Goal: Transaction & Acquisition: Book appointment/travel/reservation

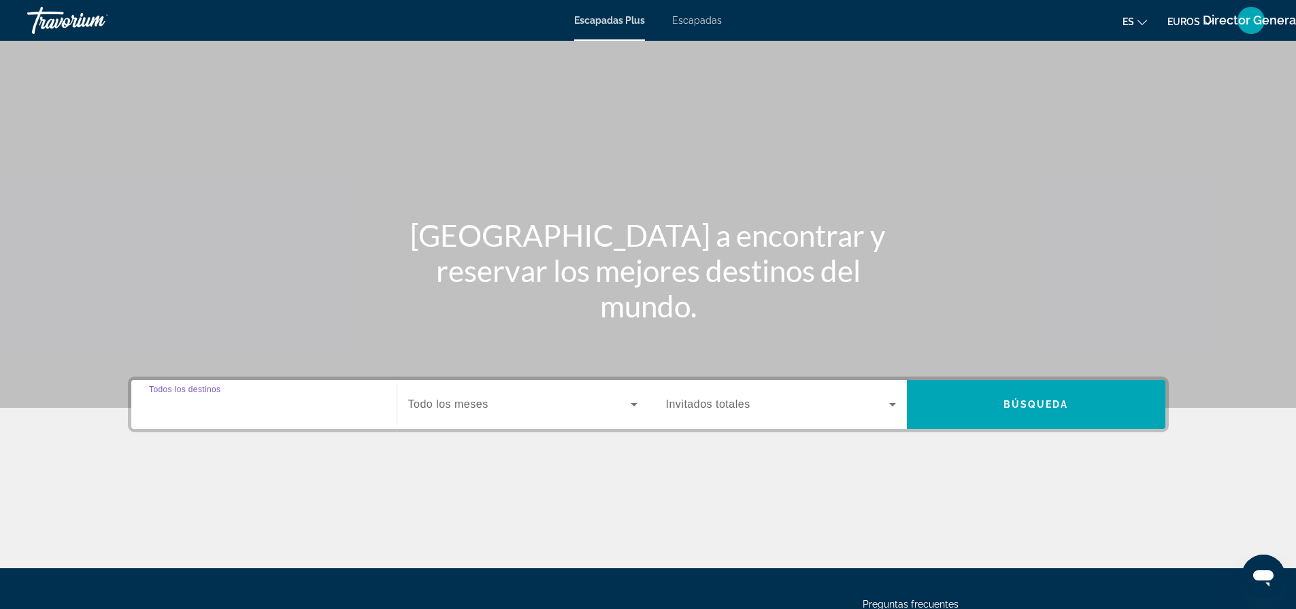
click at [270, 409] on input "Destination Todos los destinos" at bounding box center [264, 405] width 230 height 16
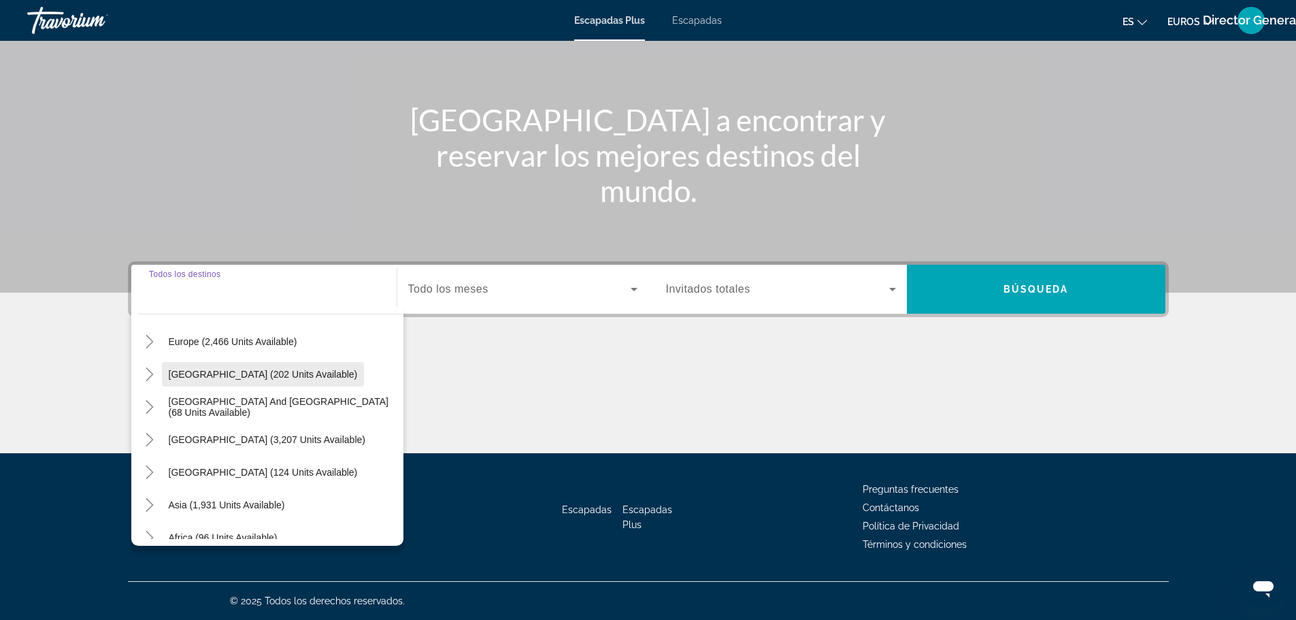
scroll to position [152, 0]
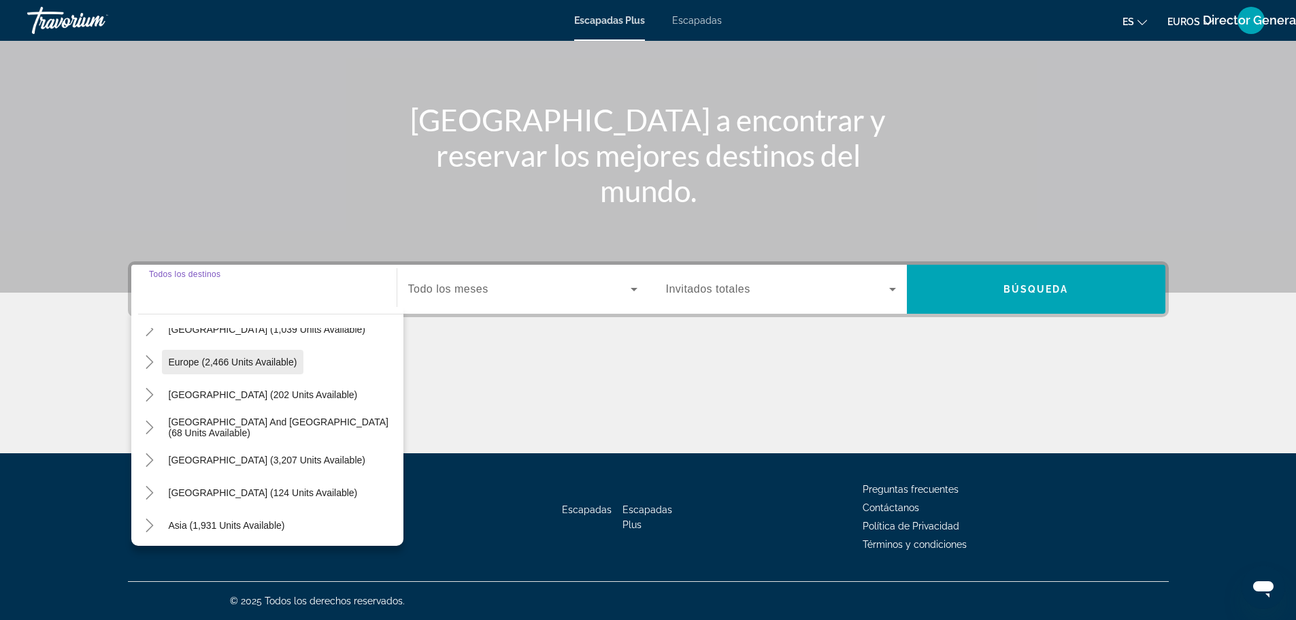
click at [239, 360] on span "Europe (2,466 units available)" at bounding box center [233, 361] width 129 height 11
type input "**********"
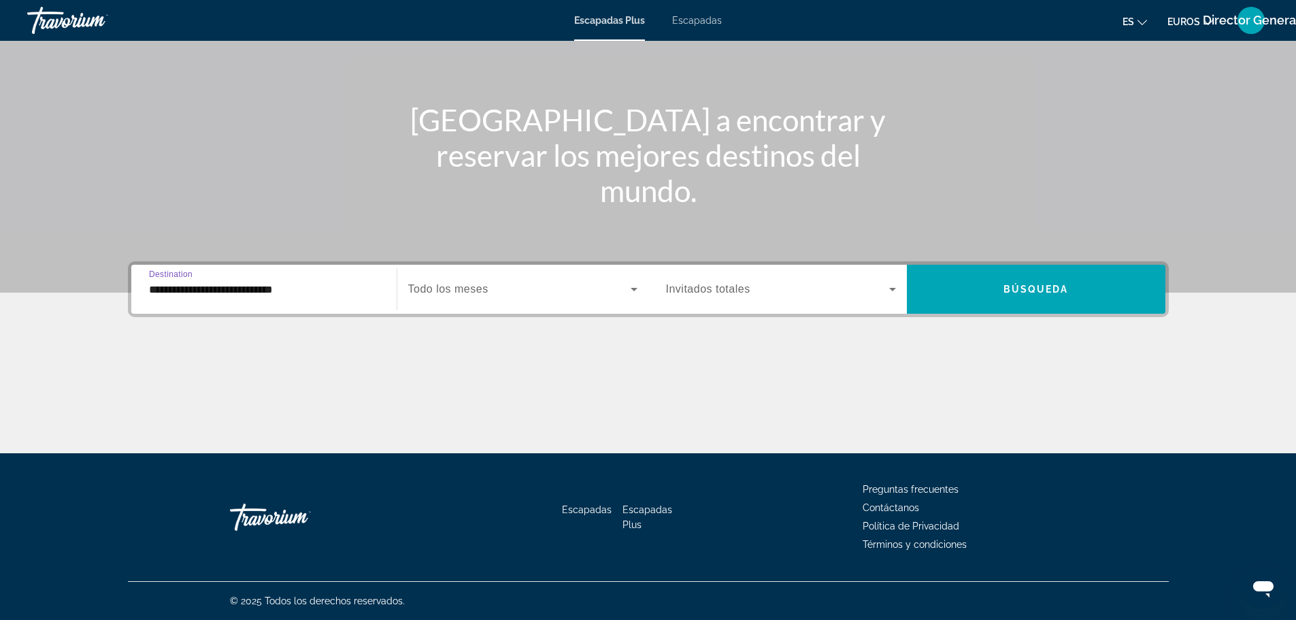
click at [633, 288] on icon "Widget de búsqueda" at bounding box center [634, 289] width 7 height 3
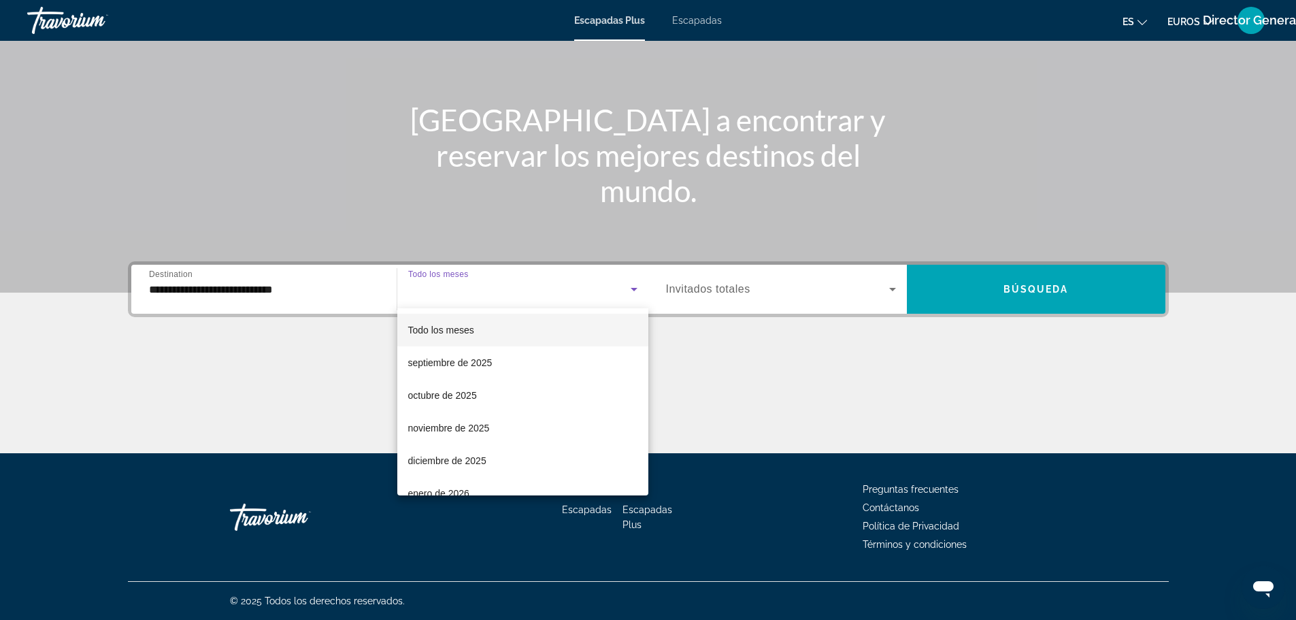
click at [710, 370] on div at bounding box center [648, 310] width 1296 height 620
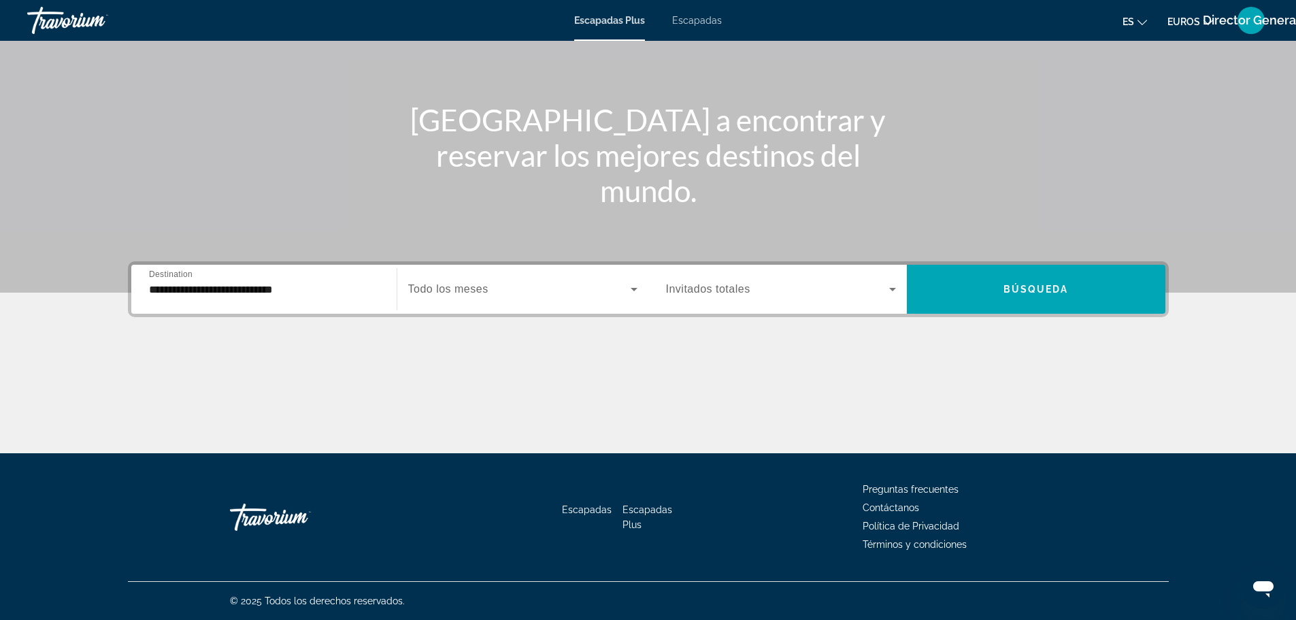
click at [894, 283] on icon "Widget de búsqueda" at bounding box center [892, 289] width 16 height 16
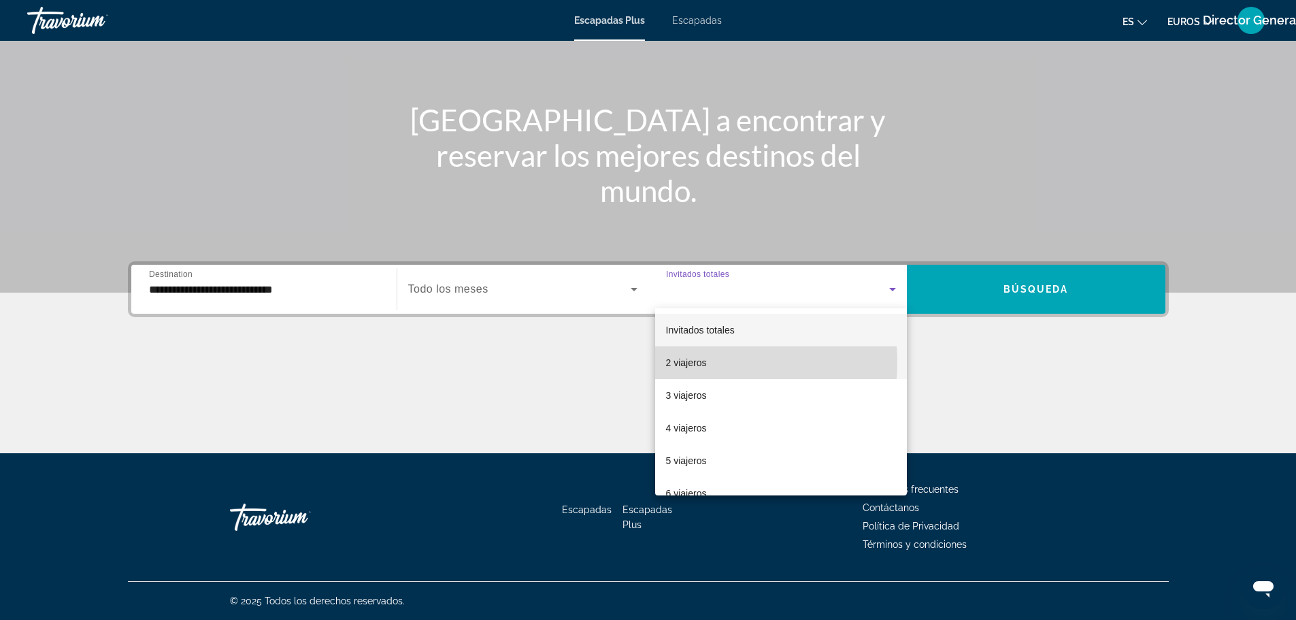
click at [692, 362] on font "2 viajeros" at bounding box center [686, 362] width 41 height 11
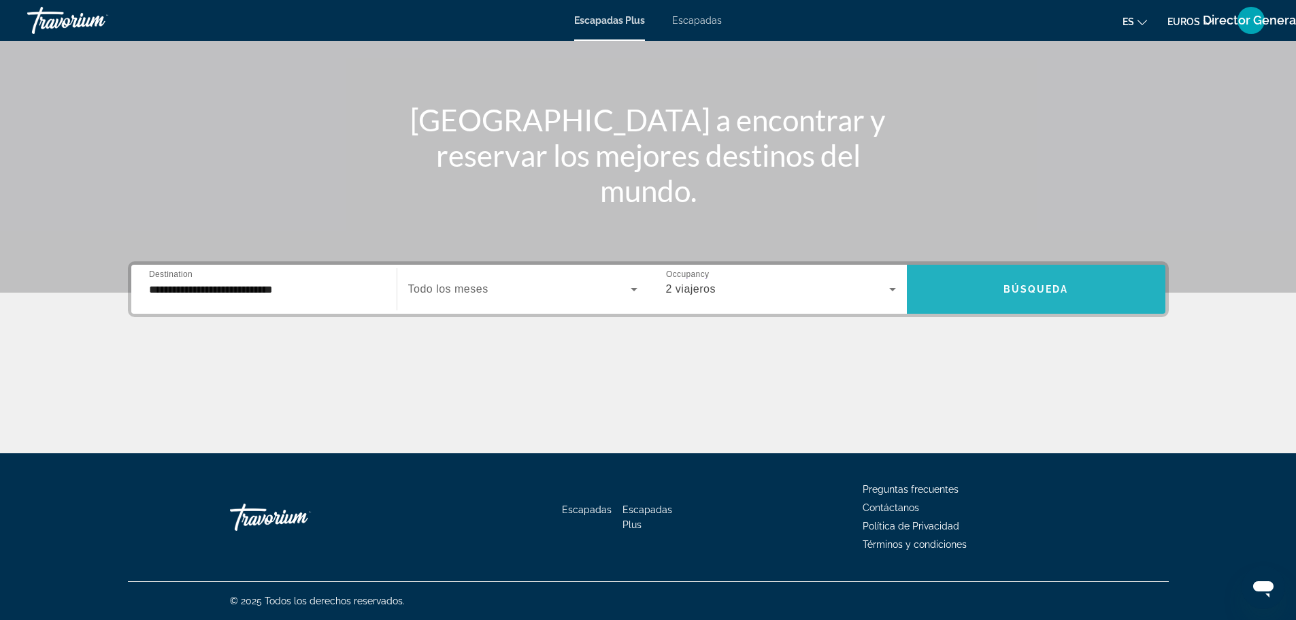
click at [1064, 288] on span "Búsqueda" at bounding box center [1035, 289] width 65 height 11
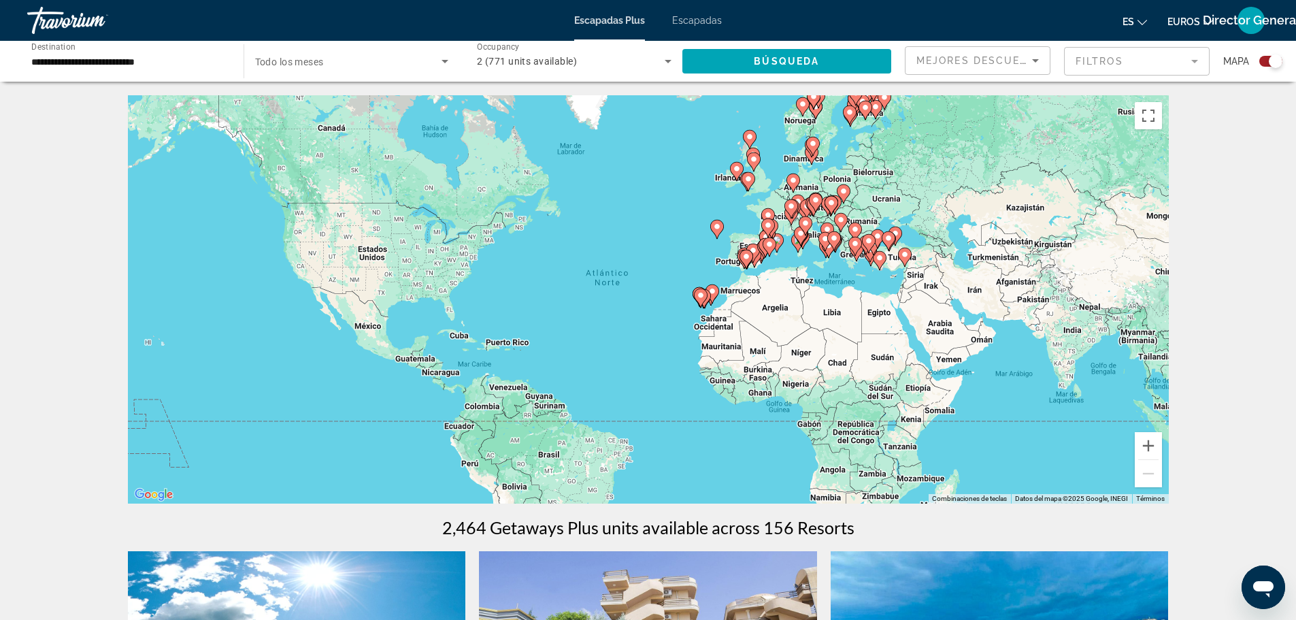
click at [1194, 55] on mat-form-field "Filtros" at bounding box center [1137, 61] width 146 height 29
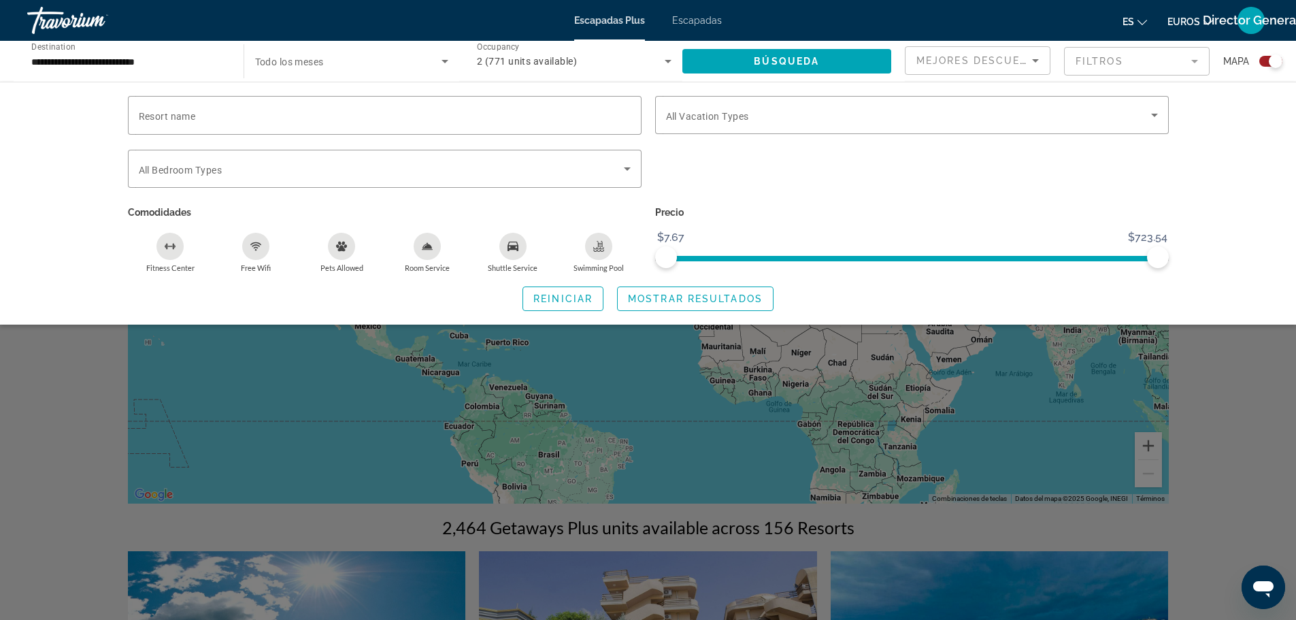
click at [1267, 60] on div "Search widget" at bounding box center [1270, 61] width 23 height 11
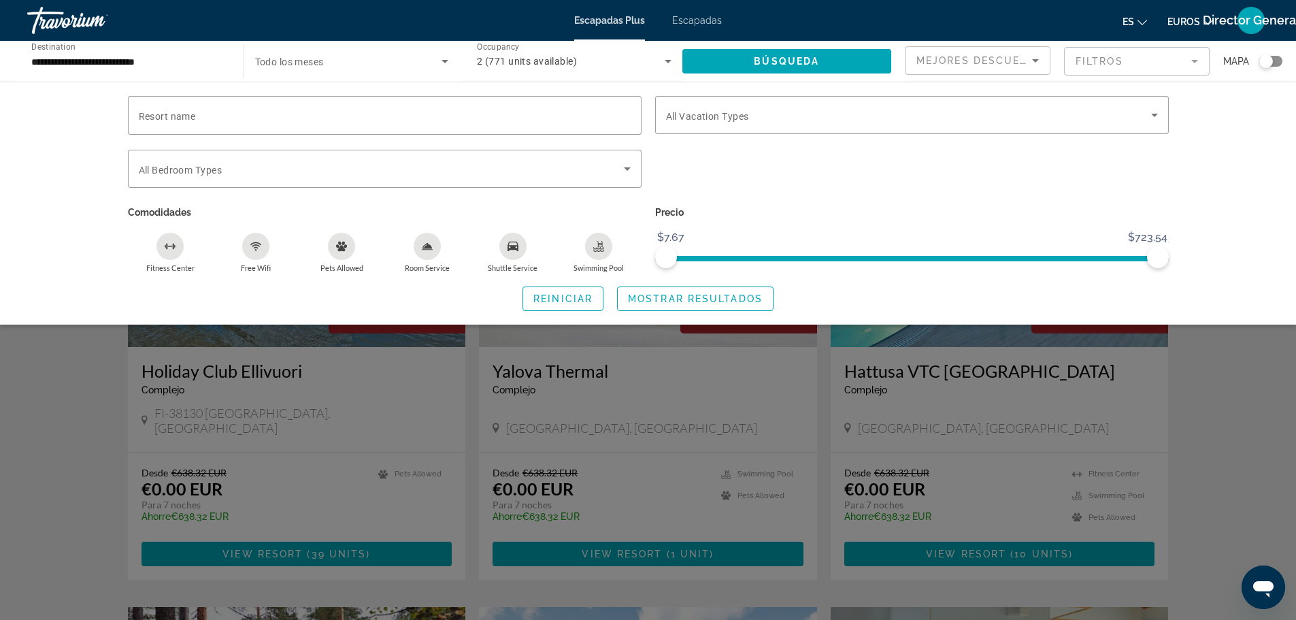
click at [1267, 58] on div "Search widget" at bounding box center [1266, 61] width 14 height 14
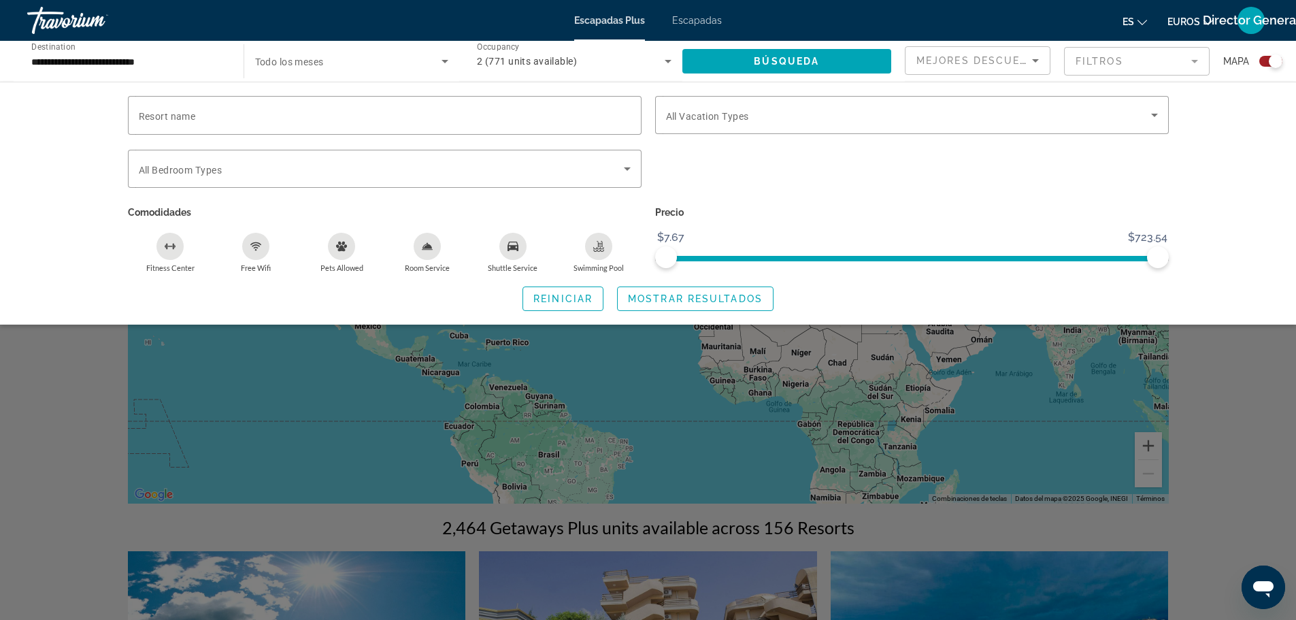
click at [1030, 58] on icon "Sort by" at bounding box center [1035, 60] width 16 height 16
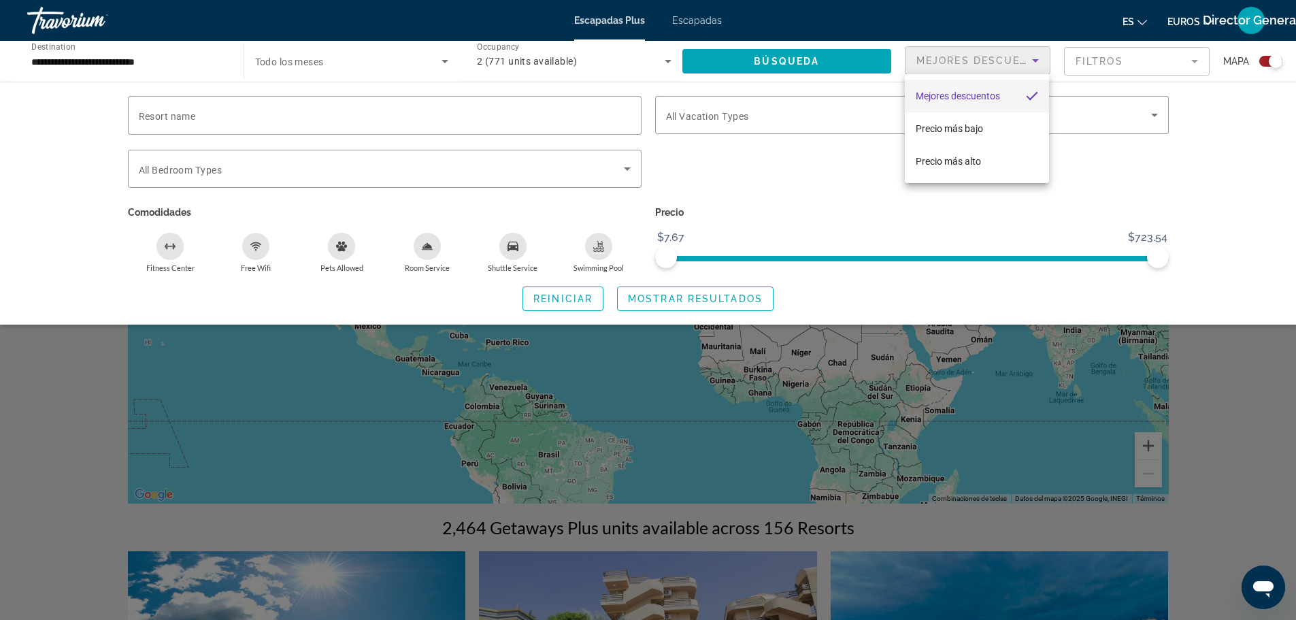
click at [1202, 145] on div at bounding box center [648, 310] width 1296 height 620
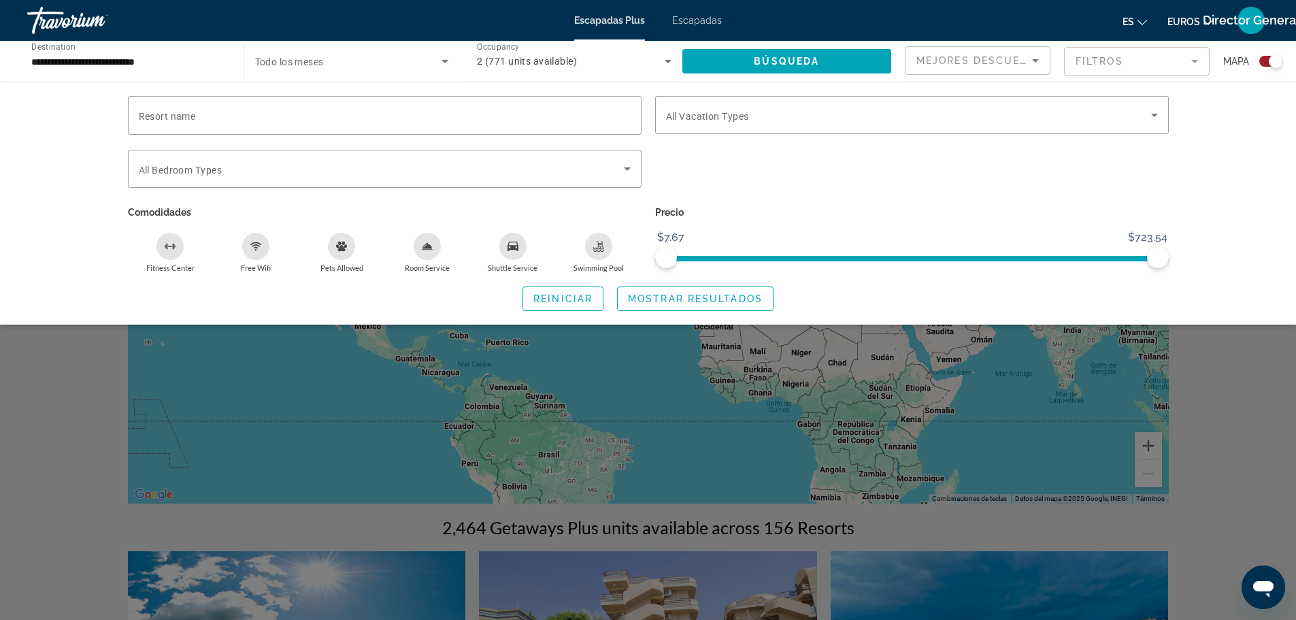
click at [1194, 64] on mat-form-field "Filtros" at bounding box center [1137, 61] width 146 height 29
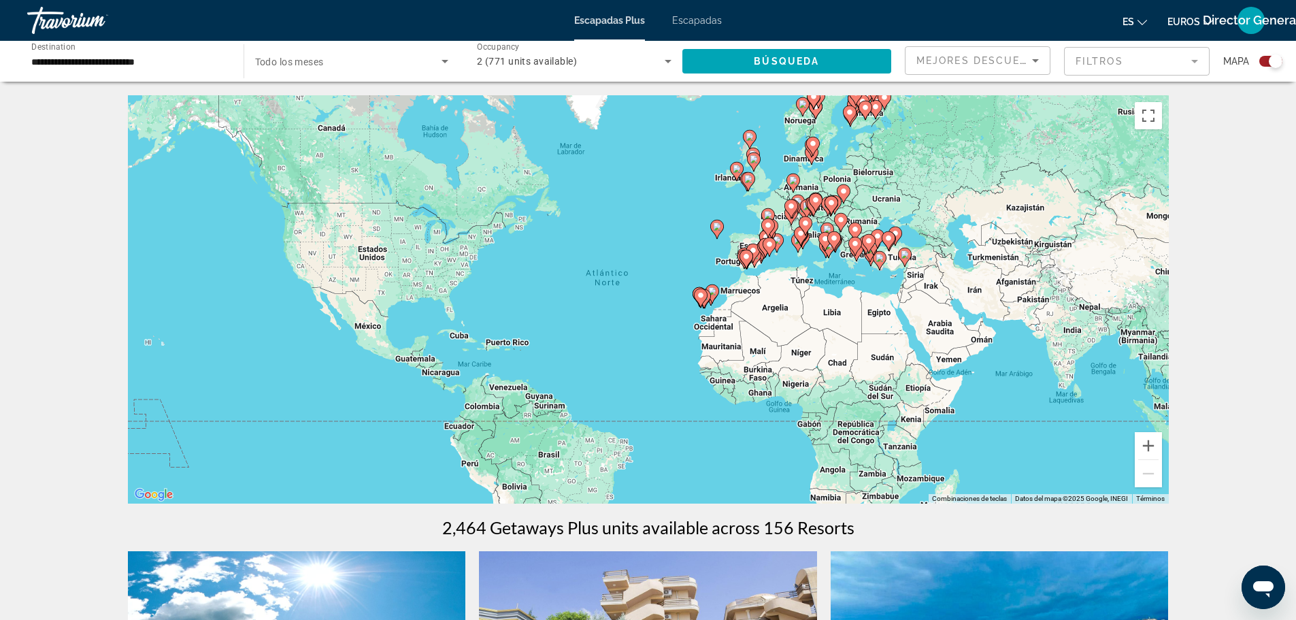
click at [844, 213] on gmp-advanced-marker "Contenido principal" at bounding box center [841, 222] width 14 height 20
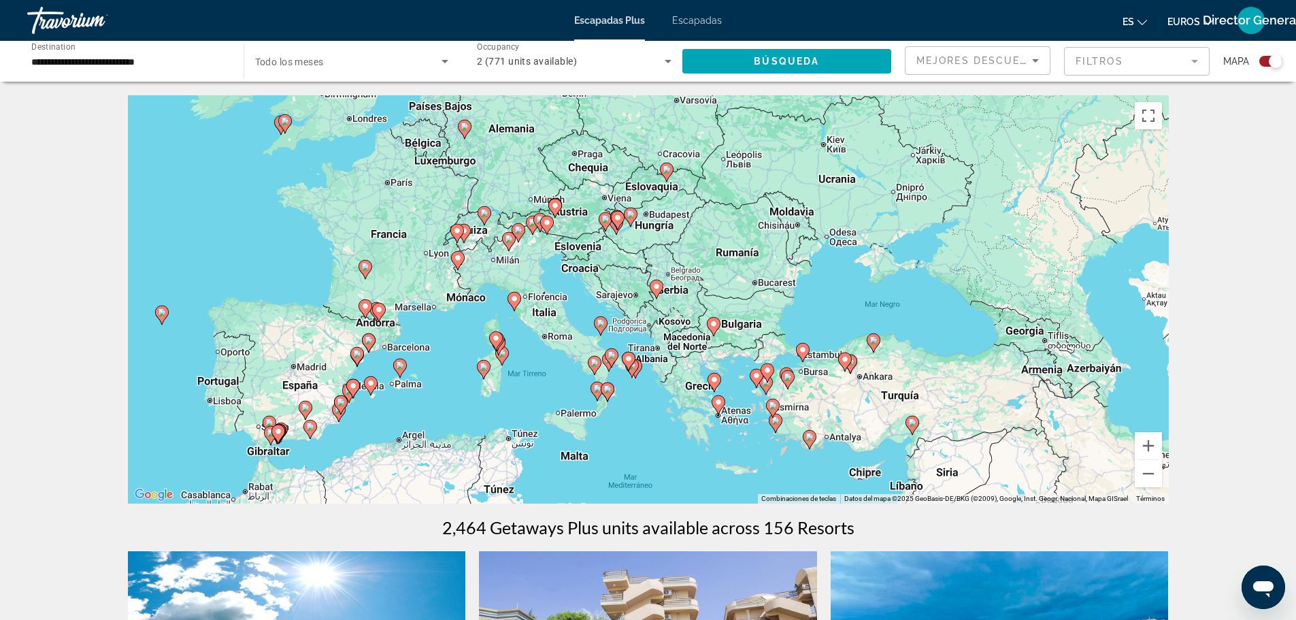
drag, startPoint x: 298, startPoint y: 375, endPoint x: 434, endPoint y: 359, distance: 136.9
click at [434, 359] on div "Para activar la función de arrastre con el teclado, pulsa Alt + Intro. Cuando h…" at bounding box center [648, 299] width 1041 height 408
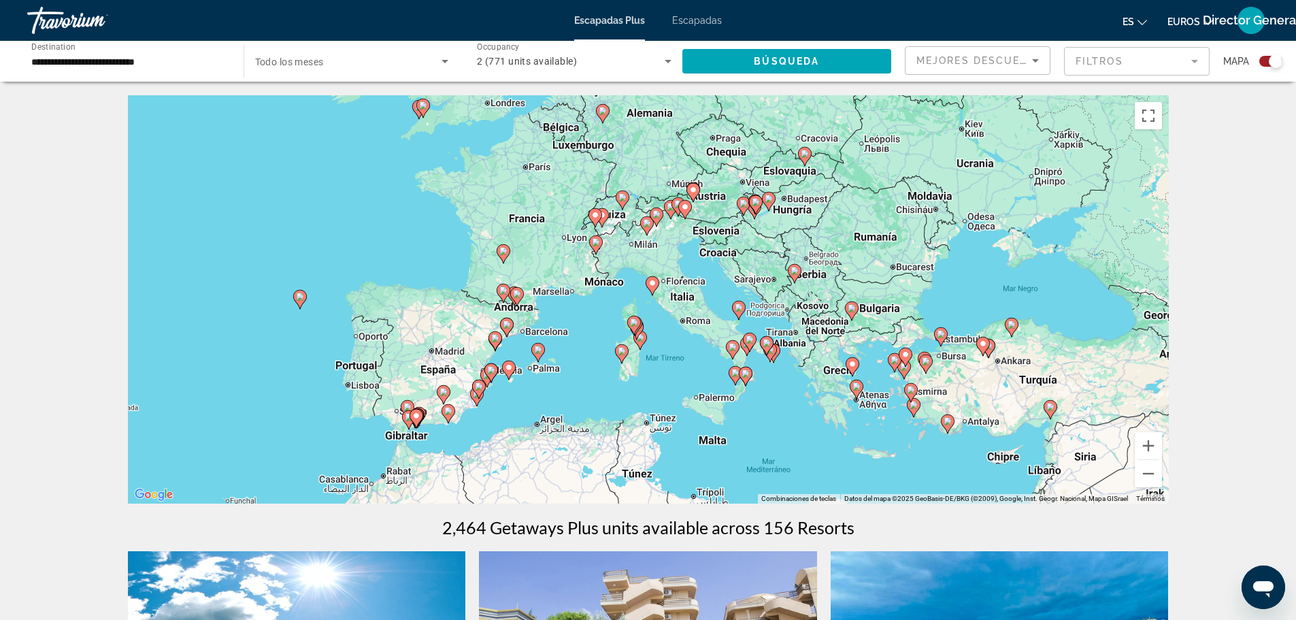
click at [487, 309] on div "Para activar la función de arrastre con el teclado, pulsa Alt + Intro. Cuando h…" at bounding box center [648, 299] width 1041 height 408
click at [432, 326] on div "Para activar la función de arrastre con el teclado, pulsa Alt + Intro. Cuando h…" at bounding box center [648, 299] width 1041 height 408
drag, startPoint x: 457, startPoint y: 327, endPoint x: 435, endPoint y: 187, distance: 141.8
click at [435, 187] on div "Para activar la función de arrastre con el teclado, pulsa Alt + Intro. Cuando h…" at bounding box center [648, 299] width 1041 height 408
click at [1146, 116] on button "Cambiar a la vista en pantalla completa" at bounding box center [1148, 115] width 27 height 27
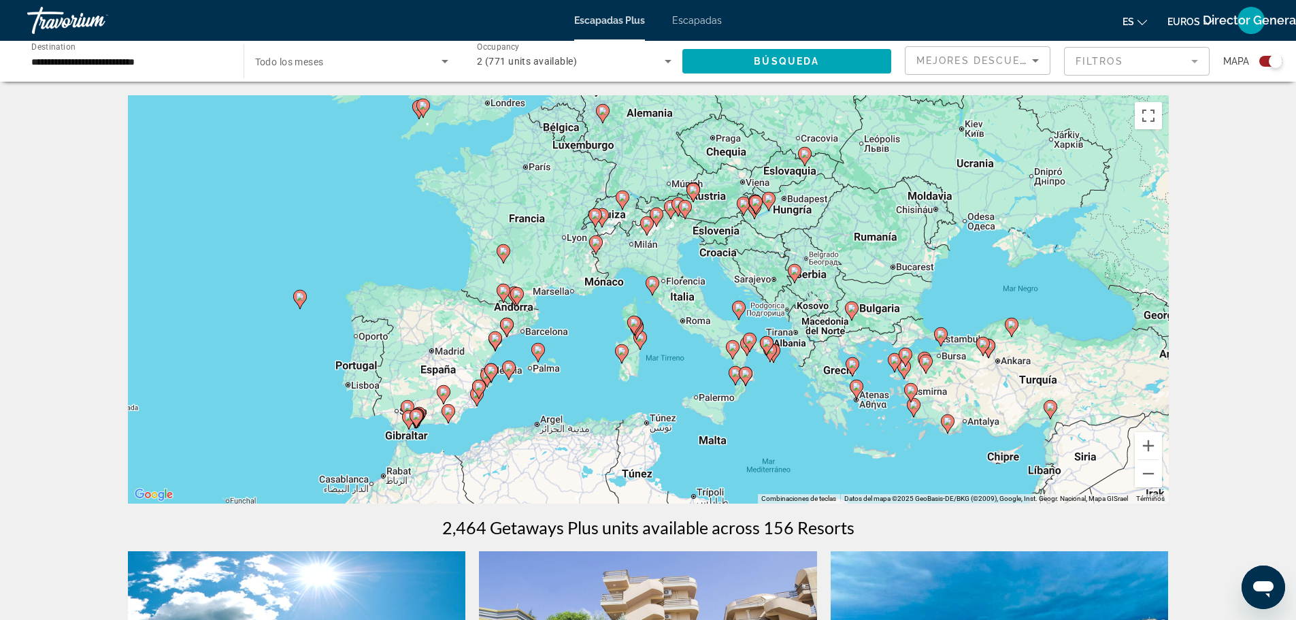
click at [667, 58] on icon "Search widget" at bounding box center [668, 61] width 16 height 16
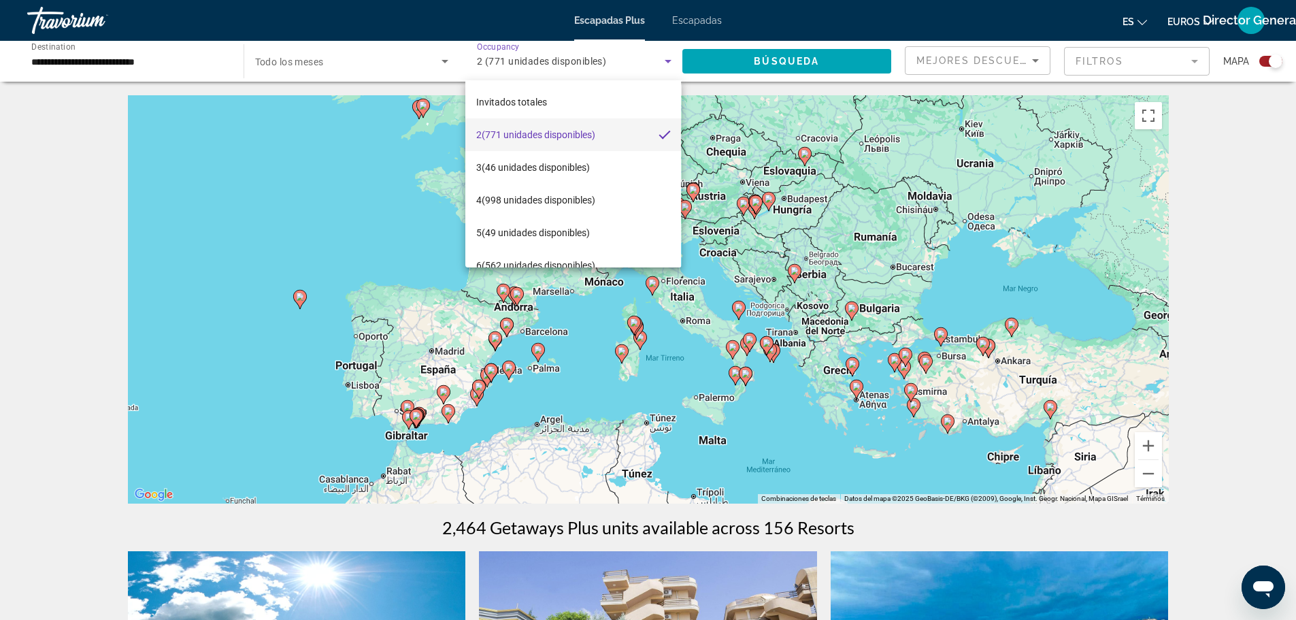
click at [354, 194] on div at bounding box center [648, 310] width 1296 height 620
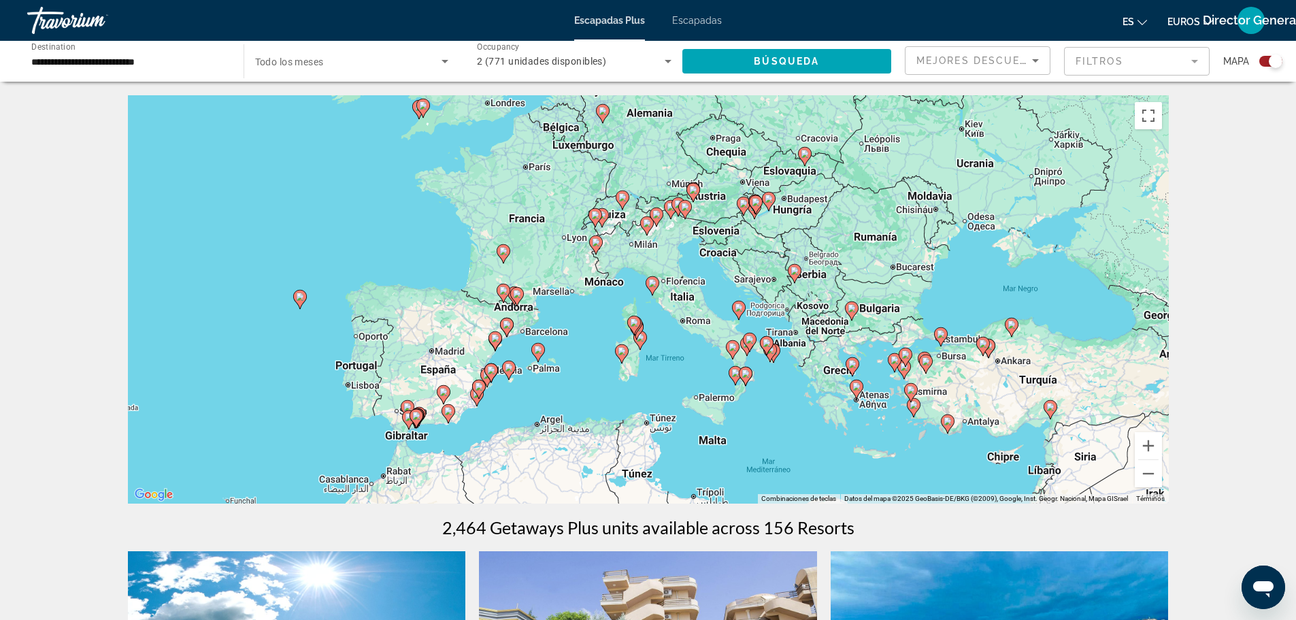
click at [507, 327] on image "Contenido principal" at bounding box center [507, 324] width 8 height 8
type input "**********"
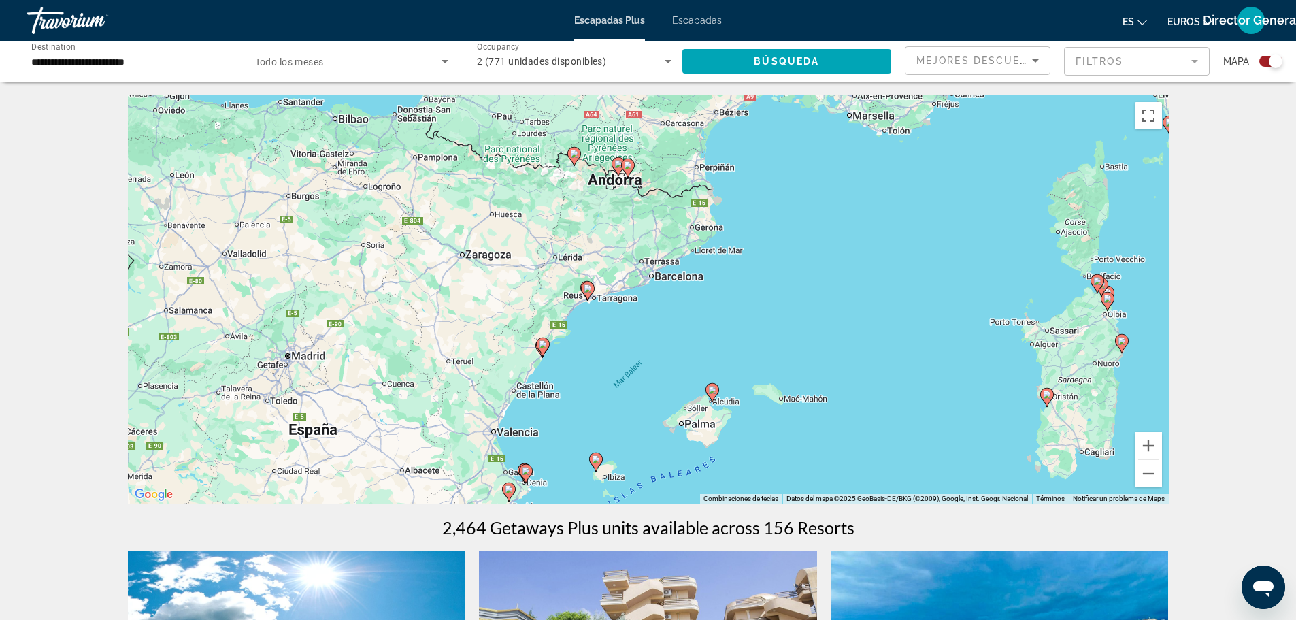
drag, startPoint x: 572, startPoint y: 306, endPoint x: 484, endPoint y: 355, distance: 100.5
click at [484, 355] on div "Para activar la función de arrastre con el teclado, pulsa Alt + Intro. Cuando h…" at bounding box center [648, 299] width 1041 height 408
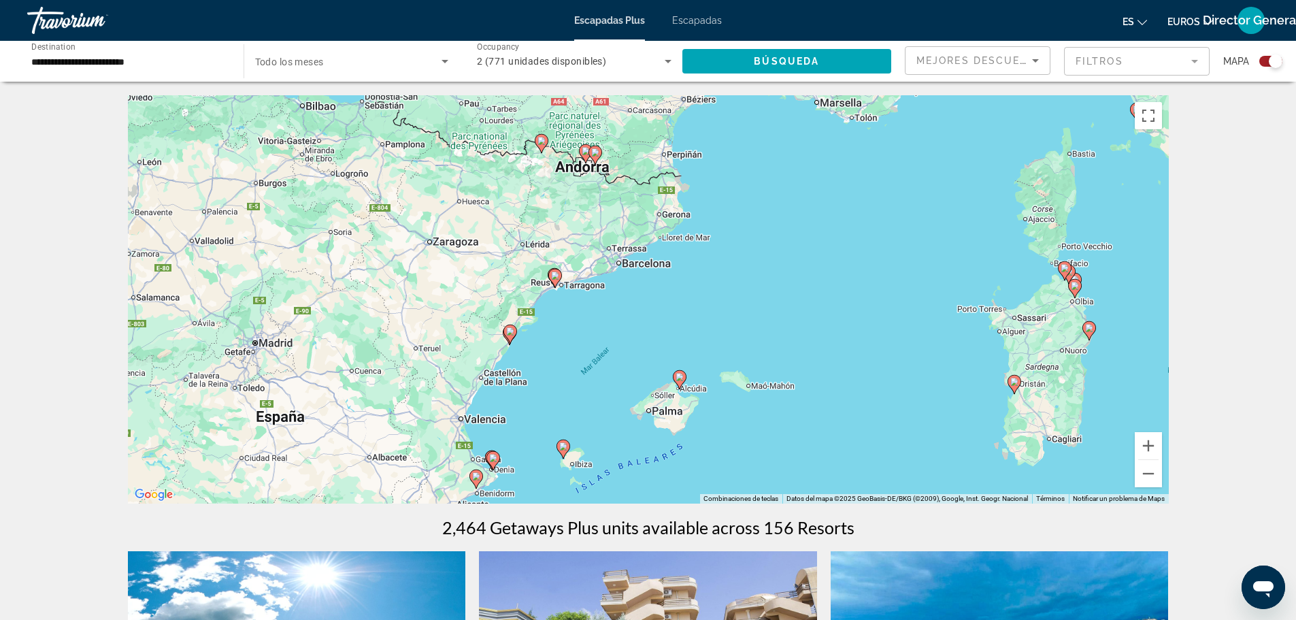
drag, startPoint x: 577, startPoint y: 302, endPoint x: 568, endPoint y: 234, distance: 68.7
click at [568, 234] on div "Para activar la función de arrastre con el teclado, pulsa Alt + Intro. Cuando h…" at bounding box center [648, 299] width 1041 height 408
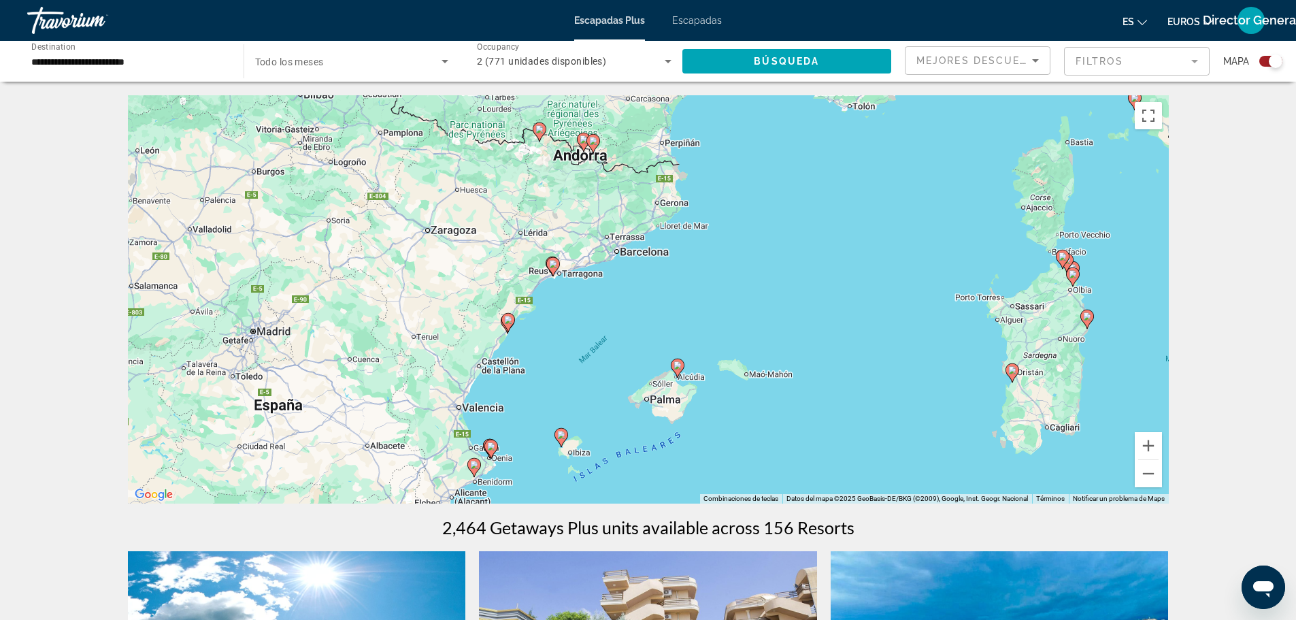
click at [663, 59] on icon "Search widget" at bounding box center [668, 61] width 16 height 16
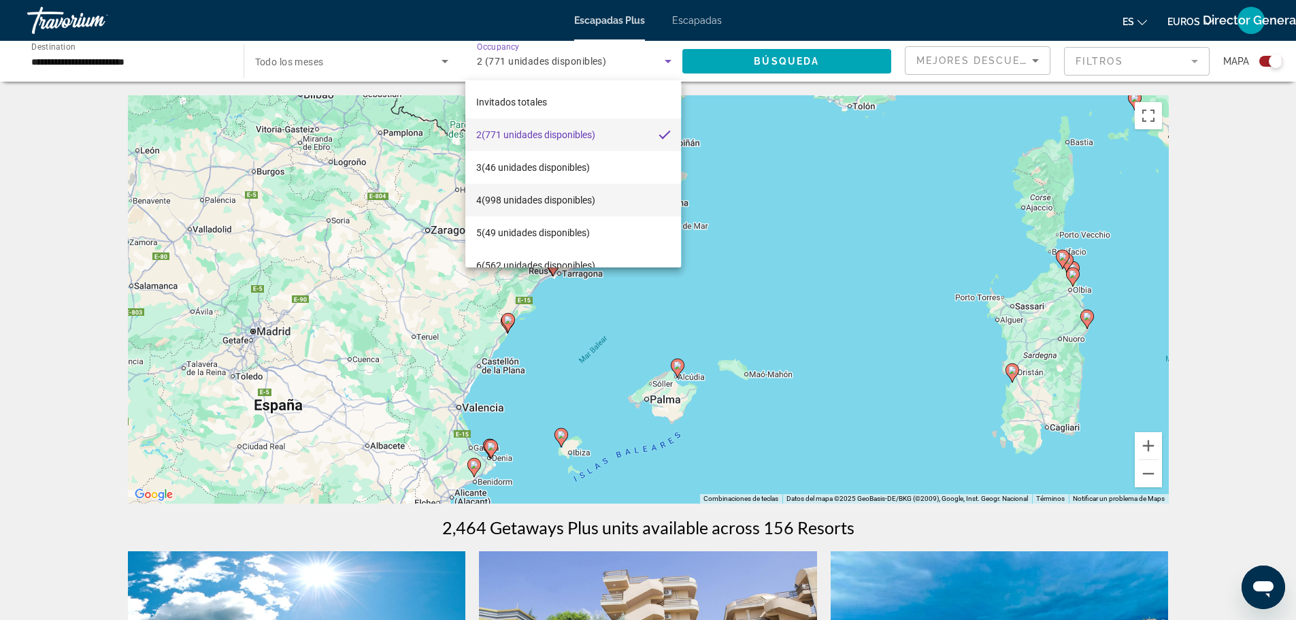
click at [543, 201] on font "(998 unidades disponibles)" at bounding box center [539, 200] width 114 height 11
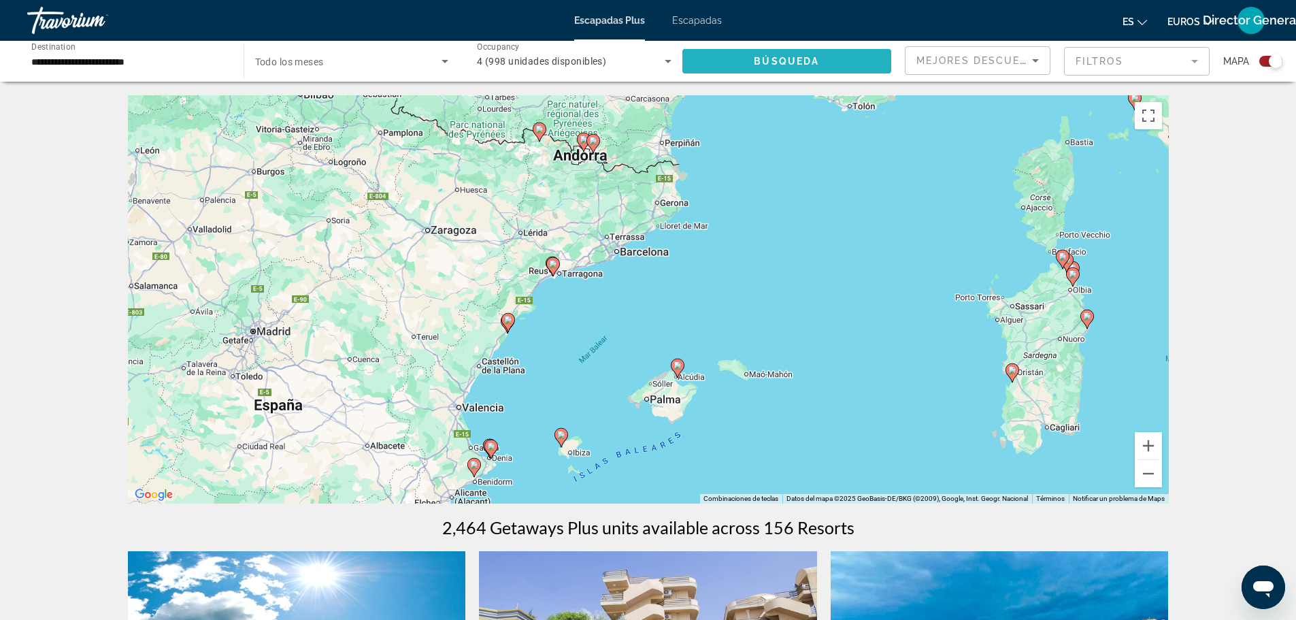
click at [806, 57] on span "Búsqueda" at bounding box center [786, 61] width 65 height 11
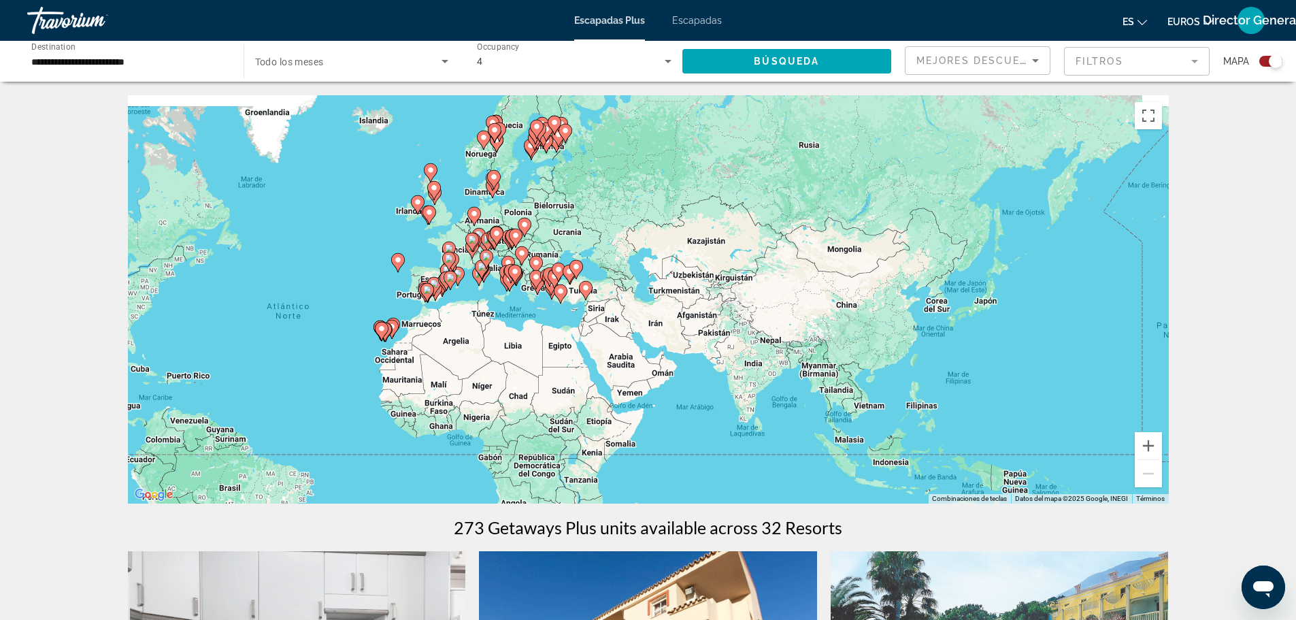
drag, startPoint x: 736, startPoint y: 239, endPoint x: 416, endPoint y: 272, distance: 322.1
click at [416, 272] on div "Para activar la función de arrastre con el teclado, pulsa Alt + Intro. Cuando h…" at bounding box center [648, 299] width 1041 height 408
click at [435, 280] on image "Contenido principal" at bounding box center [434, 284] width 8 height 8
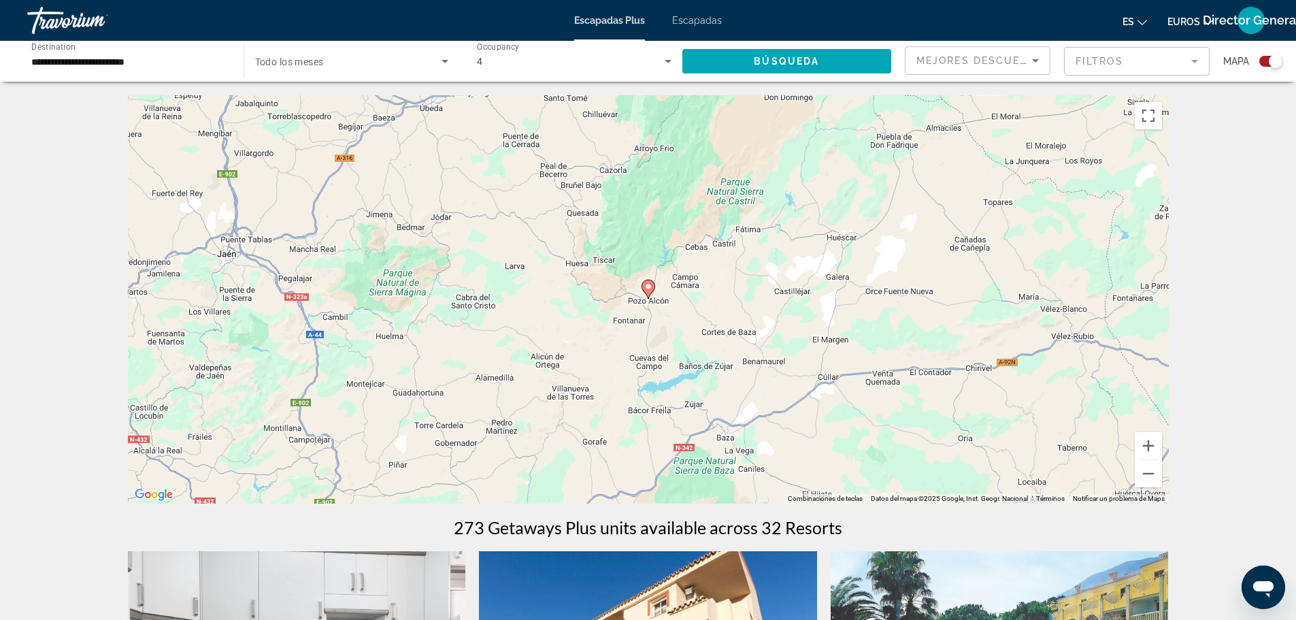
scroll to position [136, 0]
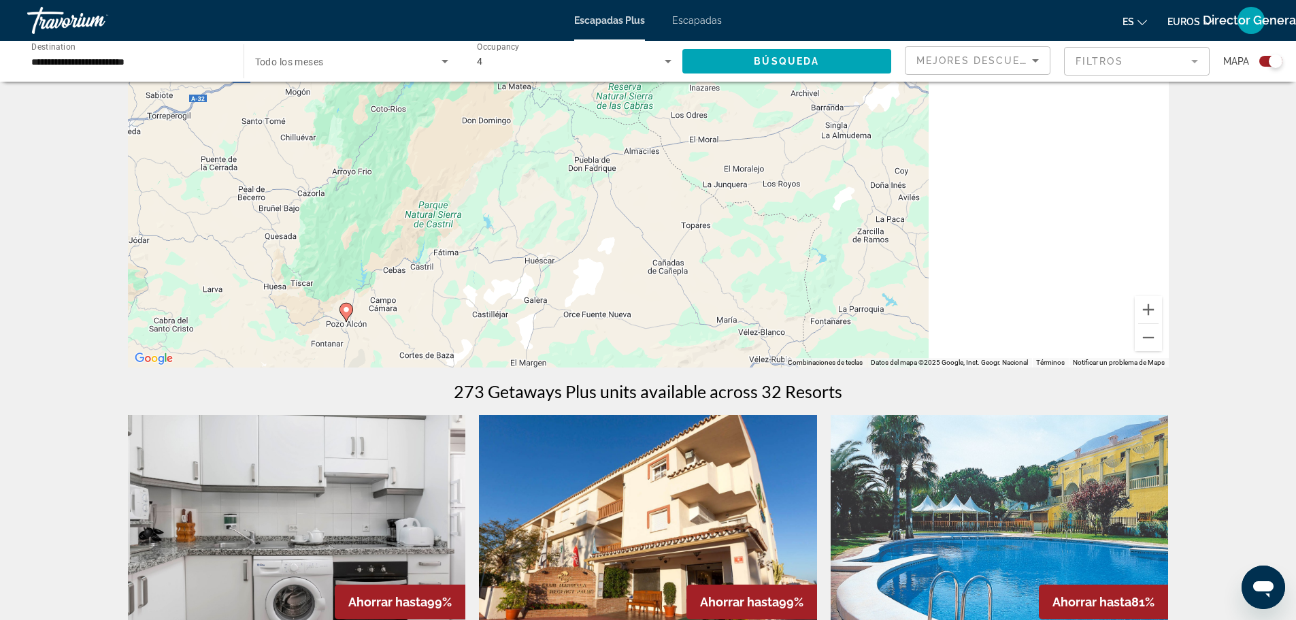
drag, startPoint x: 866, startPoint y: 220, endPoint x: 540, endPoint y: 392, distance: 368.5
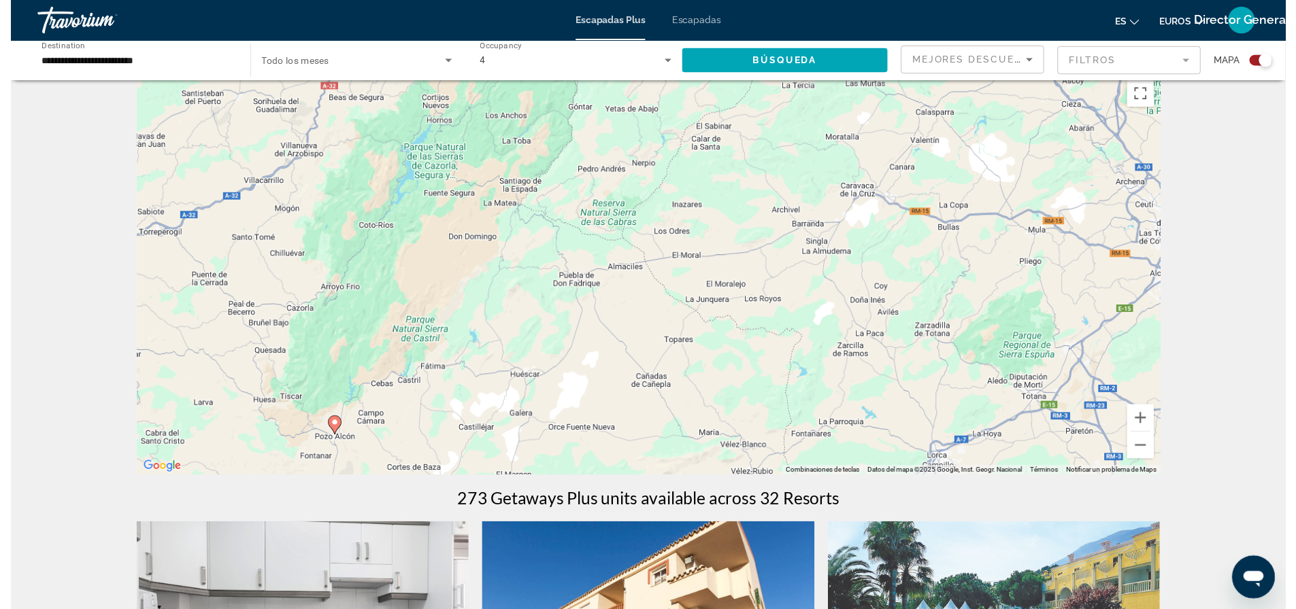
scroll to position [0, 0]
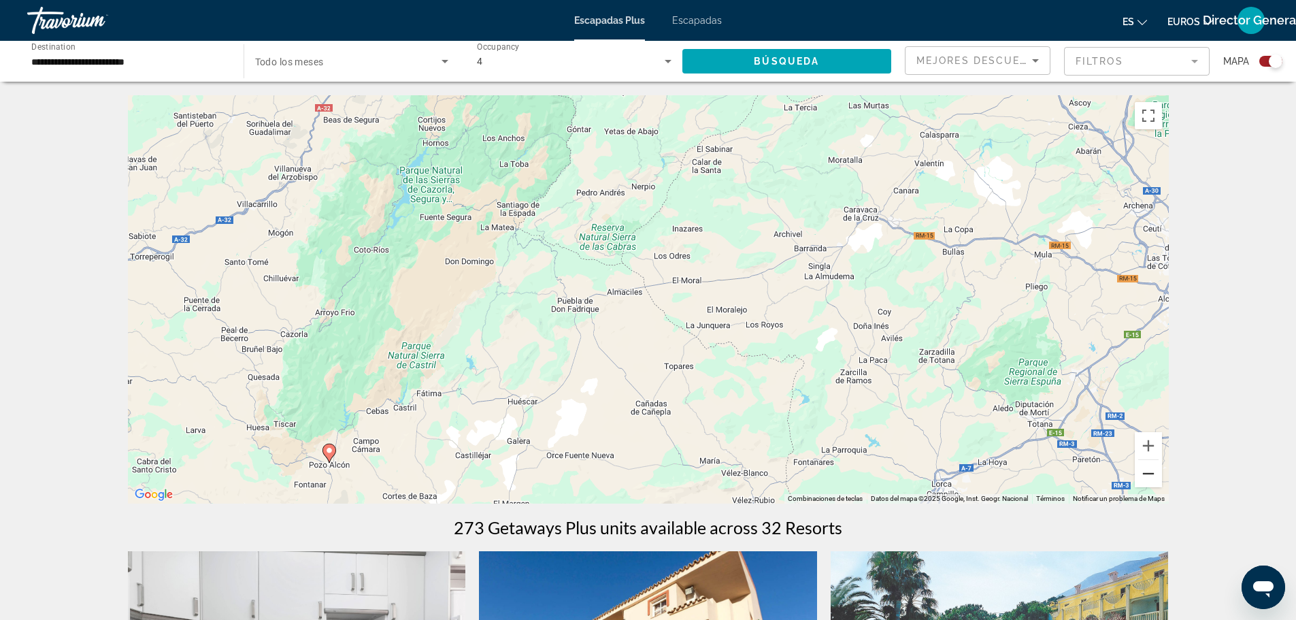
click at [1145, 469] on button "Reducir" at bounding box center [1148, 473] width 27 height 27
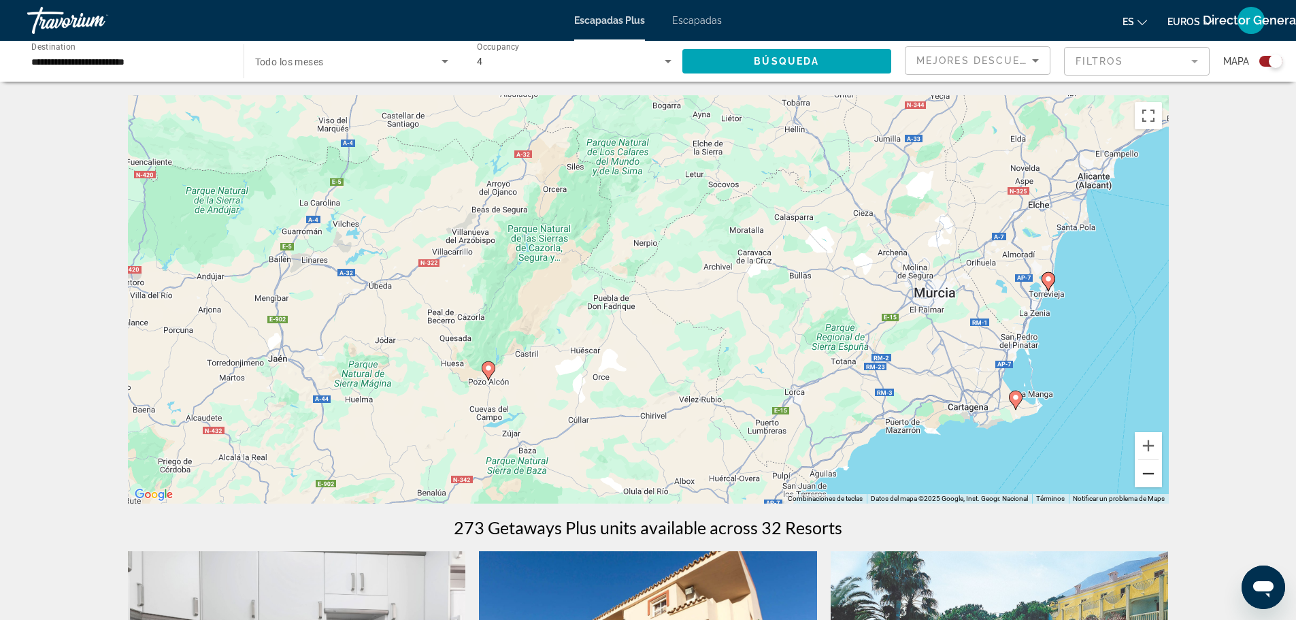
click at [1145, 471] on button "Reducir" at bounding box center [1148, 473] width 27 height 27
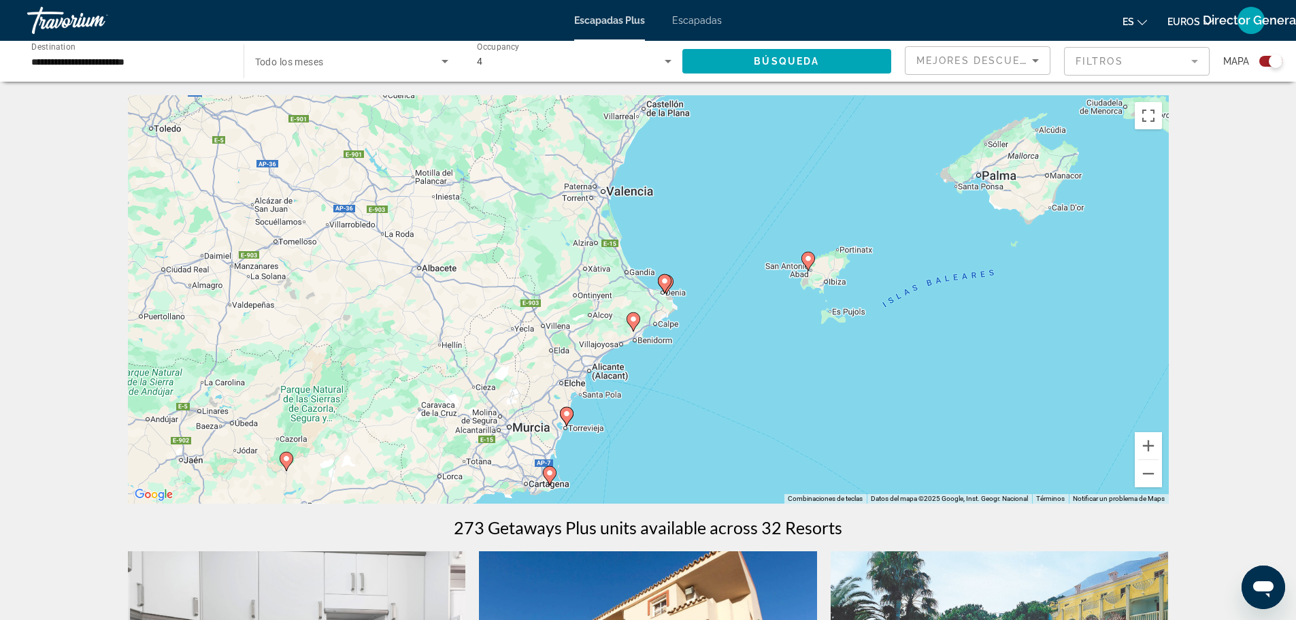
drag, startPoint x: 816, startPoint y: 185, endPoint x: 534, endPoint y: 316, distance: 311.3
click at [534, 316] on div "Para activar la función de arrastre con el teclado, pulsa Alt + Intro. Cuando h…" at bounding box center [648, 299] width 1041 height 408
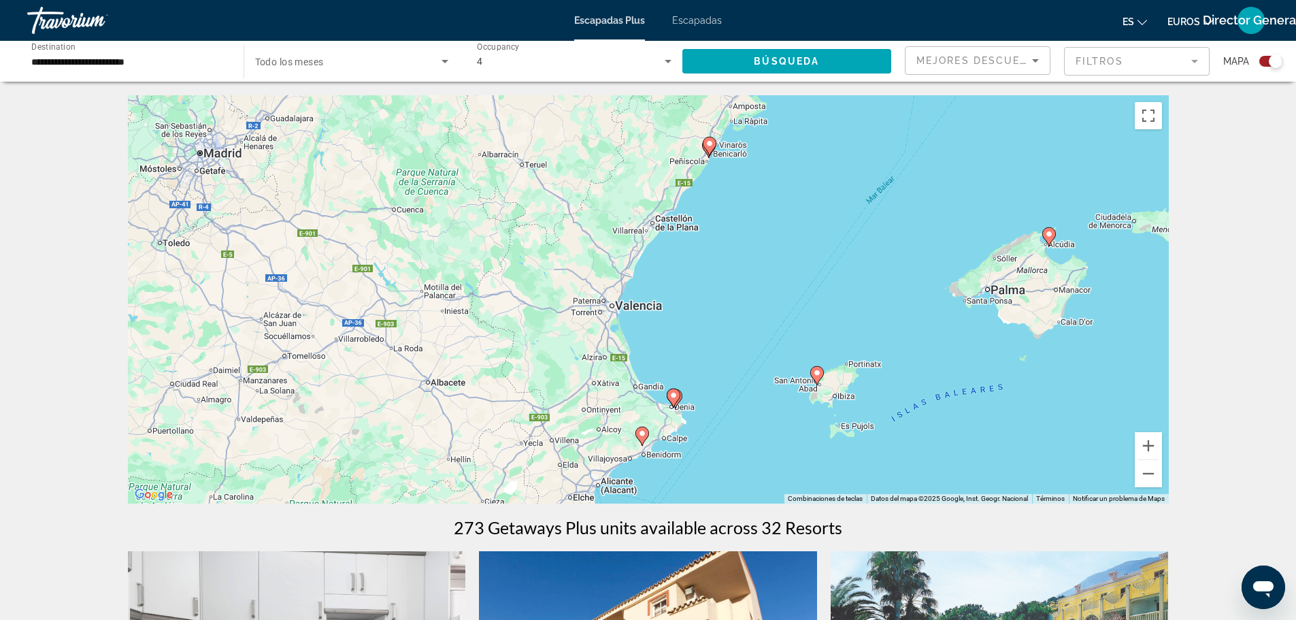
drag, startPoint x: 550, startPoint y: 250, endPoint x: 558, endPoint y: 366, distance: 116.0
click at [558, 366] on div "Para activar la función de arrastre con el teclado, pulsa Alt + Intro. Cuando h…" at bounding box center [648, 299] width 1041 height 408
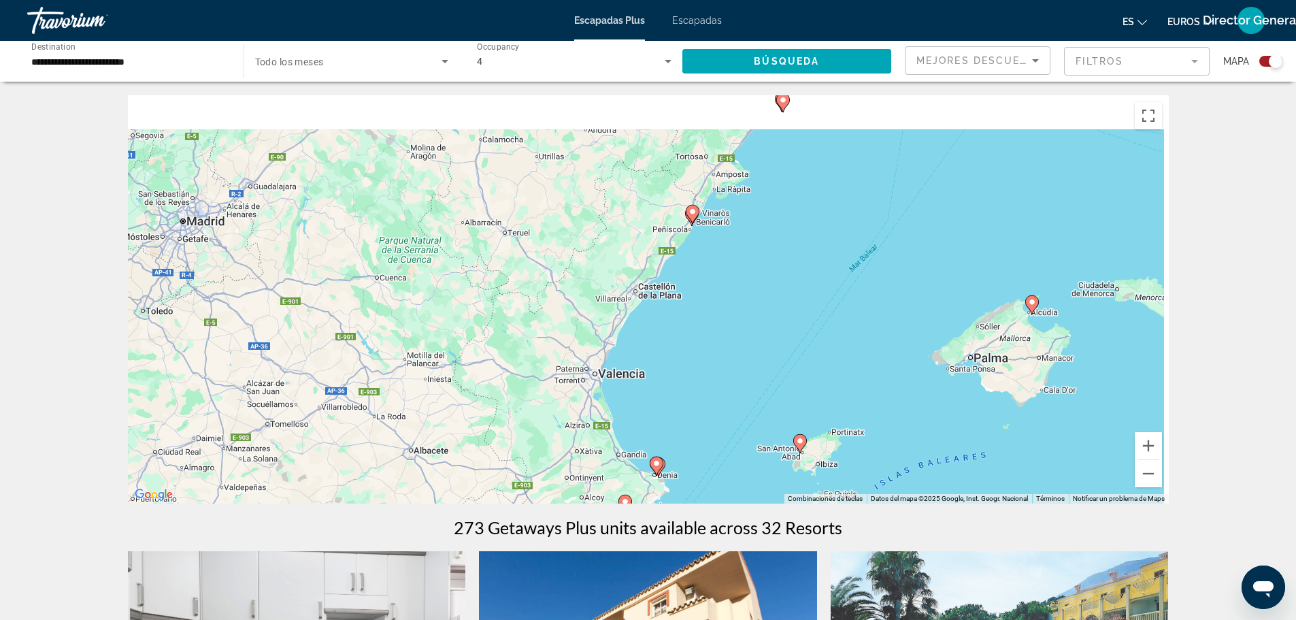
drag, startPoint x: 604, startPoint y: 229, endPoint x: 584, endPoint y: 303, distance: 77.4
click at [584, 303] on div "Para activar la función de arrastre con el teclado, pulsa Alt + Intro. Cuando h…" at bounding box center [648, 299] width 1041 height 408
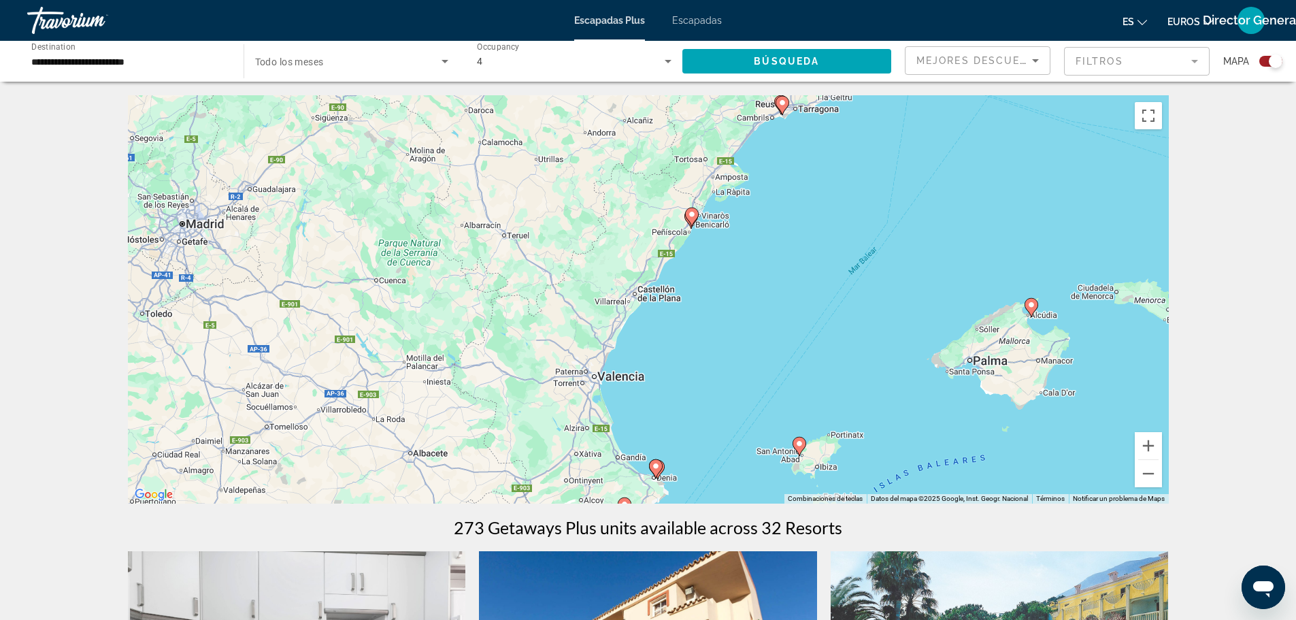
click at [697, 217] on icon "Contenido principal" at bounding box center [691, 217] width 12 height 18
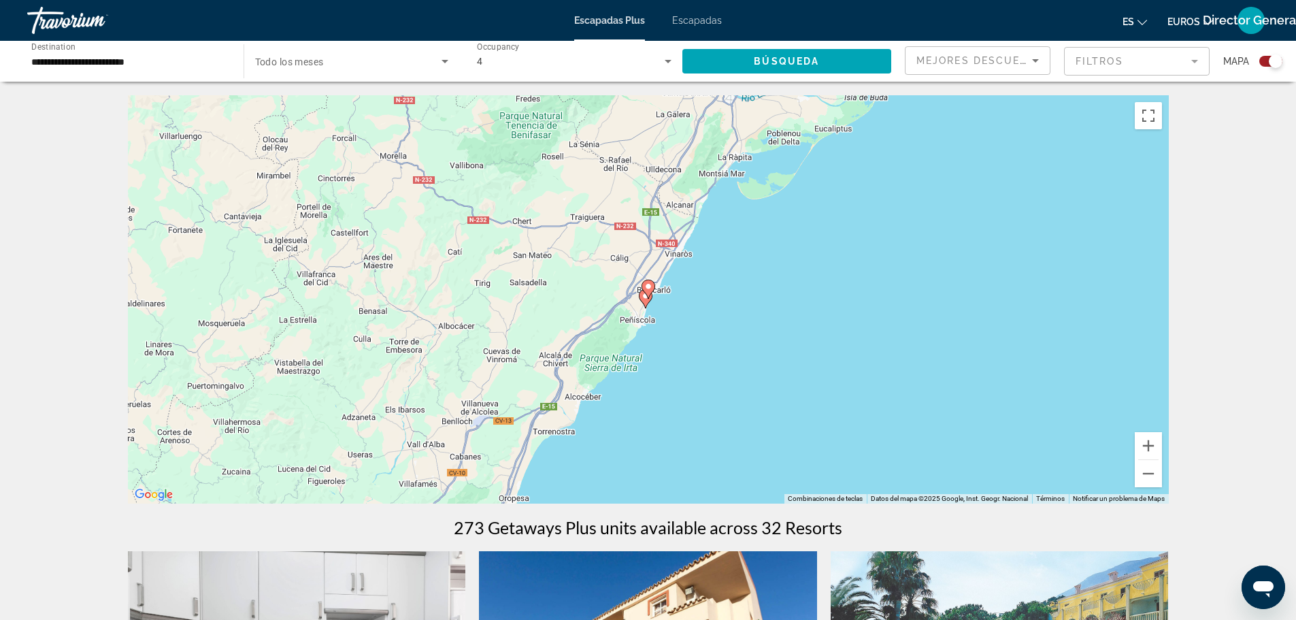
click at [650, 295] on icon "Contenido principal" at bounding box center [648, 289] width 14 height 19
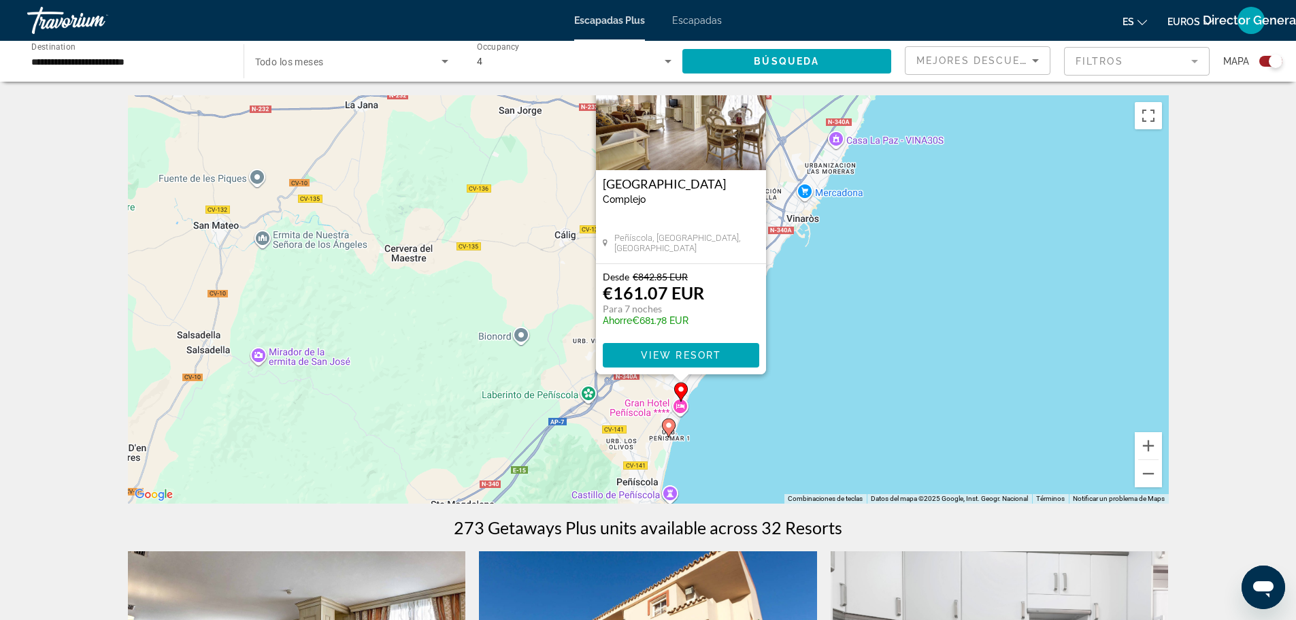
drag, startPoint x: 770, startPoint y: 164, endPoint x: 803, endPoint y: 81, distance: 89.4
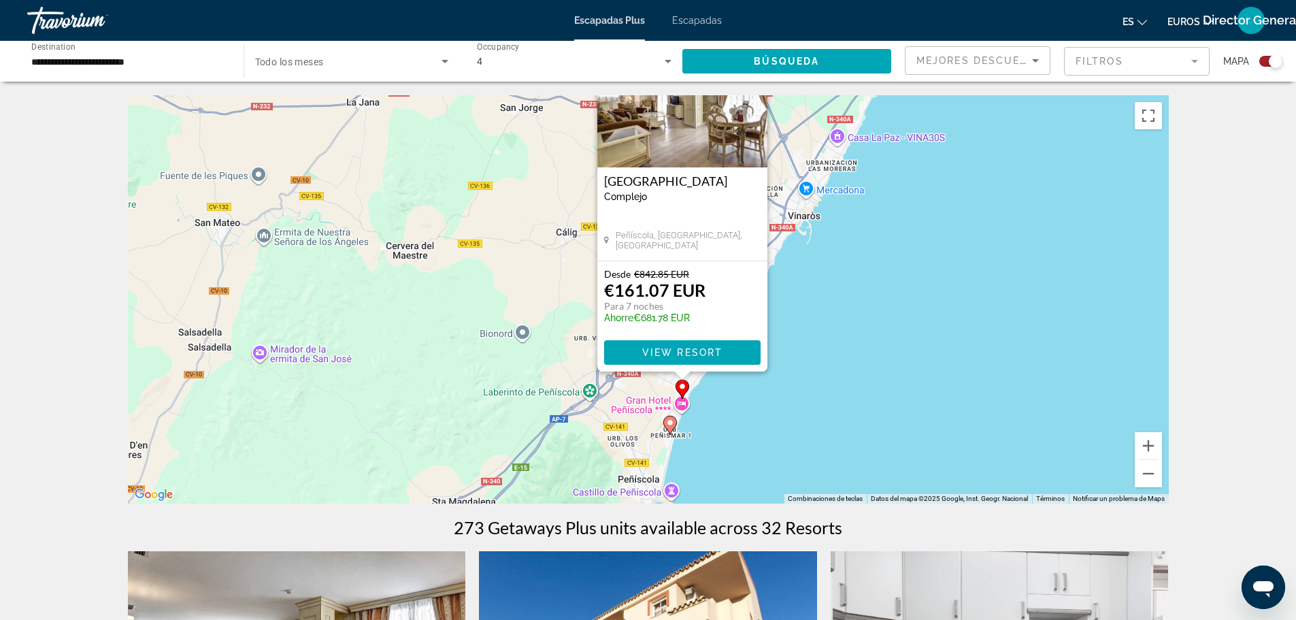
click at [689, 19] on font "Escapadas" at bounding box center [697, 20] width 50 height 11
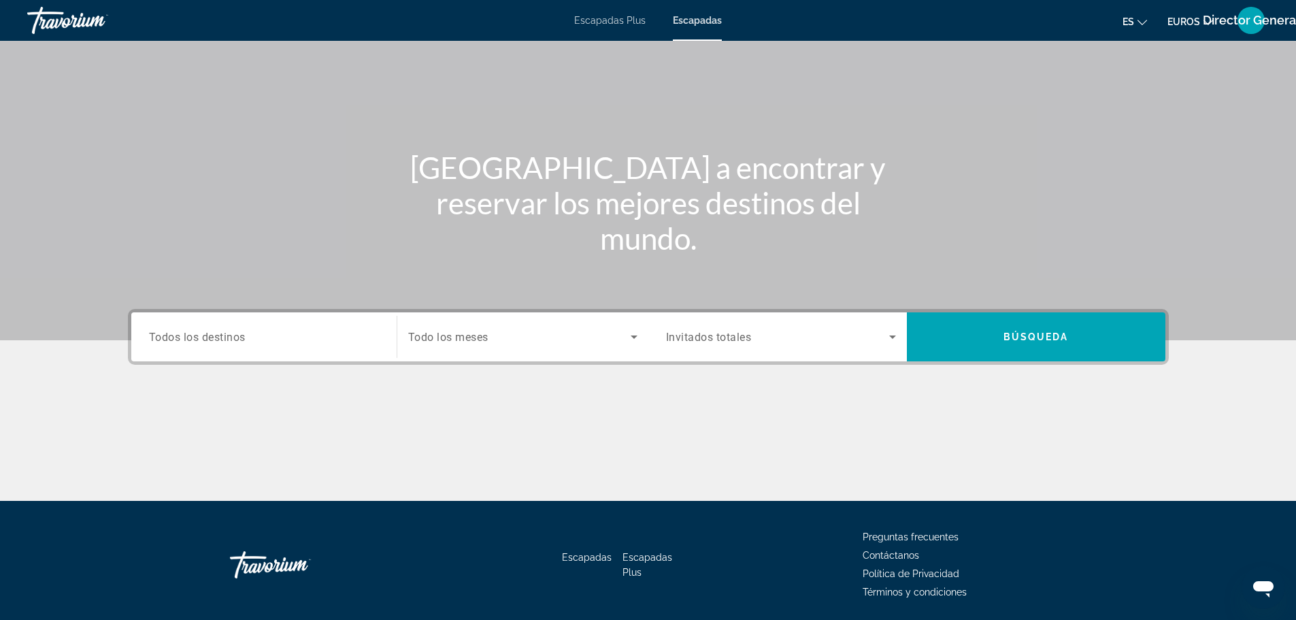
click at [234, 336] on span "Todos los destinos" at bounding box center [197, 336] width 97 height 13
click at [234, 336] on input "Destination Todos los destinos" at bounding box center [264, 337] width 230 height 16
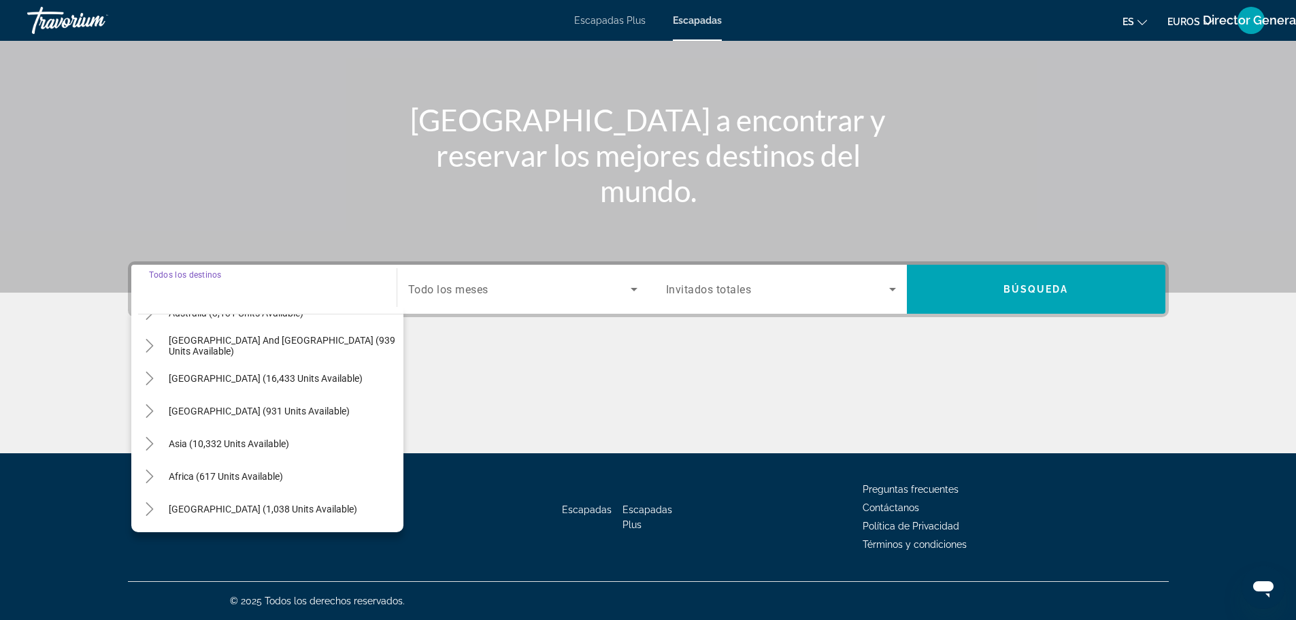
scroll to position [84, 0]
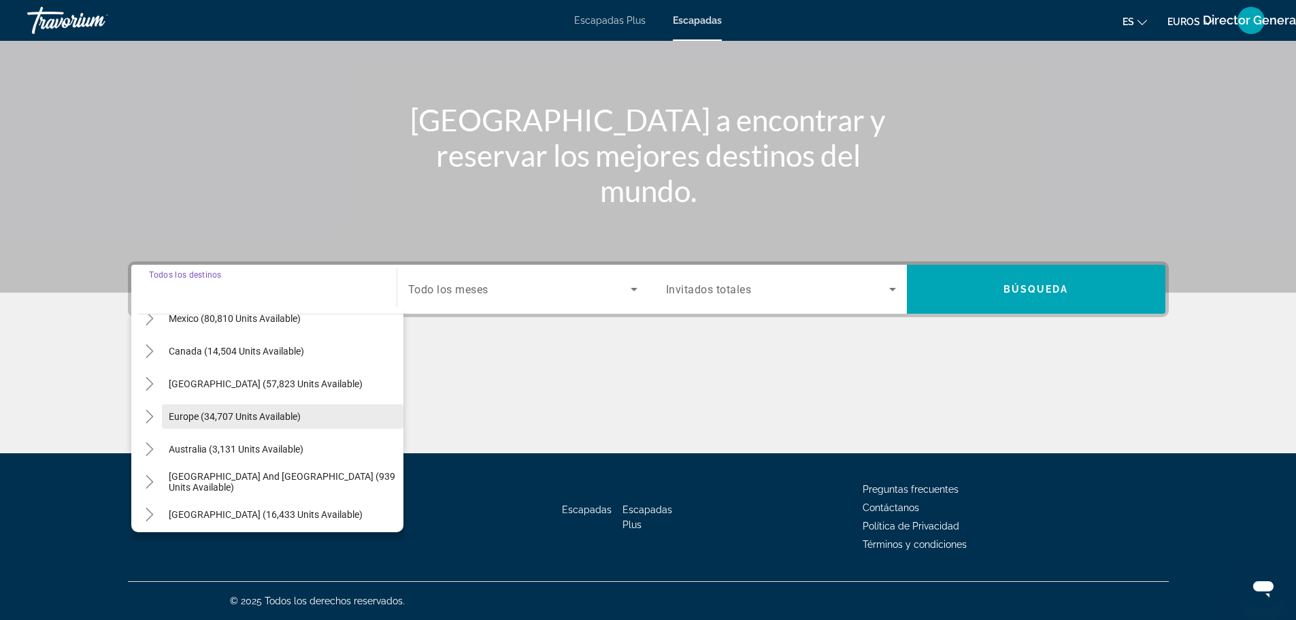
click at [229, 412] on span "Europe (34,707 units available)" at bounding box center [235, 416] width 132 height 11
type input "**********"
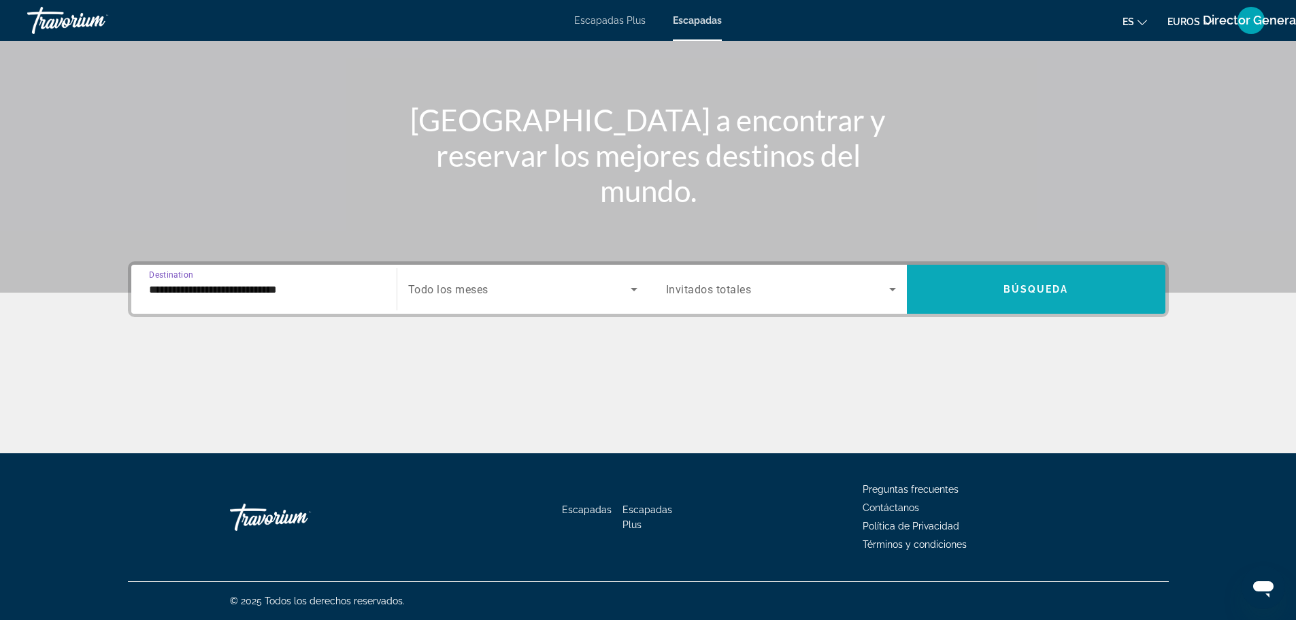
click at [1024, 285] on span "Búsqueda" at bounding box center [1035, 289] width 65 height 11
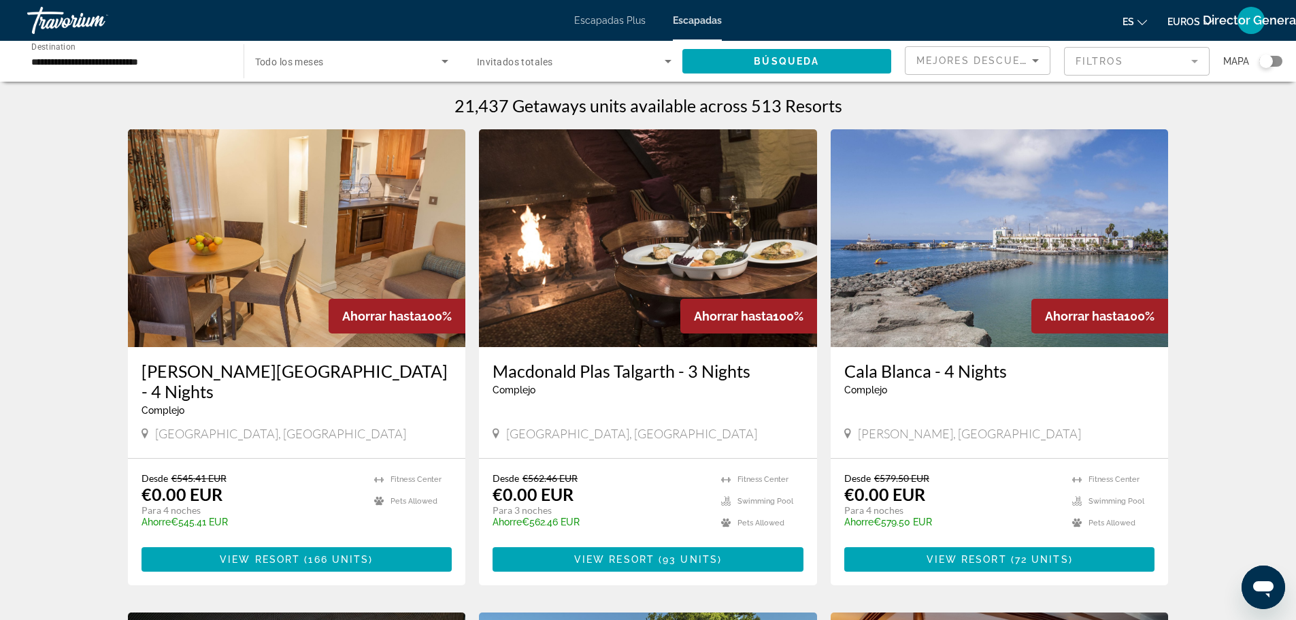
click at [1269, 61] on div "Search widget" at bounding box center [1266, 61] width 14 height 14
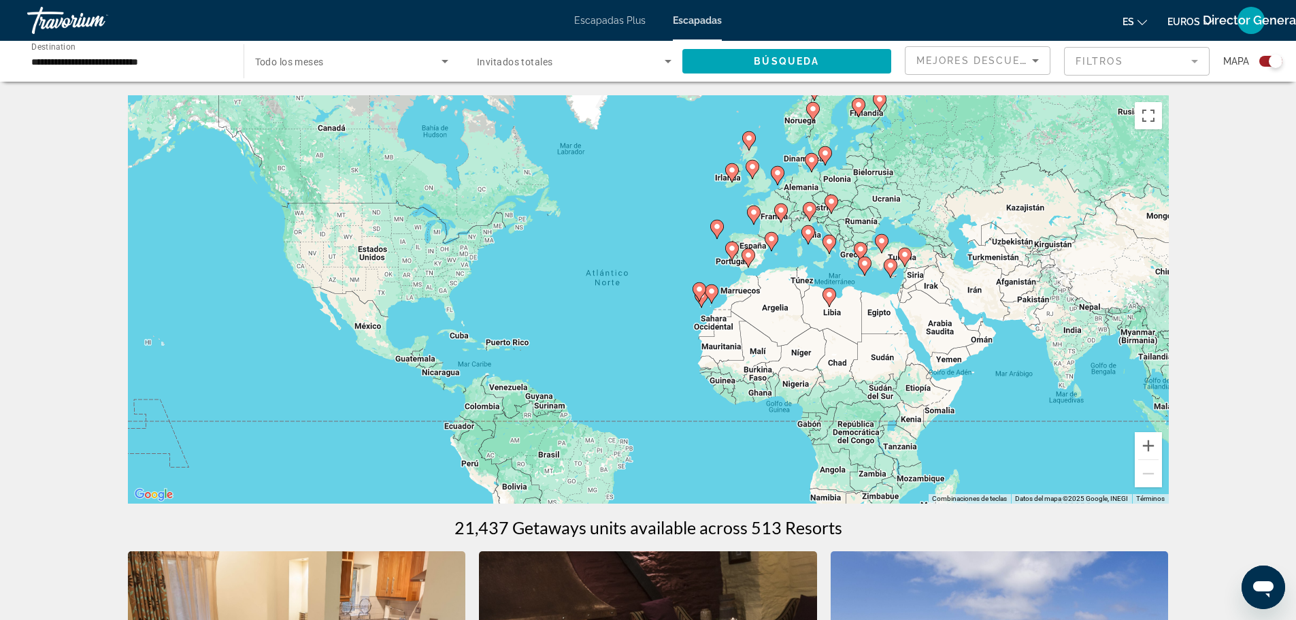
click at [1269, 61] on div "Search widget" at bounding box center [1276, 61] width 14 height 14
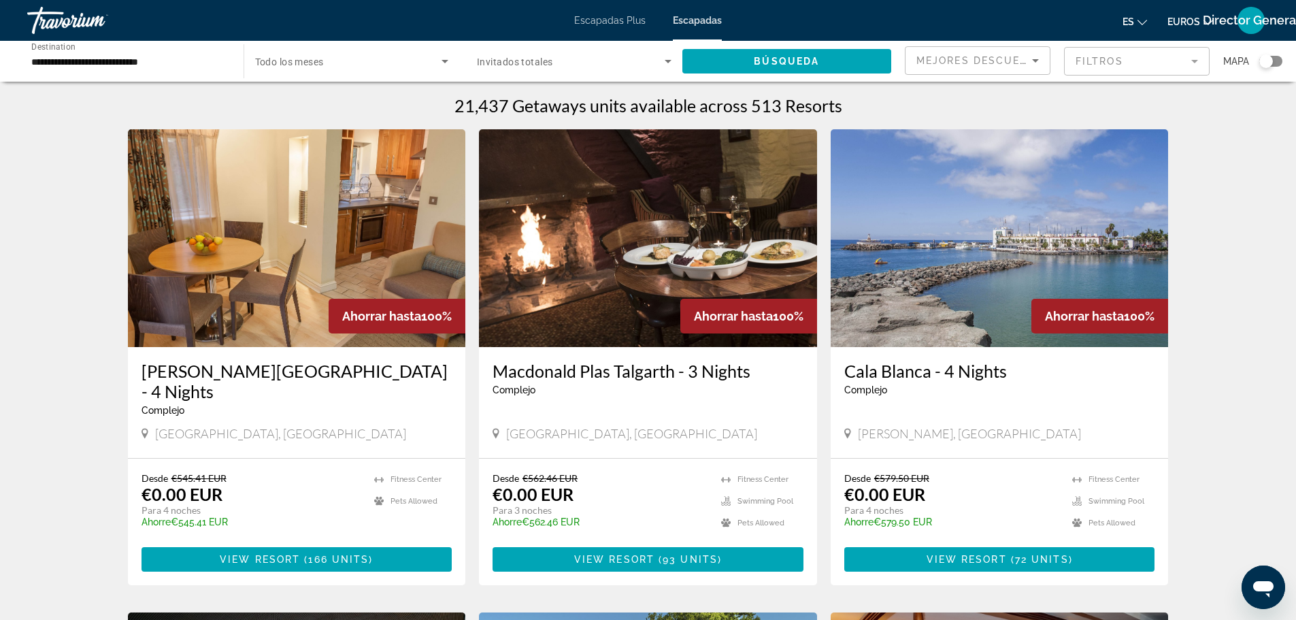
click at [1269, 61] on div "Search widget" at bounding box center [1266, 61] width 14 height 14
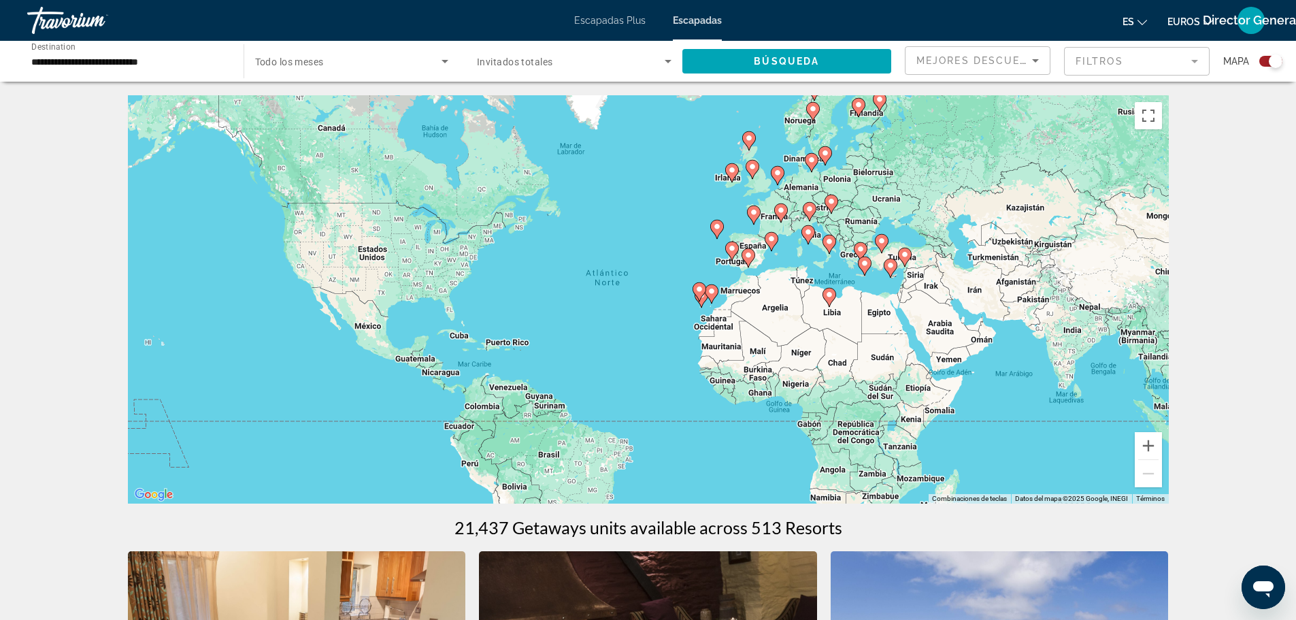
click at [756, 250] on div "Para activar la función de arrastre con el teclado, pulsa Alt + Intro. Cuando h…" at bounding box center [648, 299] width 1041 height 408
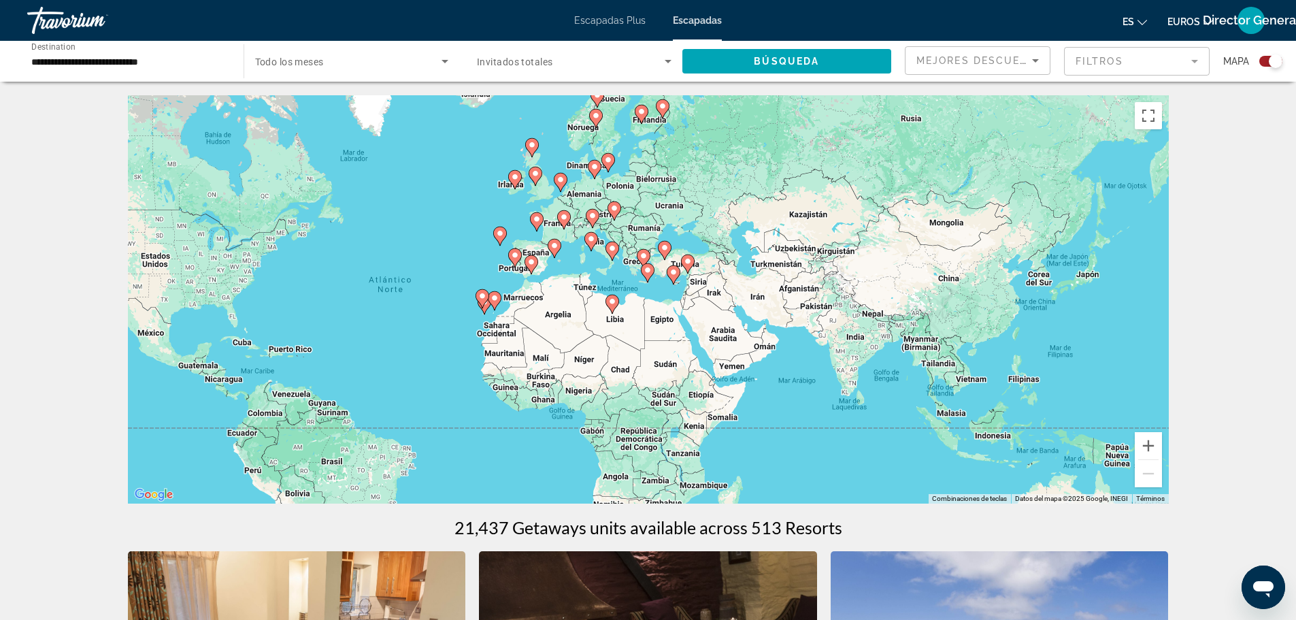
drag, startPoint x: 756, startPoint y: 250, endPoint x: 524, endPoint y: 256, distance: 232.0
click at [524, 256] on div "Para activar la función de arrastre con el teclado, pulsa Alt + Intro. Cuando h…" at bounding box center [648, 299] width 1041 height 408
click at [551, 246] on image "Contenido principal" at bounding box center [554, 245] width 8 height 8
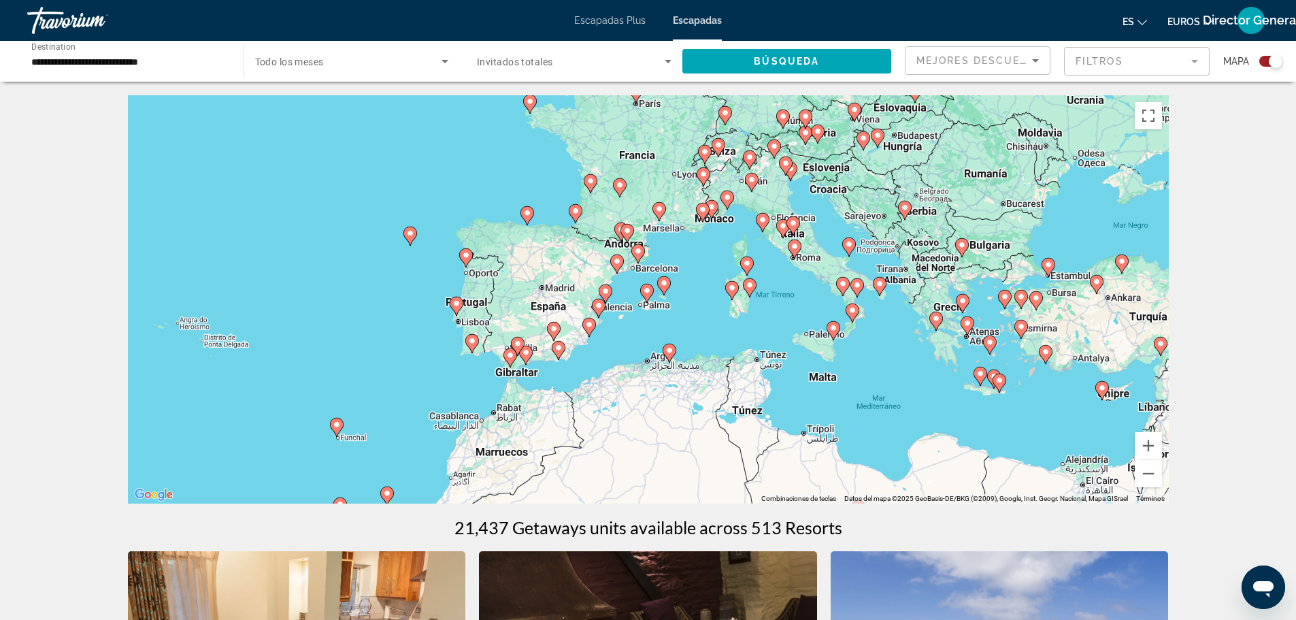
click at [616, 263] on image "Contenido principal" at bounding box center [617, 261] width 8 height 8
type input "**********"
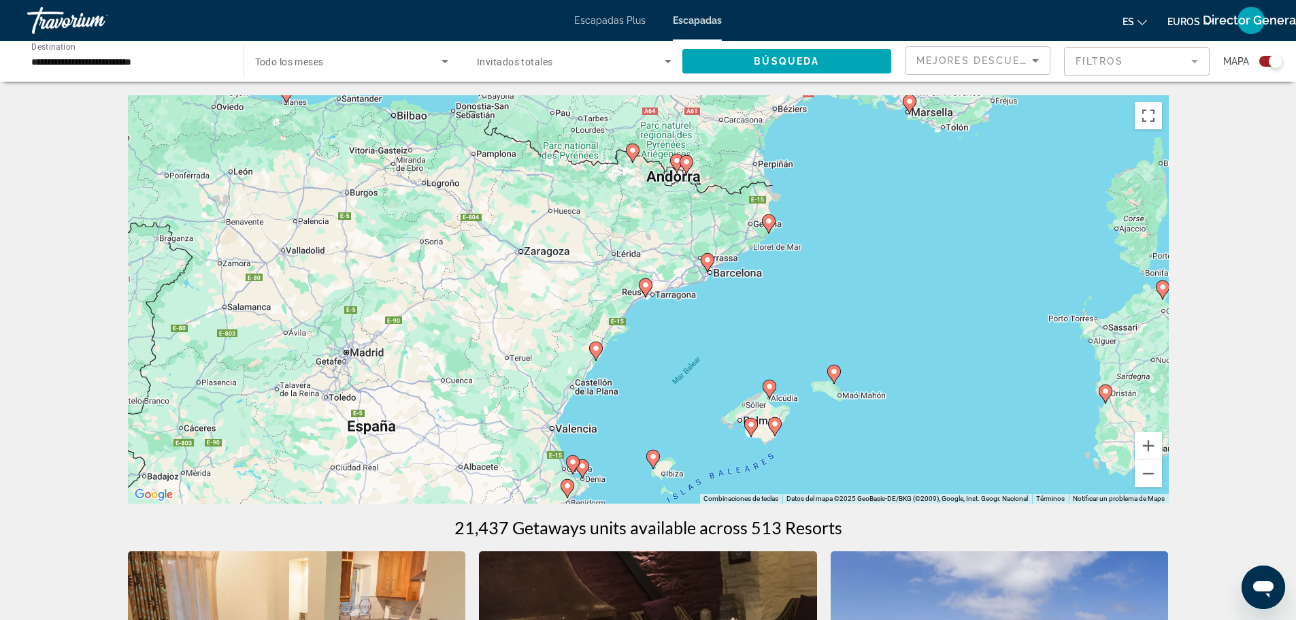
click at [769, 227] on icon "Contenido principal" at bounding box center [768, 224] width 12 height 18
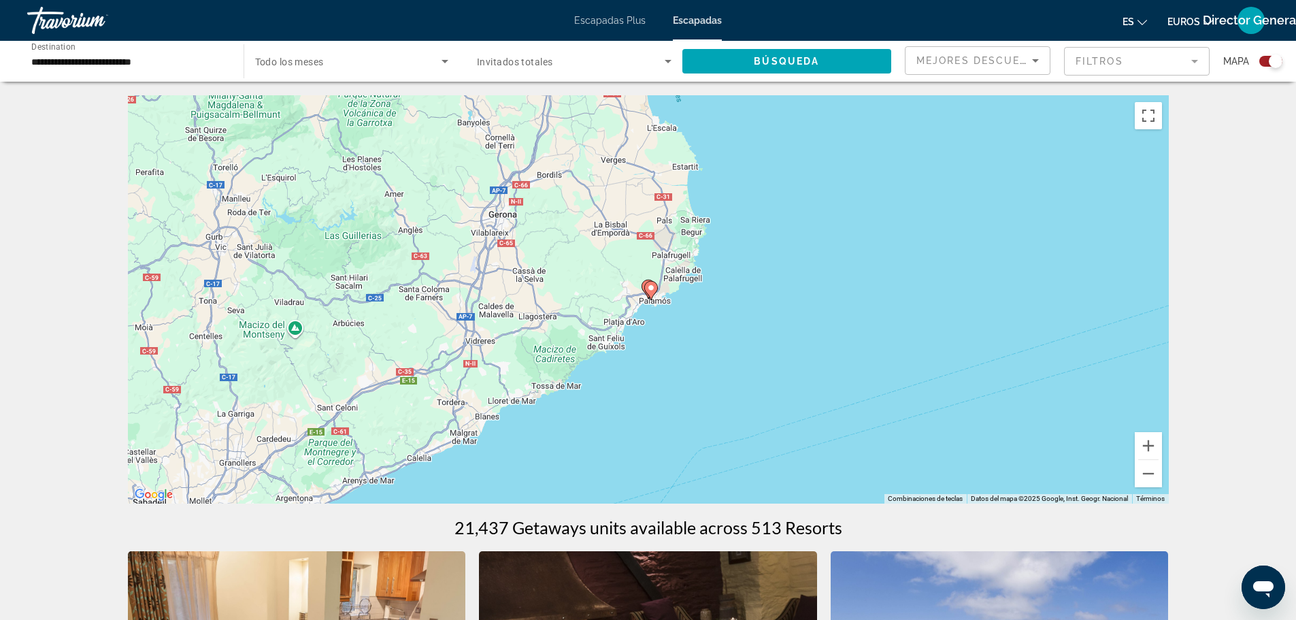
click at [647, 292] on icon "Contenido principal" at bounding box center [650, 291] width 12 height 18
click at [650, 286] on image "Contenido principal" at bounding box center [648, 286] width 8 height 8
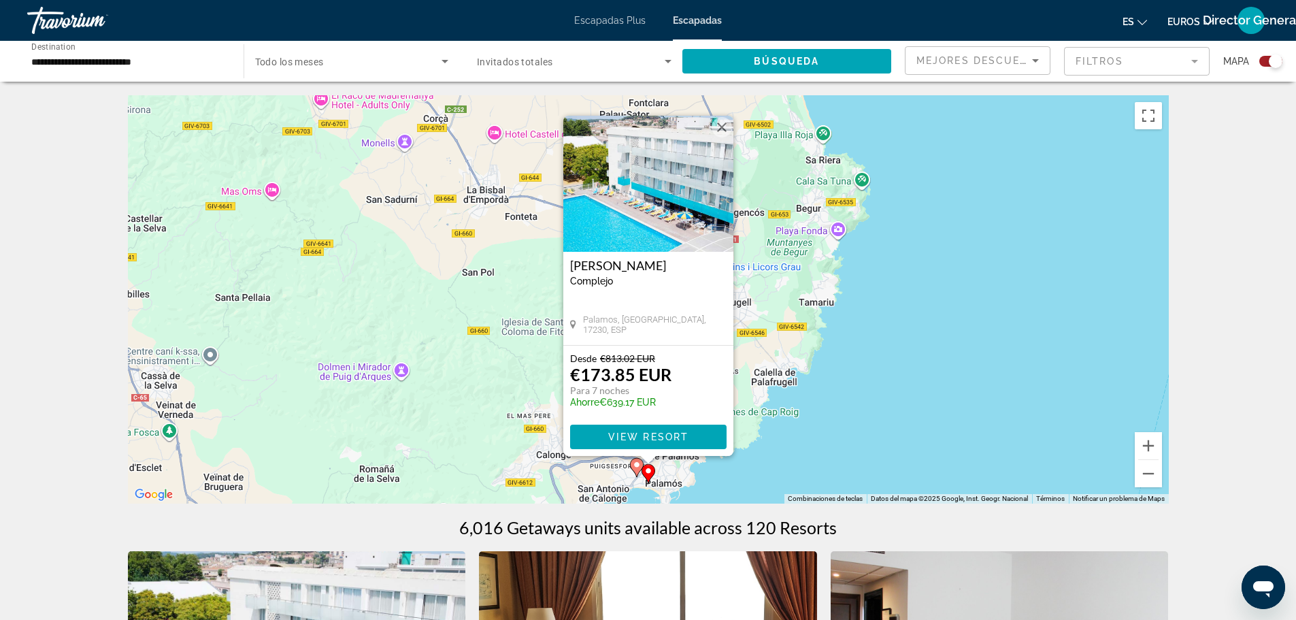
click at [642, 468] on icon "Contenido principal" at bounding box center [648, 473] width 14 height 19
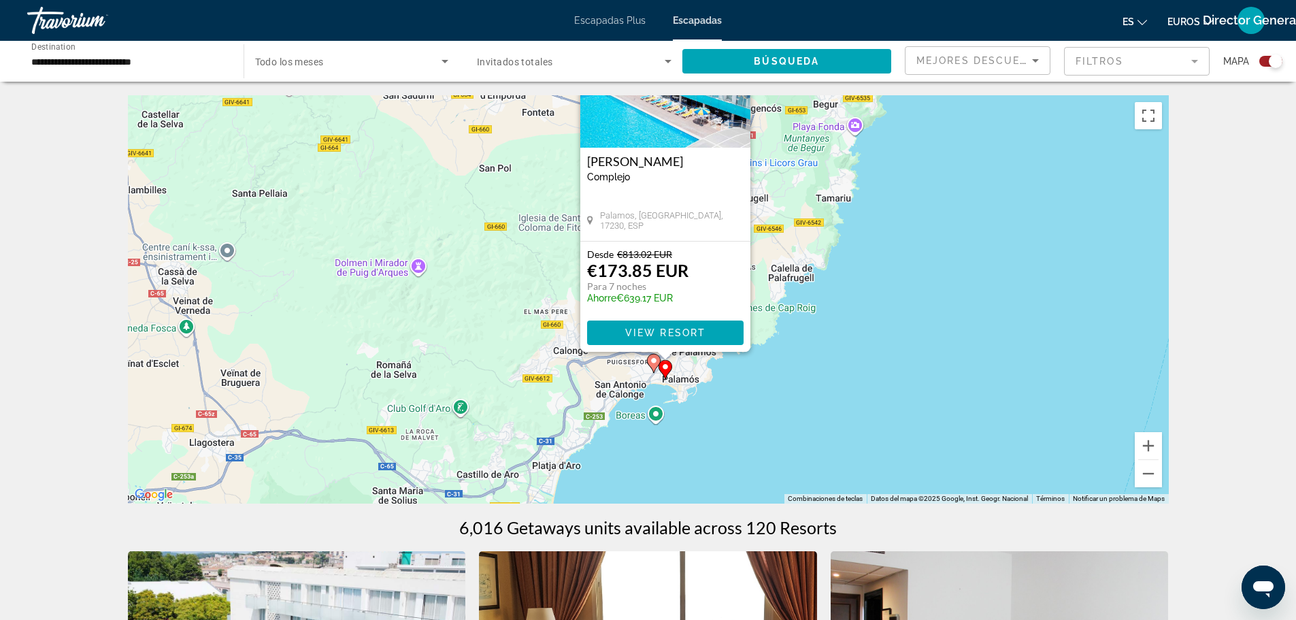
drag, startPoint x: 489, startPoint y: 285, endPoint x: 508, endPoint y: 135, distance: 150.9
click at [508, 135] on div "Para activar la función de arrastre con el teclado, pulsa Alt + Intro. Cuando h…" at bounding box center [648, 299] width 1041 height 408
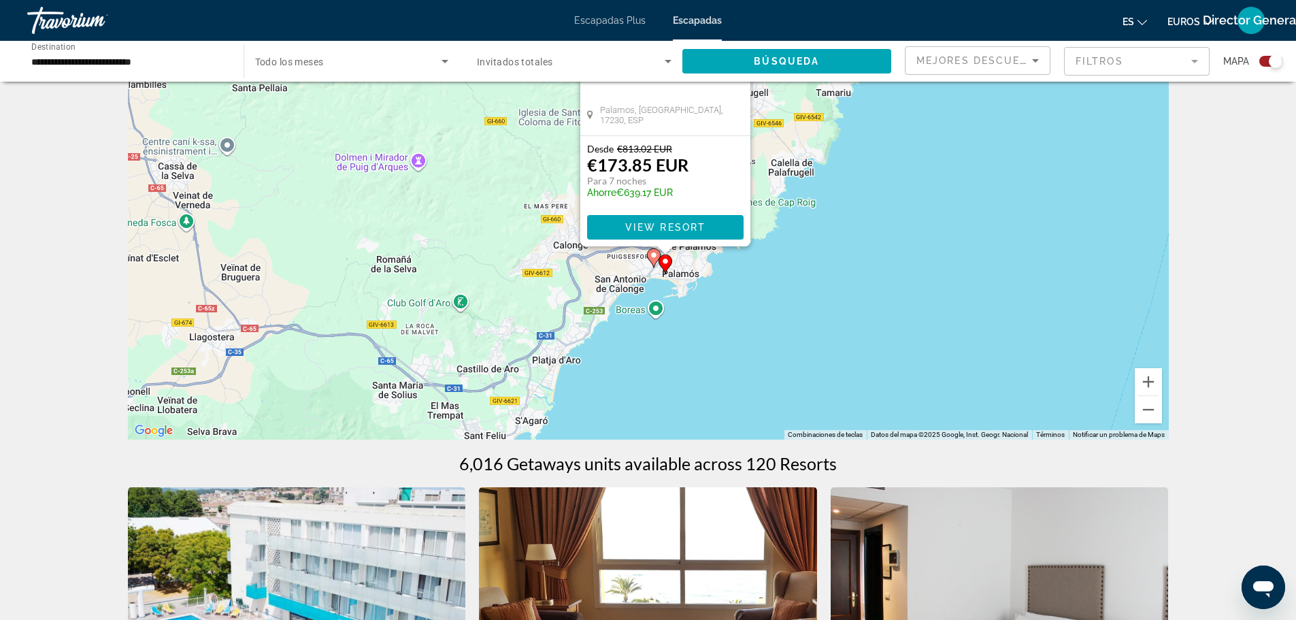
scroll to position [136, 0]
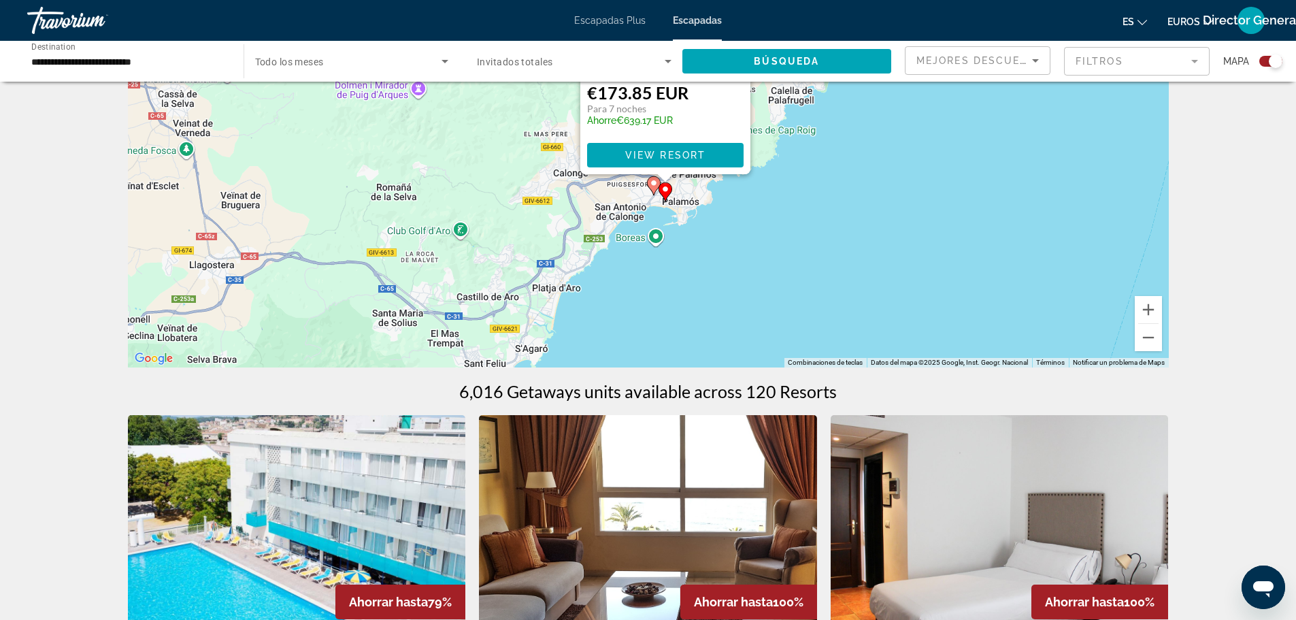
drag, startPoint x: 482, startPoint y: 223, endPoint x: 486, endPoint y: 324, distance: 100.8
click at [486, 324] on div "Para activar la función de arrastre con el teclado, pulsa Alt + Intro. Cuando h…" at bounding box center [648, 163] width 1041 height 408
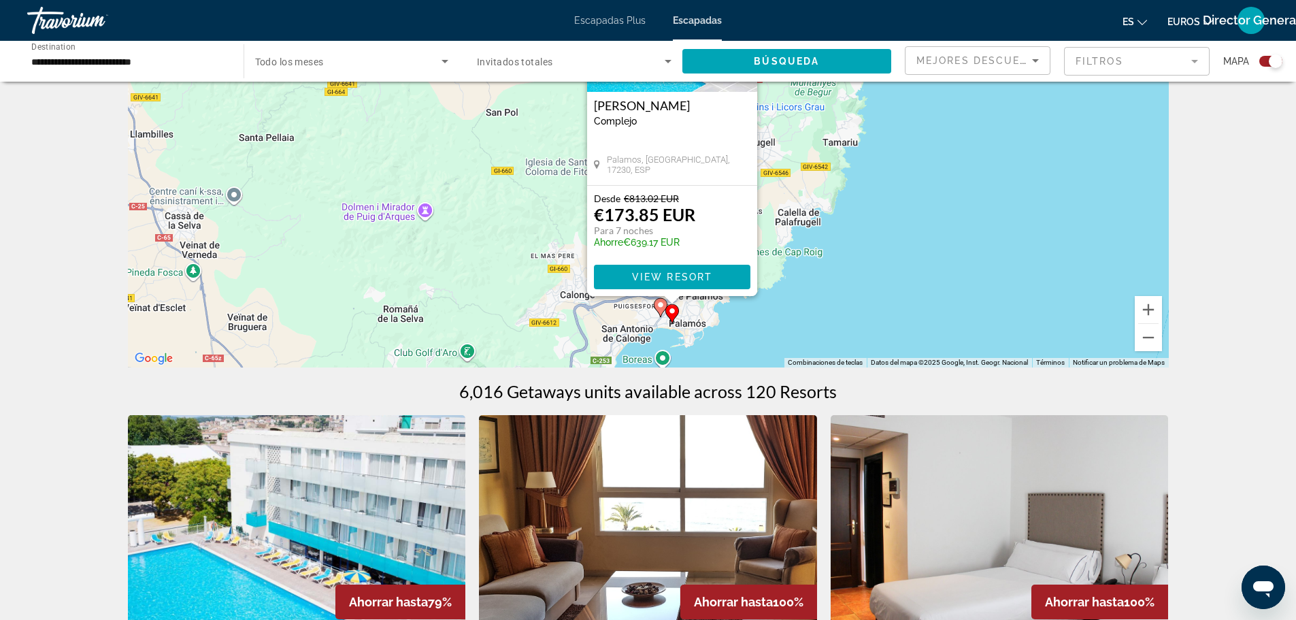
click at [672, 314] on image "Contenido principal" at bounding box center [672, 311] width 8 height 8
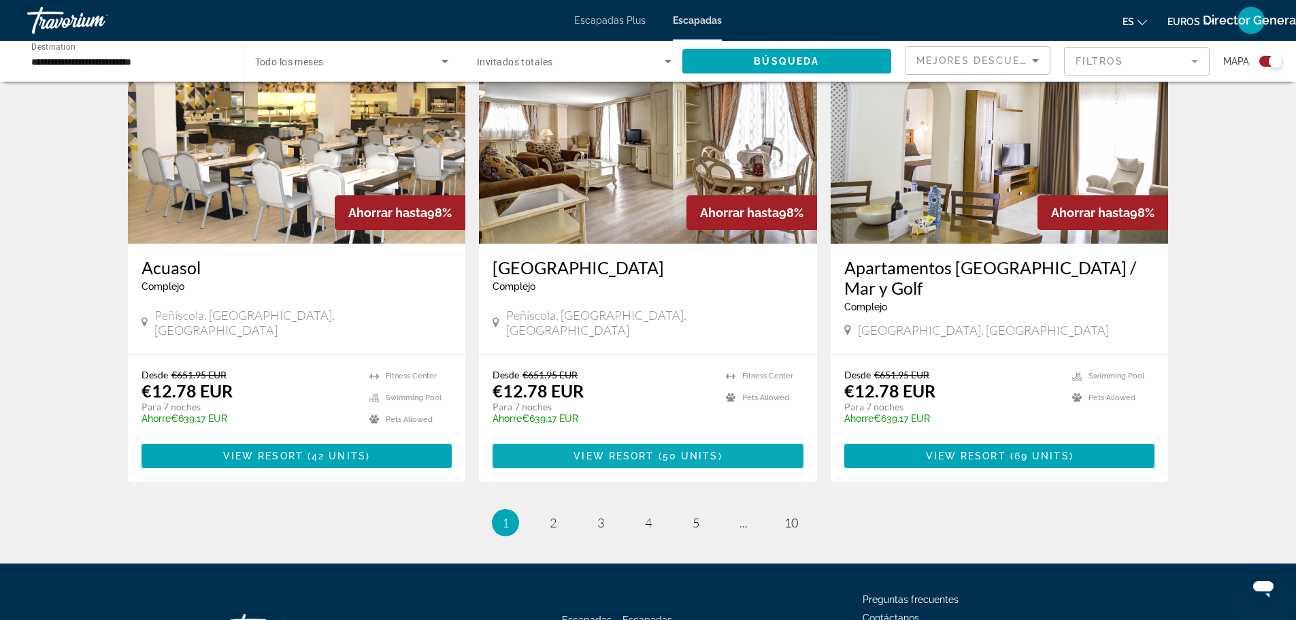
scroll to position [1905, 0]
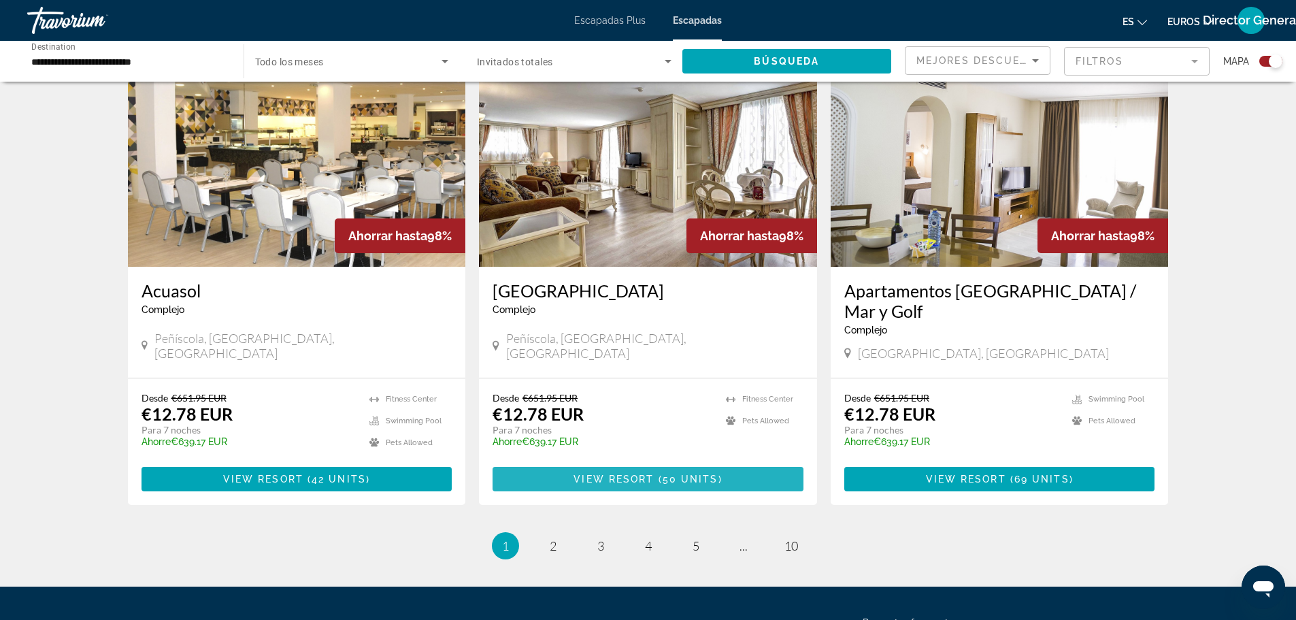
click at [677, 473] on span "50 units" at bounding box center [691, 478] width 56 height 11
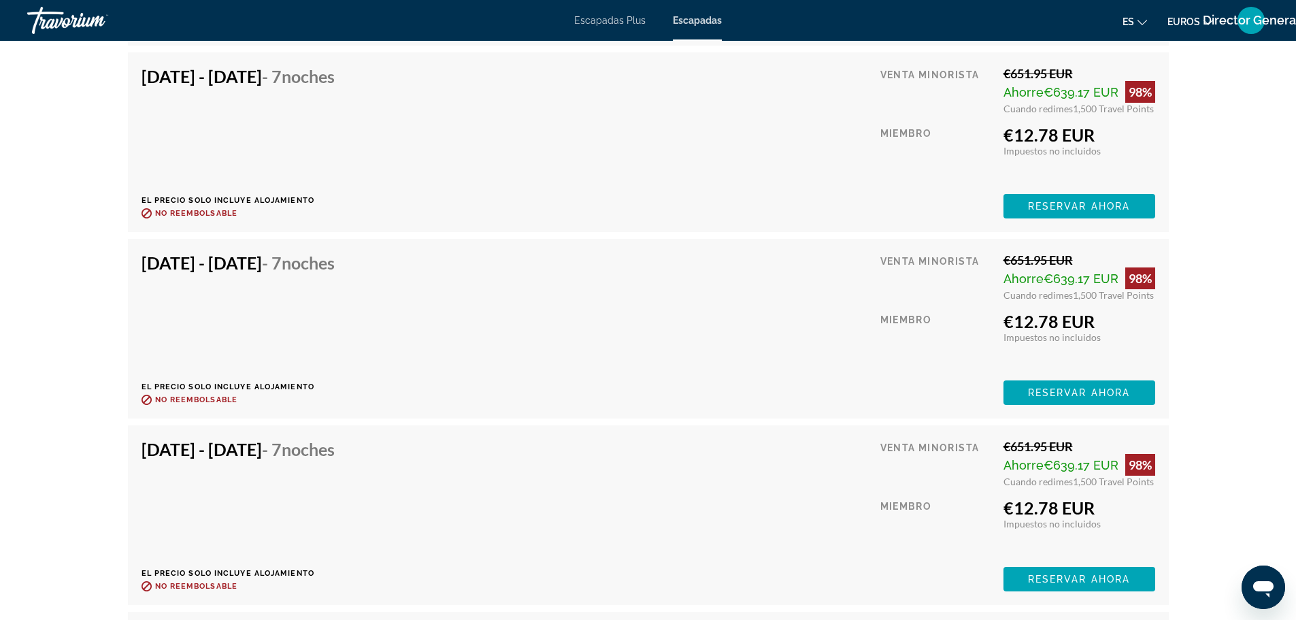
scroll to position [3236, 0]
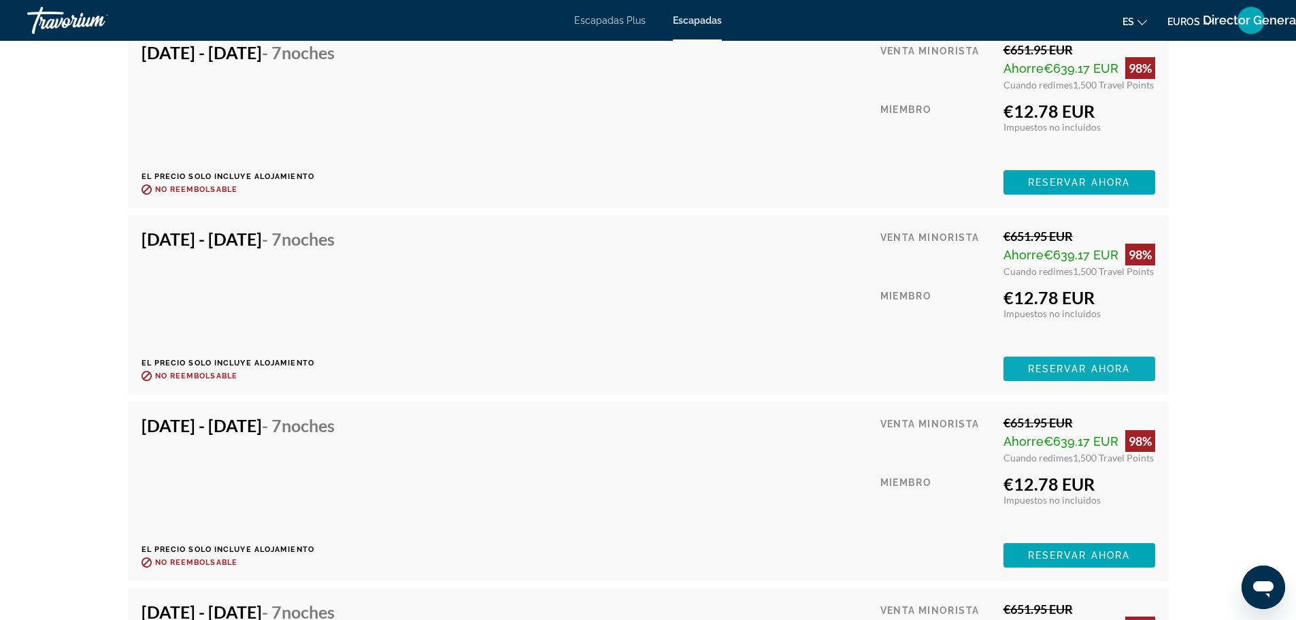
click at [1083, 367] on span "Reservar ahora" at bounding box center [1079, 368] width 102 height 11
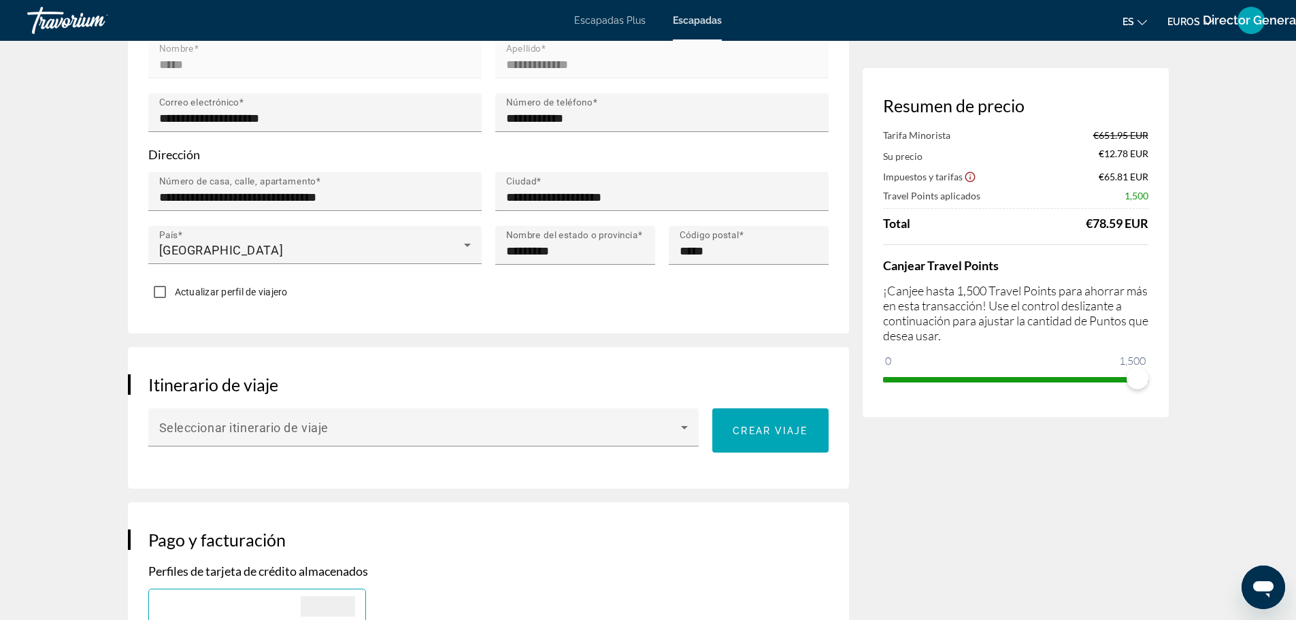
scroll to position [544, 0]
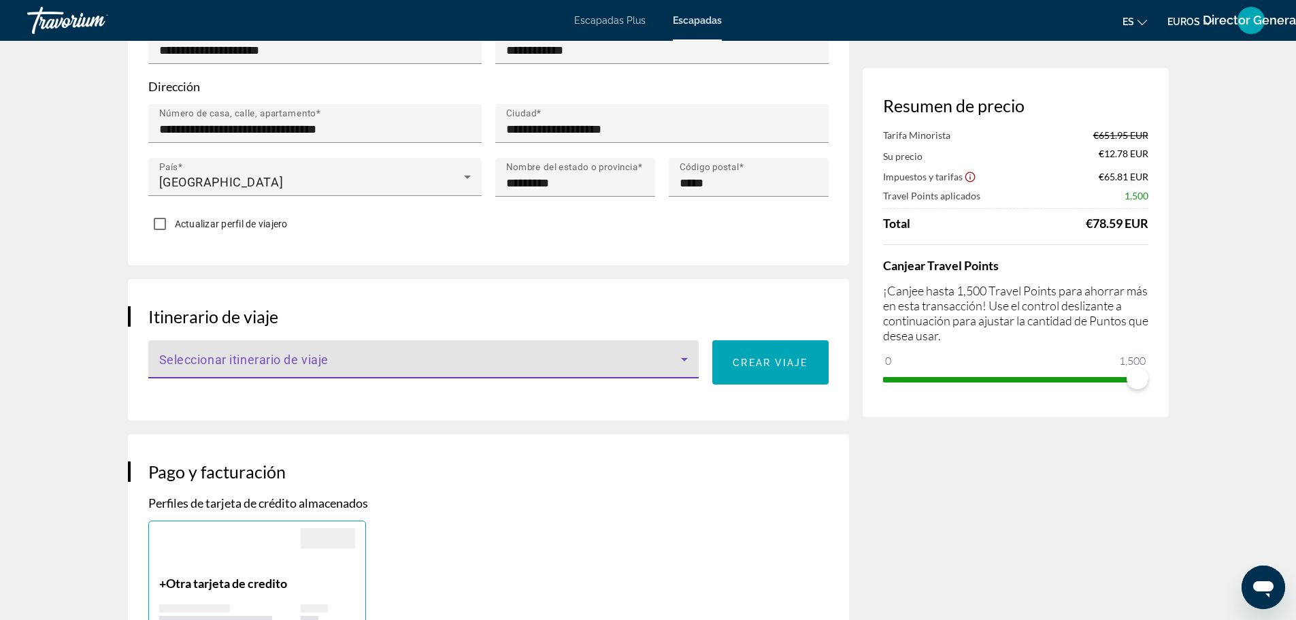
click at [686, 359] on icon "Contenido principal" at bounding box center [684, 359] width 16 height 16
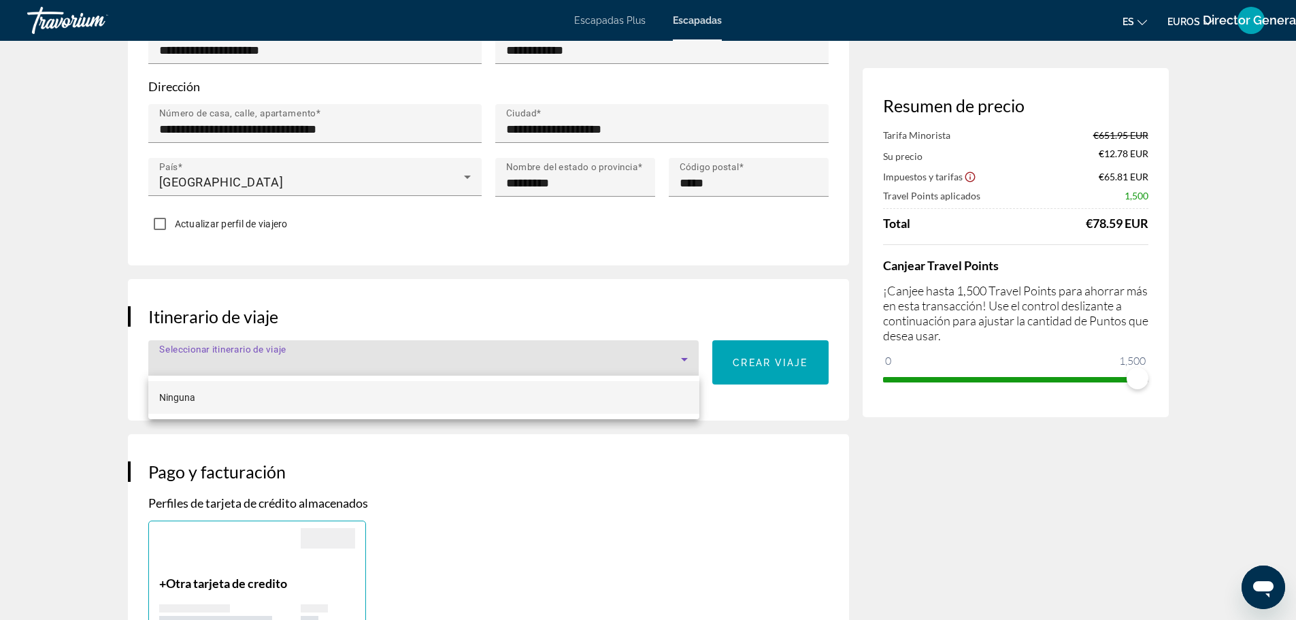
click at [312, 383] on mat-option "Ninguna" at bounding box center [423, 397] width 551 height 33
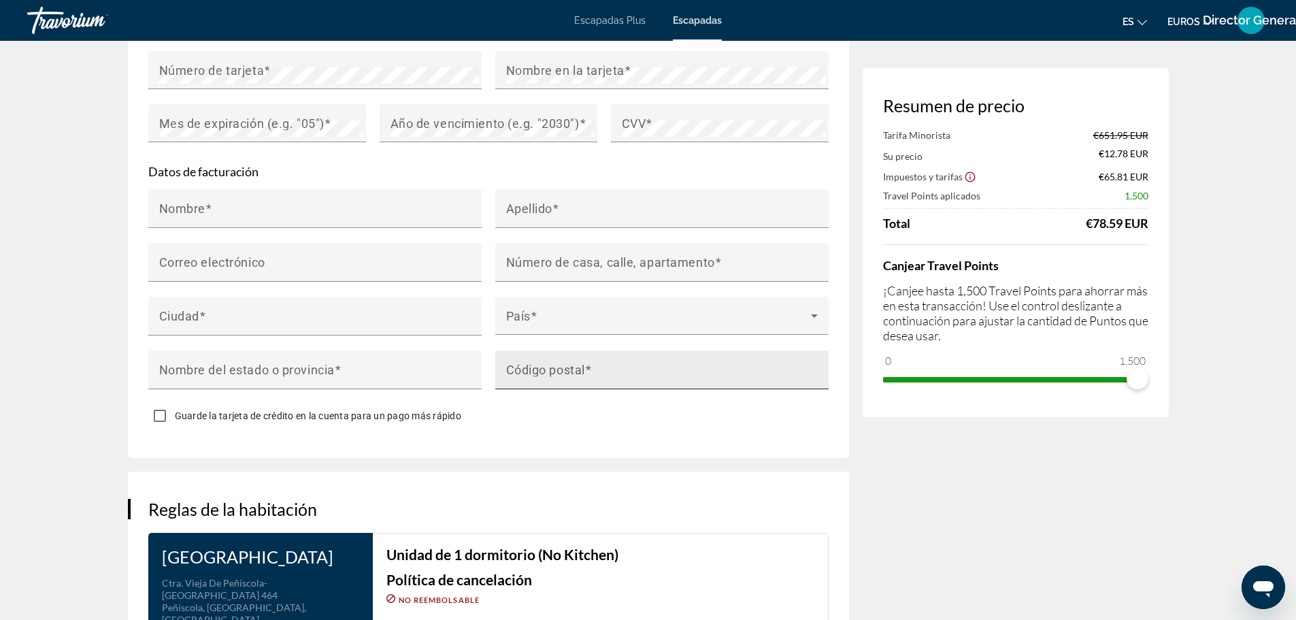
scroll to position [1088, 0]
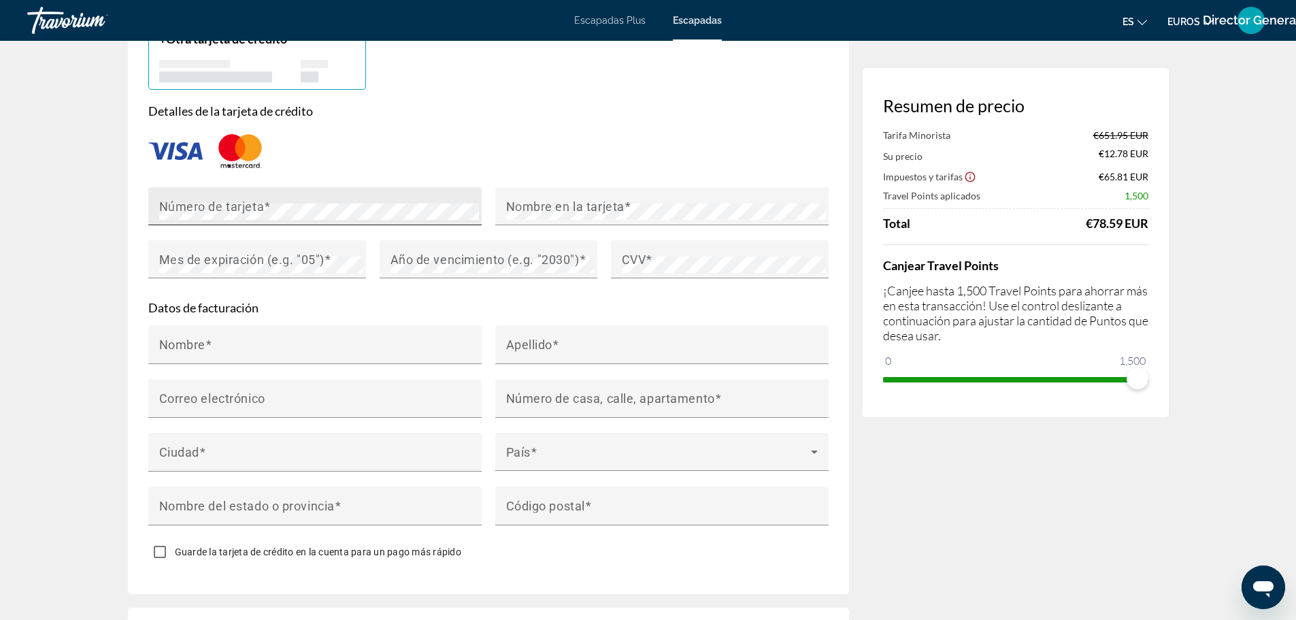
click at [301, 197] on div "Número de tarjeta" at bounding box center [319, 206] width 320 height 38
click at [598, 208] on mat-label "Nombre en la tarjeta" at bounding box center [565, 206] width 118 height 14
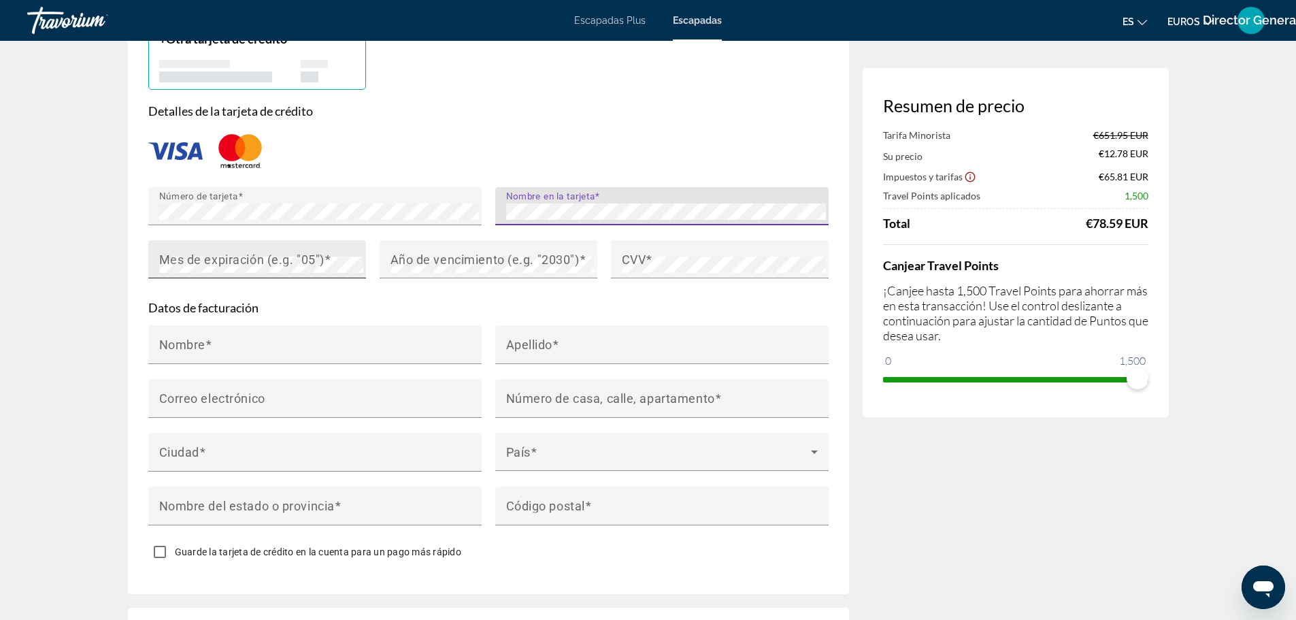
click at [276, 254] on mat-label "Mes de expiración (e.g. "05")" at bounding box center [241, 259] width 165 height 14
click at [492, 262] on mat-label "Año de vencimiento (e.g. "2030")" at bounding box center [484, 259] width 189 height 14
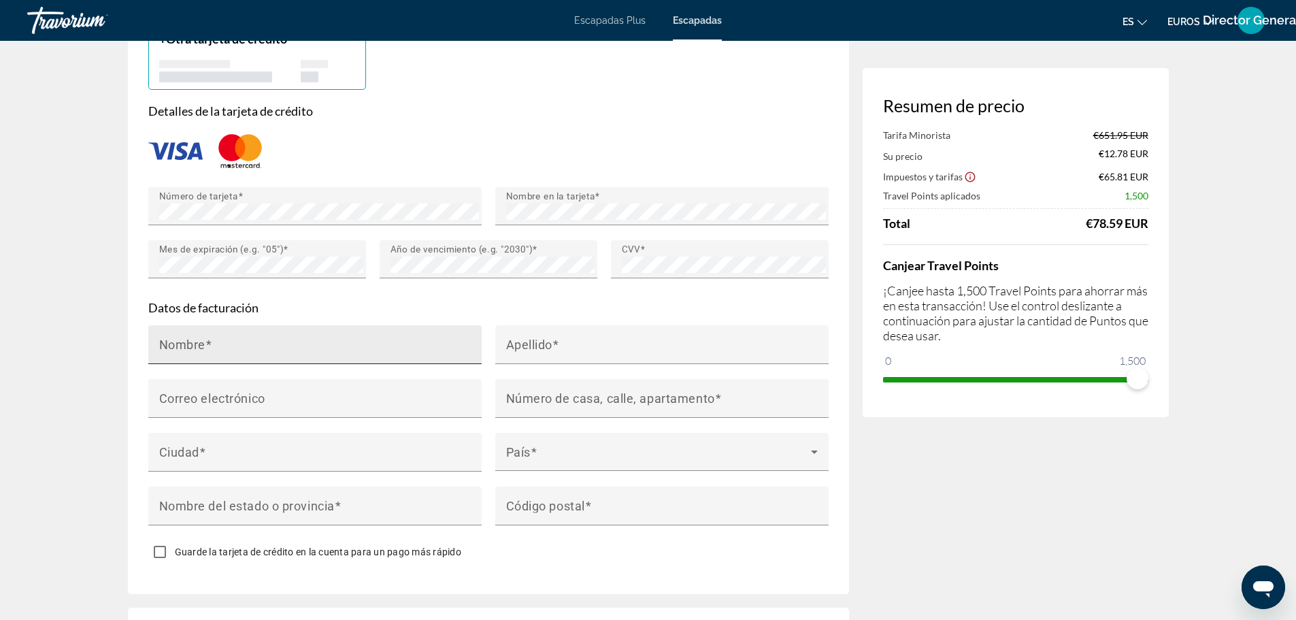
click at [269, 336] on div "Nombre" at bounding box center [319, 344] width 320 height 39
type input "*"
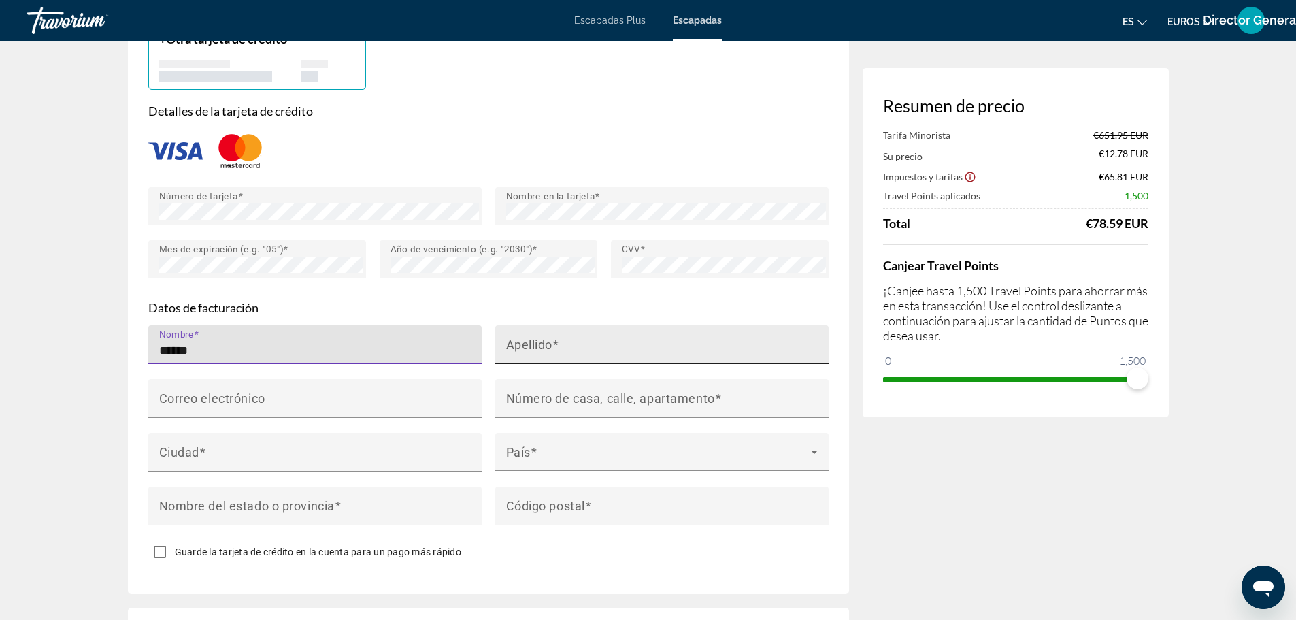
type input "*****"
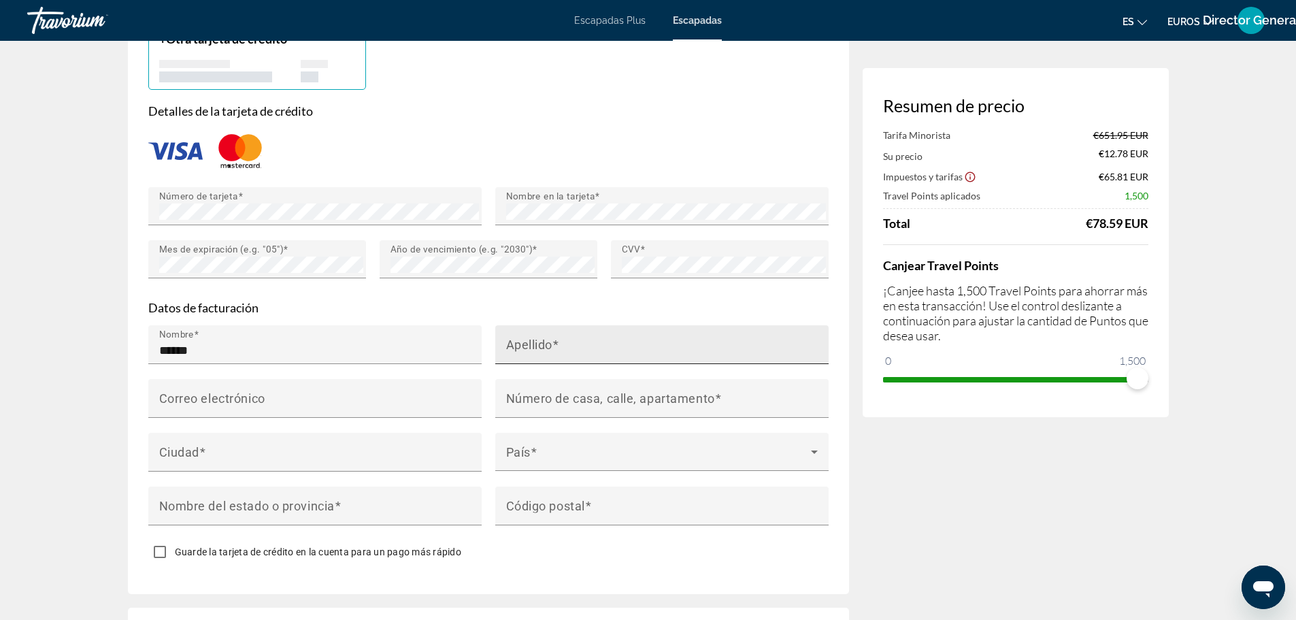
click at [548, 337] on mat-label "Apellido" at bounding box center [529, 344] width 47 height 14
click at [548, 342] on input "Apellido" at bounding box center [666, 350] width 320 height 16
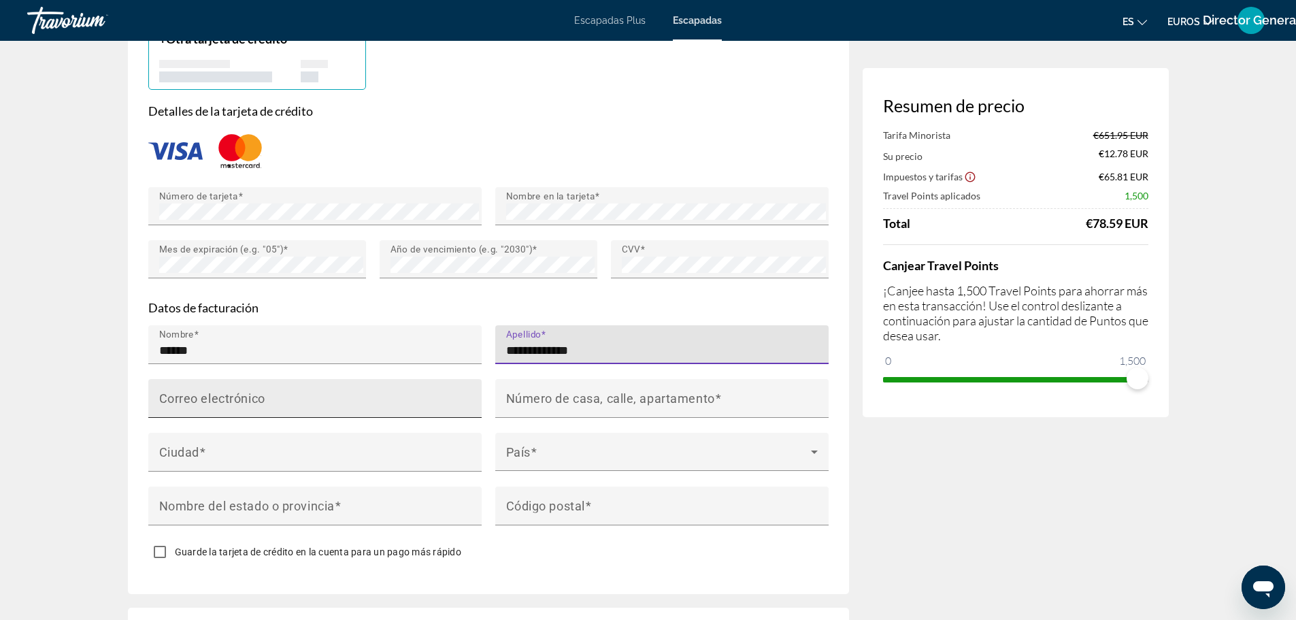
type input "**********"
click at [263, 396] on mat-label "Correo electrónico" at bounding box center [212, 397] width 106 height 14
click at [263, 396] on input "Correo electrónico" at bounding box center [319, 404] width 320 height 16
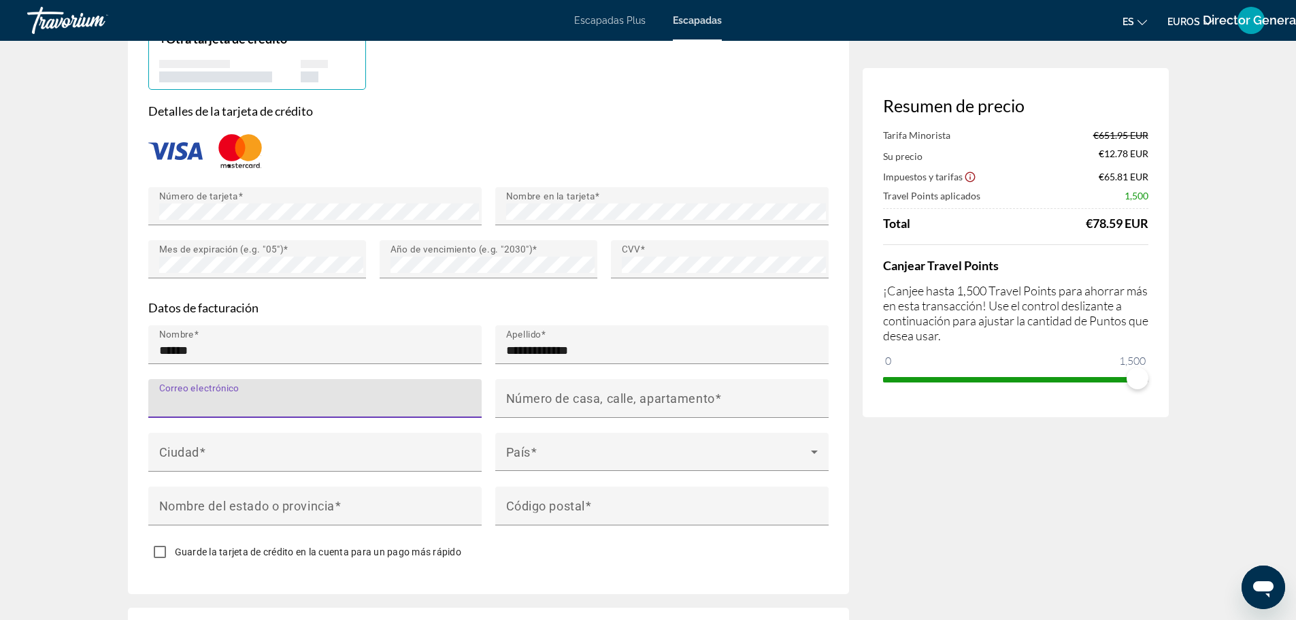
scroll to position [1156, 0]
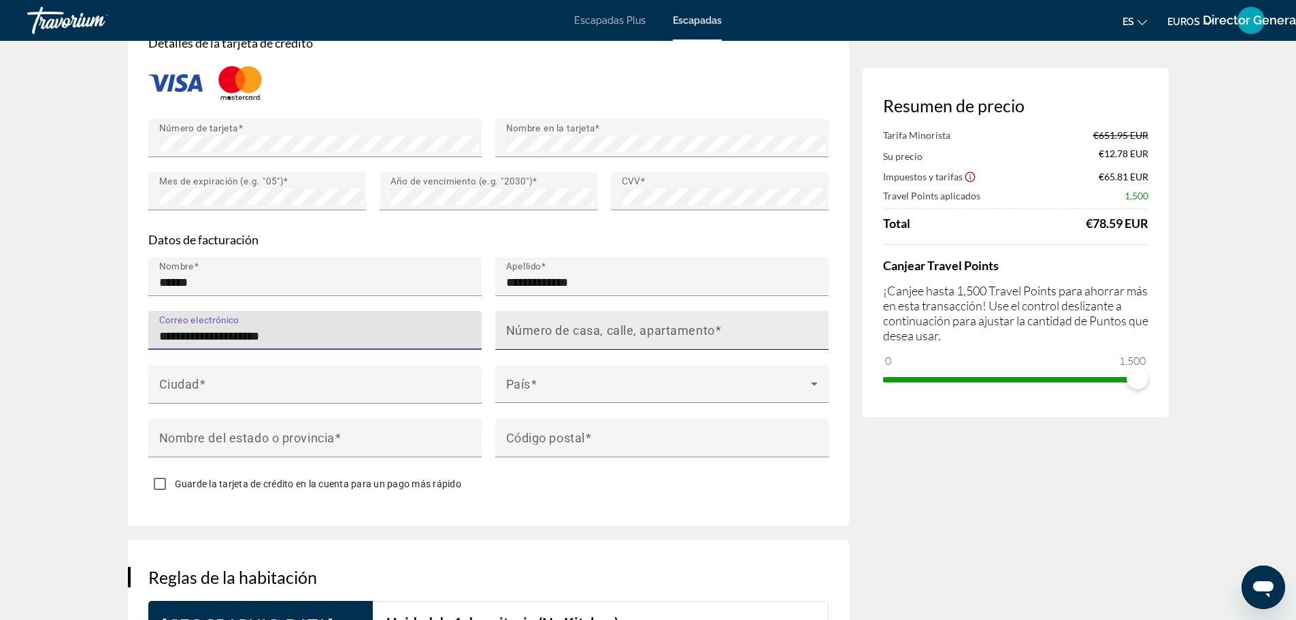
type input "**********"
click at [636, 324] on mat-label "Número de casa, calle, apartamento" at bounding box center [610, 329] width 209 height 14
click at [636, 328] on input "Número de casa, calle, apartamento" at bounding box center [666, 336] width 320 height 16
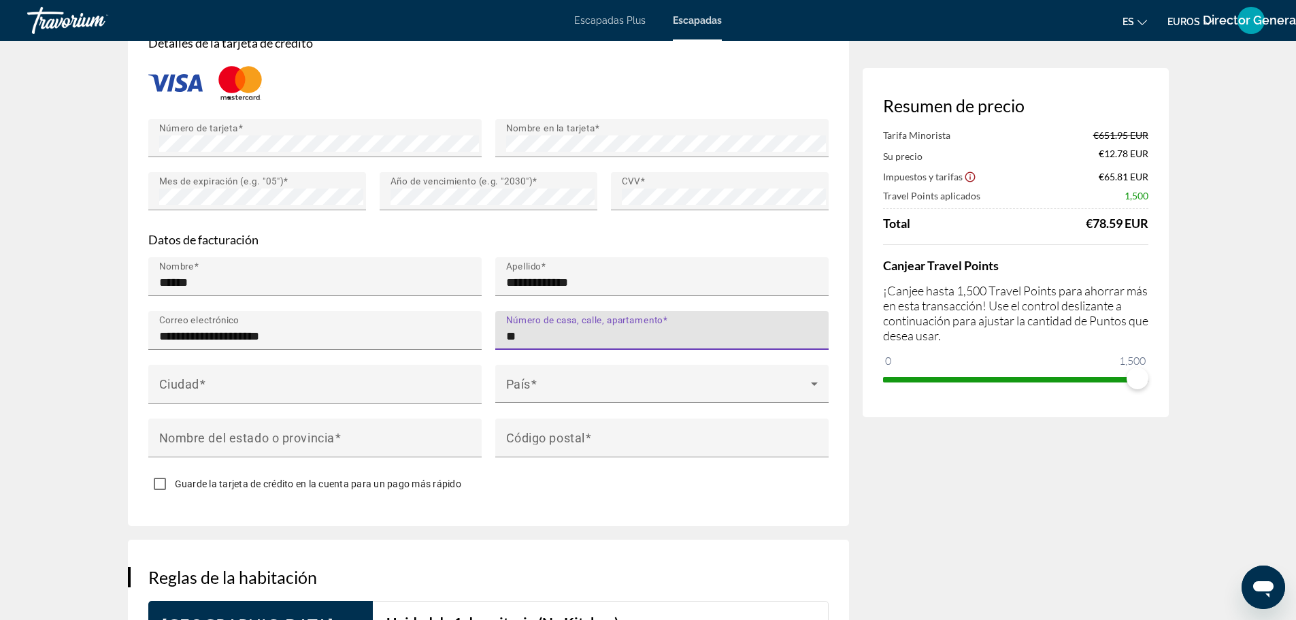
type input "*"
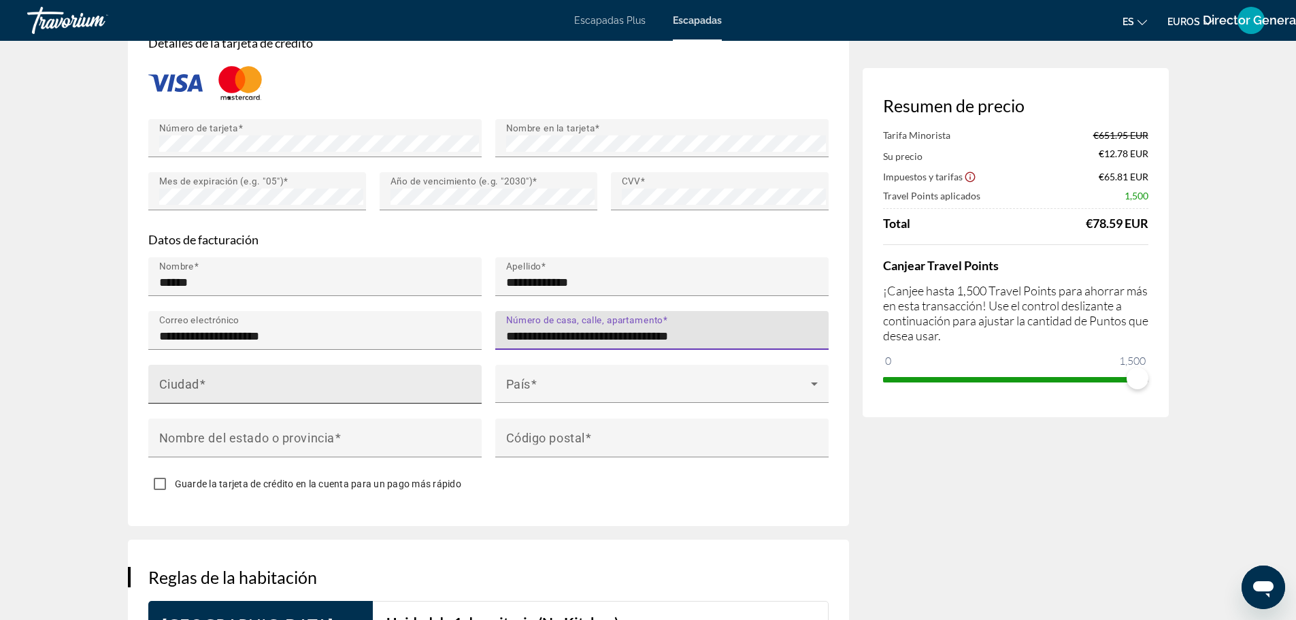
type input "**********"
click at [272, 372] on div "Ciudad" at bounding box center [319, 384] width 320 height 39
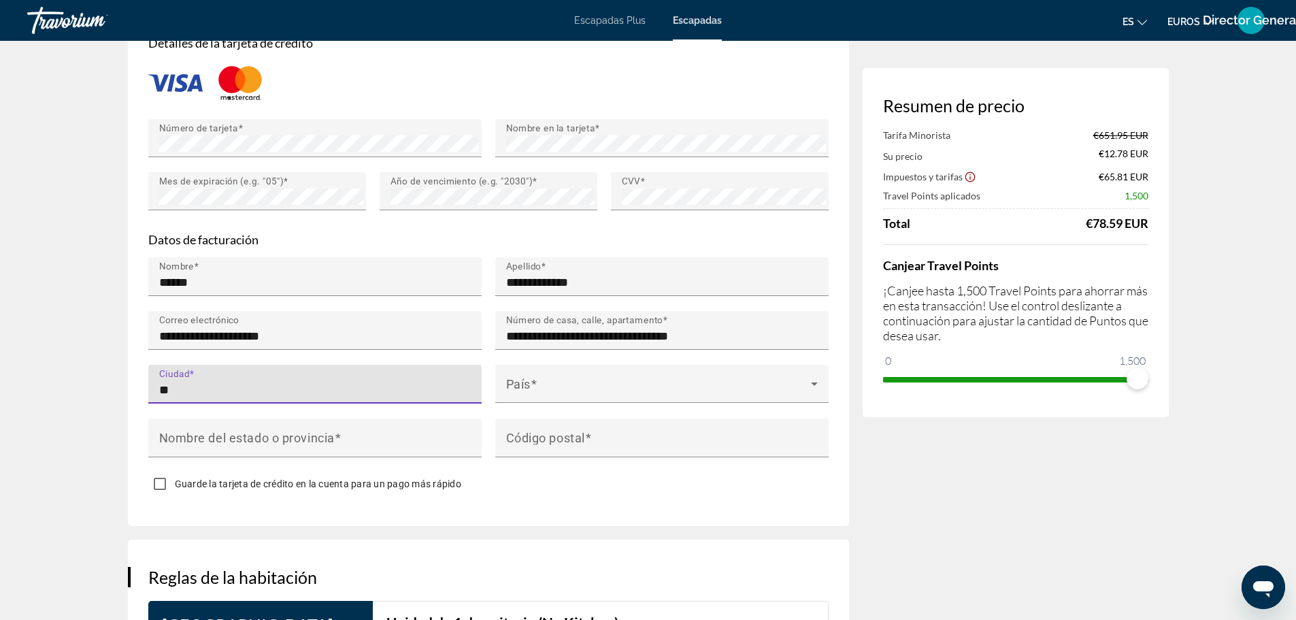
type input "*"
type input "**********"
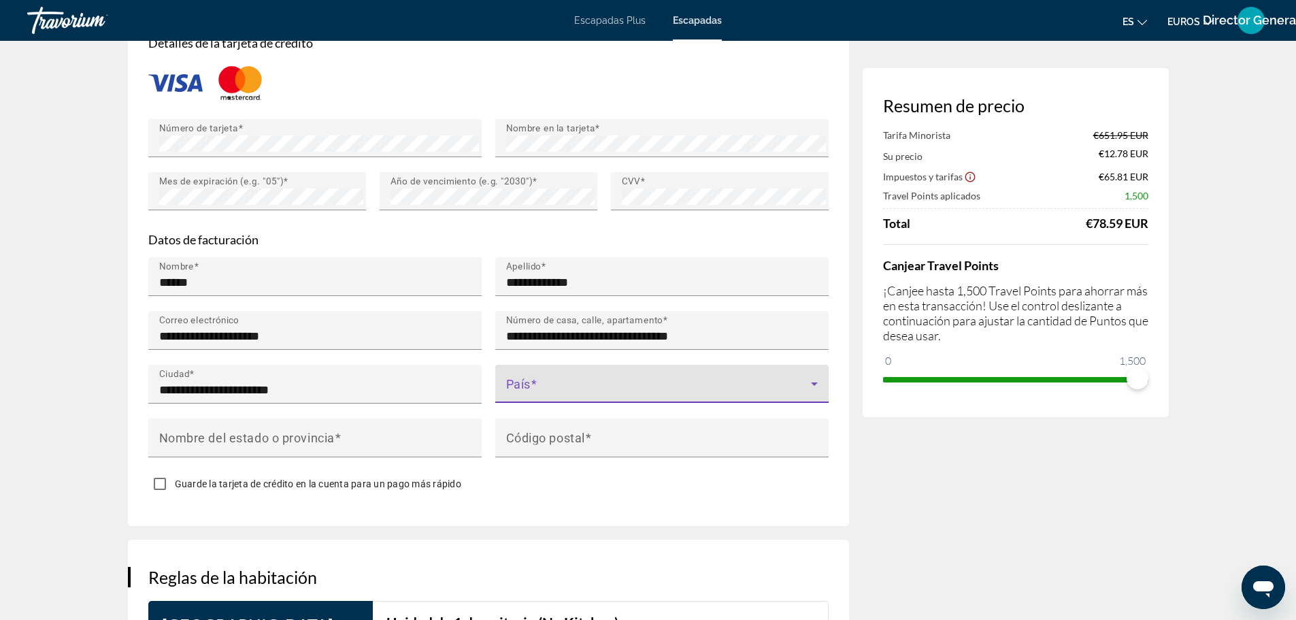
click at [620, 382] on span "Contenido principal" at bounding box center [658, 389] width 305 height 16
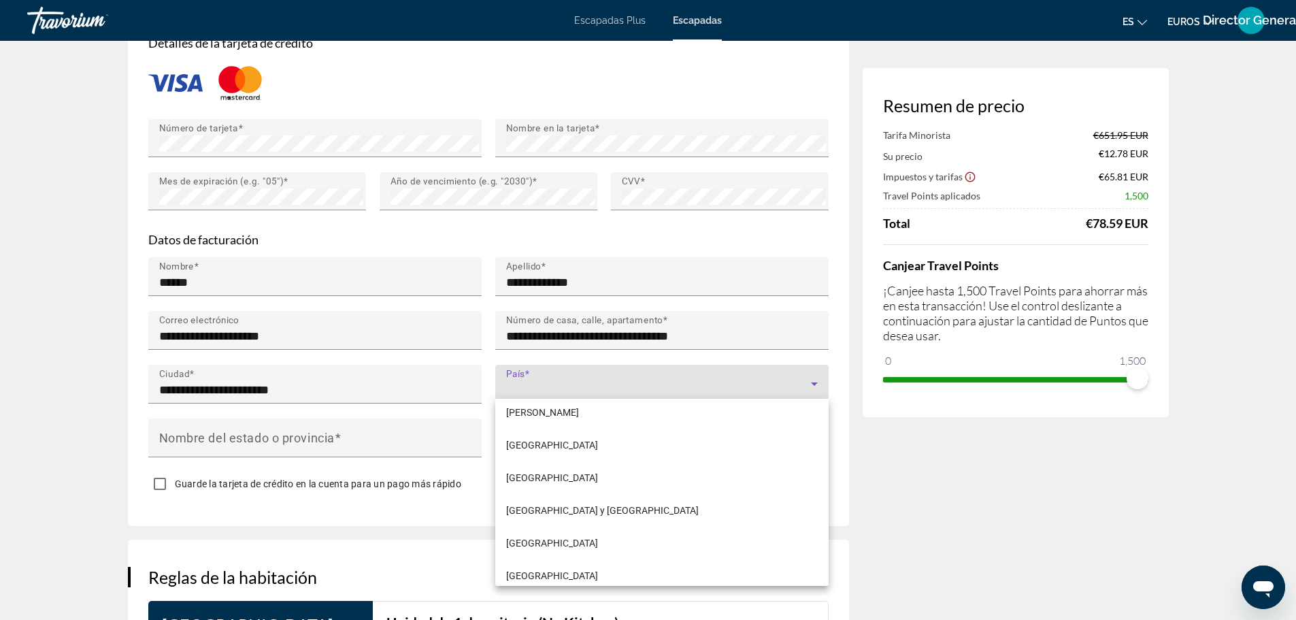
scroll to position [6802, 0]
click at [553, 505] on mat-option "[GEOGRAPHIC_DATA]" at bounding box center [661, 507] width 333 height 33
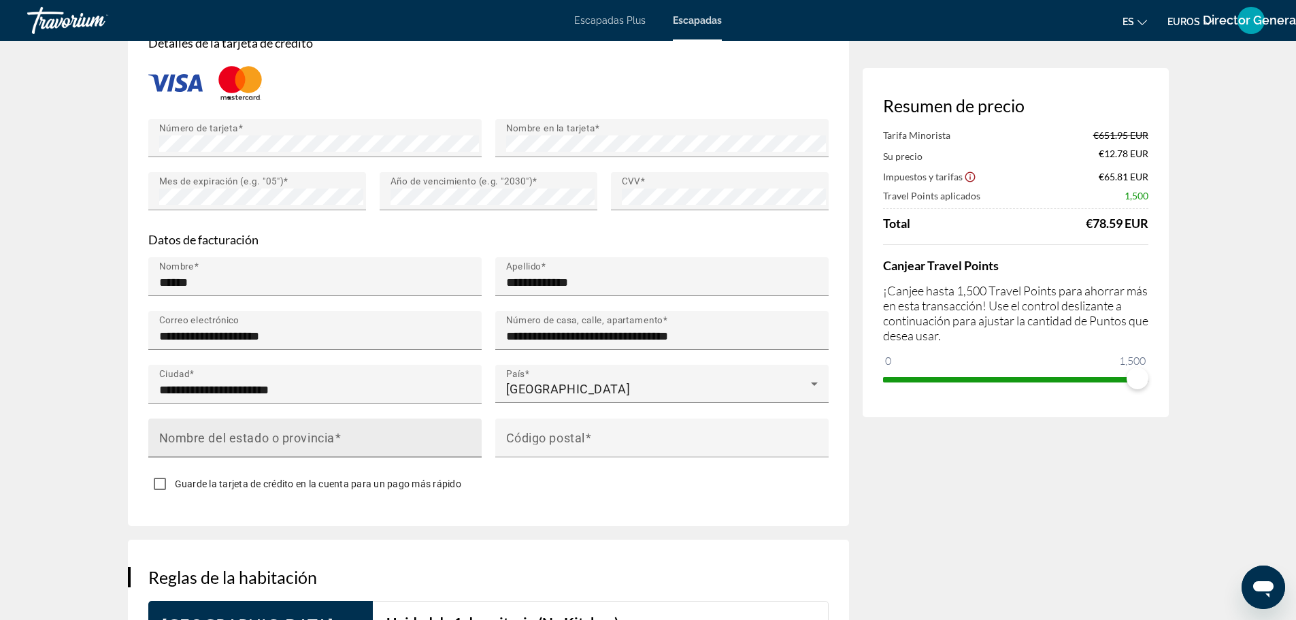
click at [241, 432] on mat-label "Nombre del estado o provincia" at bounding box center [246, 437] width 175 height 14
click at [241, 435] on input "Nombre del estado o provincia" at bounding box center [319, 443] width 320 height 16
type input "*"
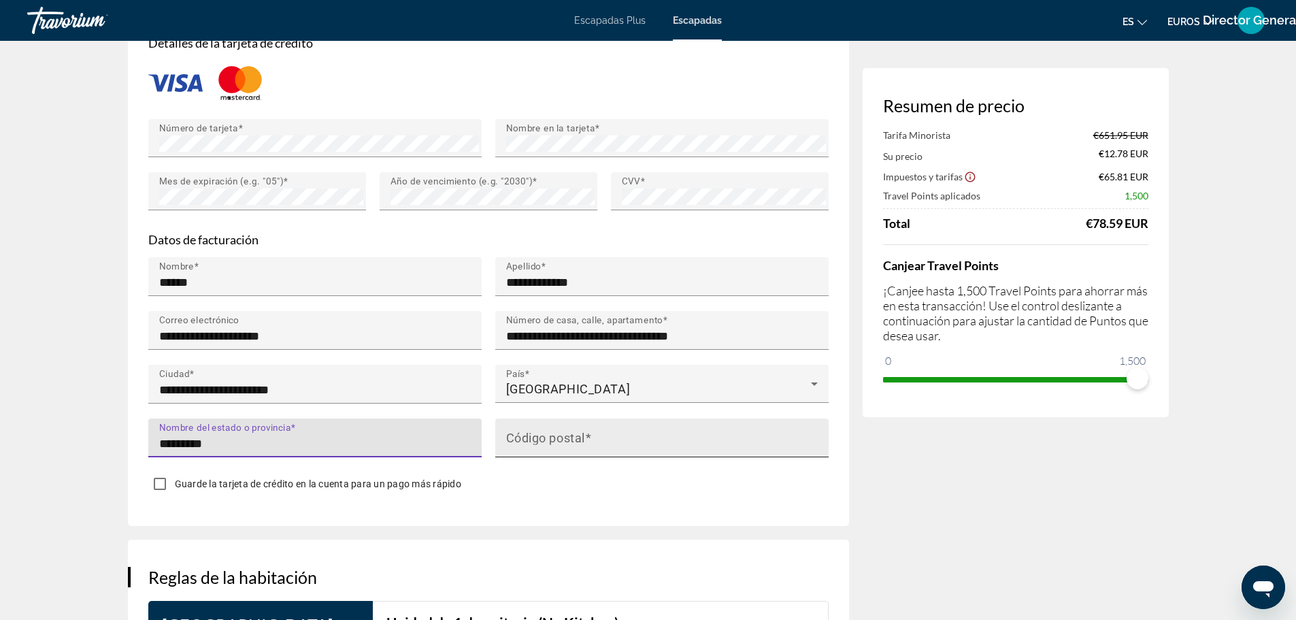
type input "*********"
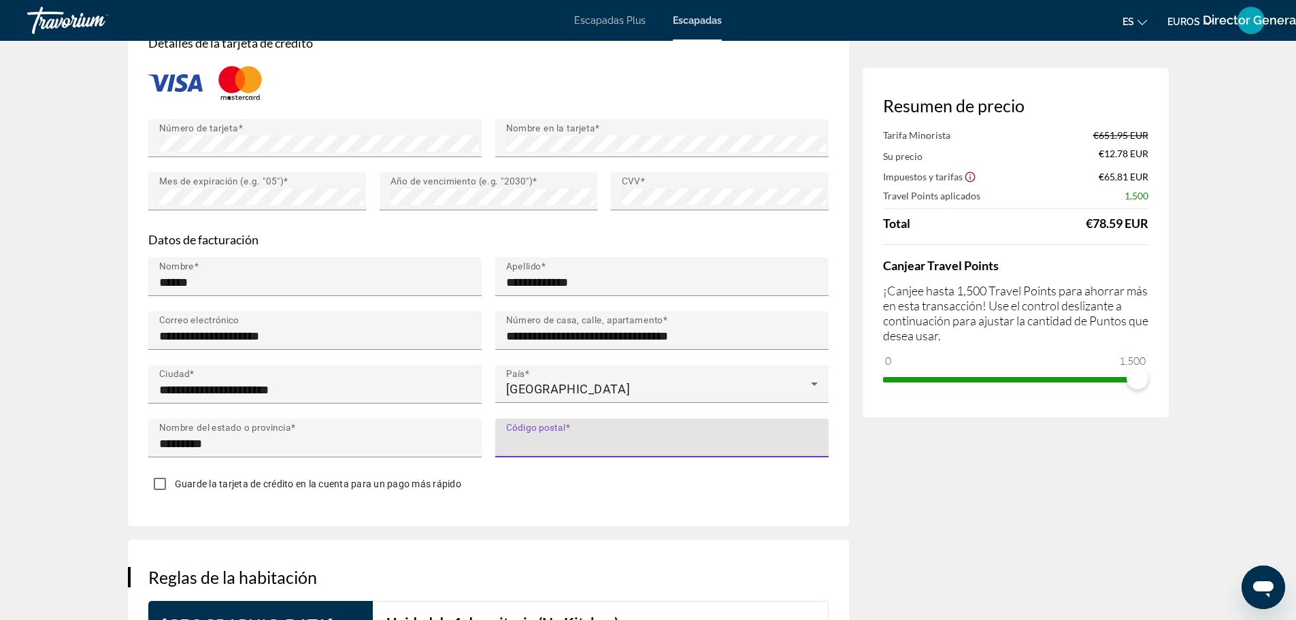
click at [588, 443] on input "Código postal" at bounding box center [666, 443] width 320 height 16
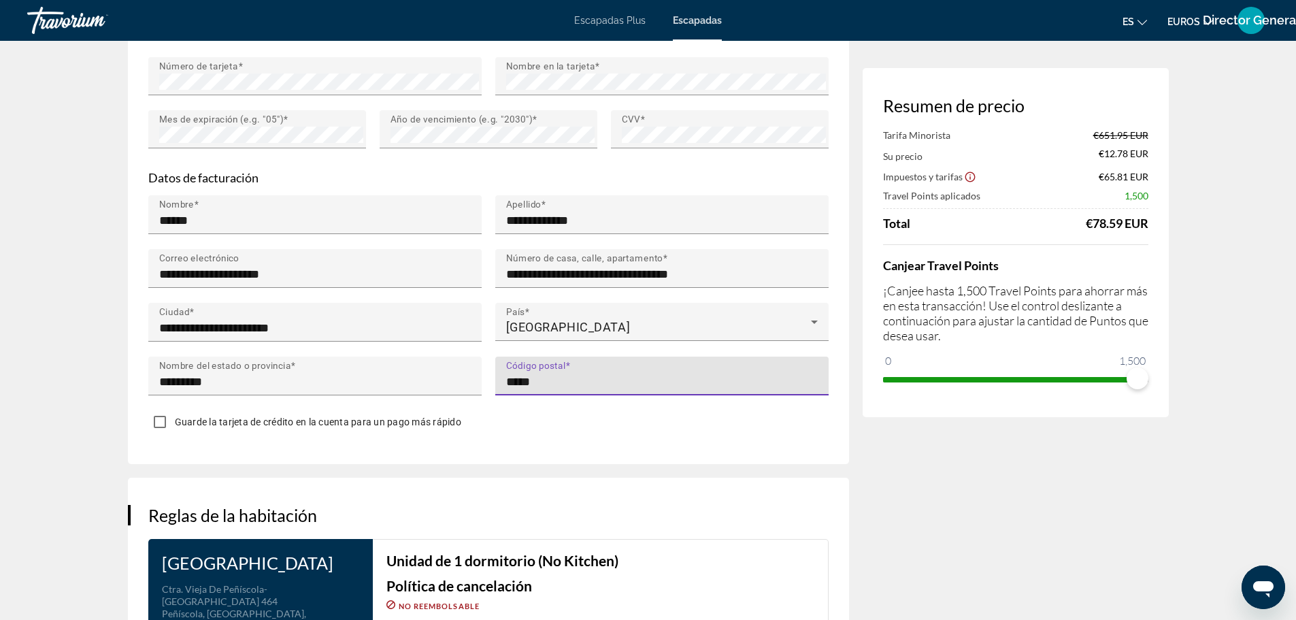
scroll to position [1292, 0]
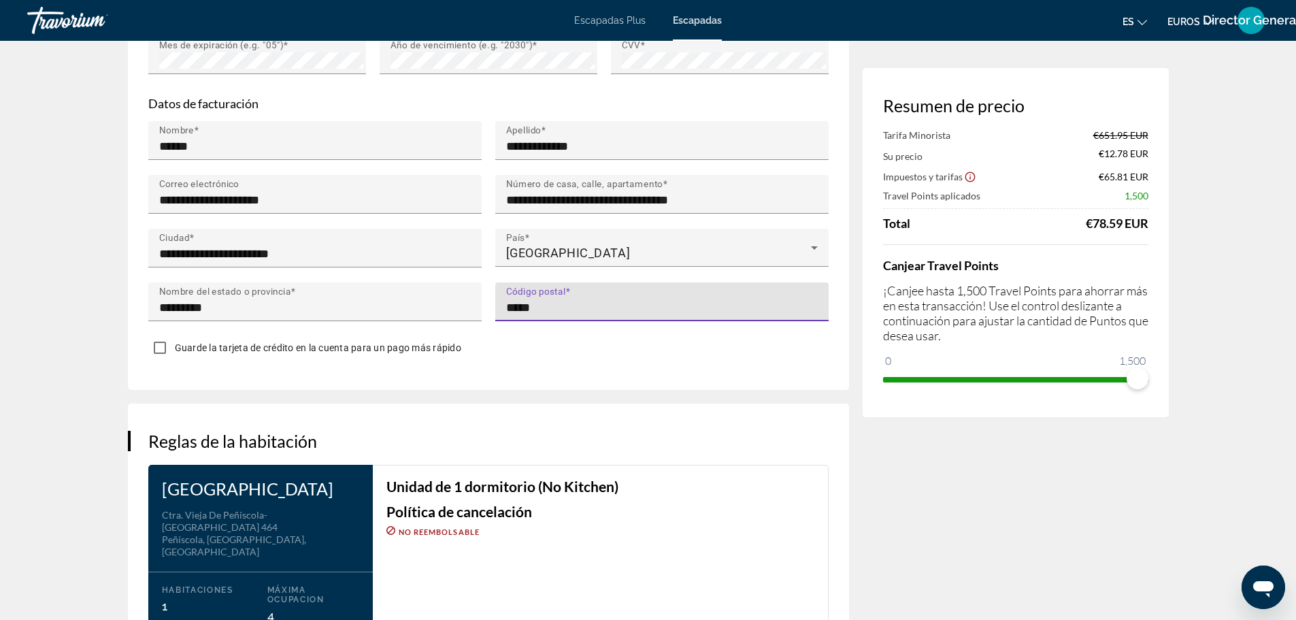
type input "*****"
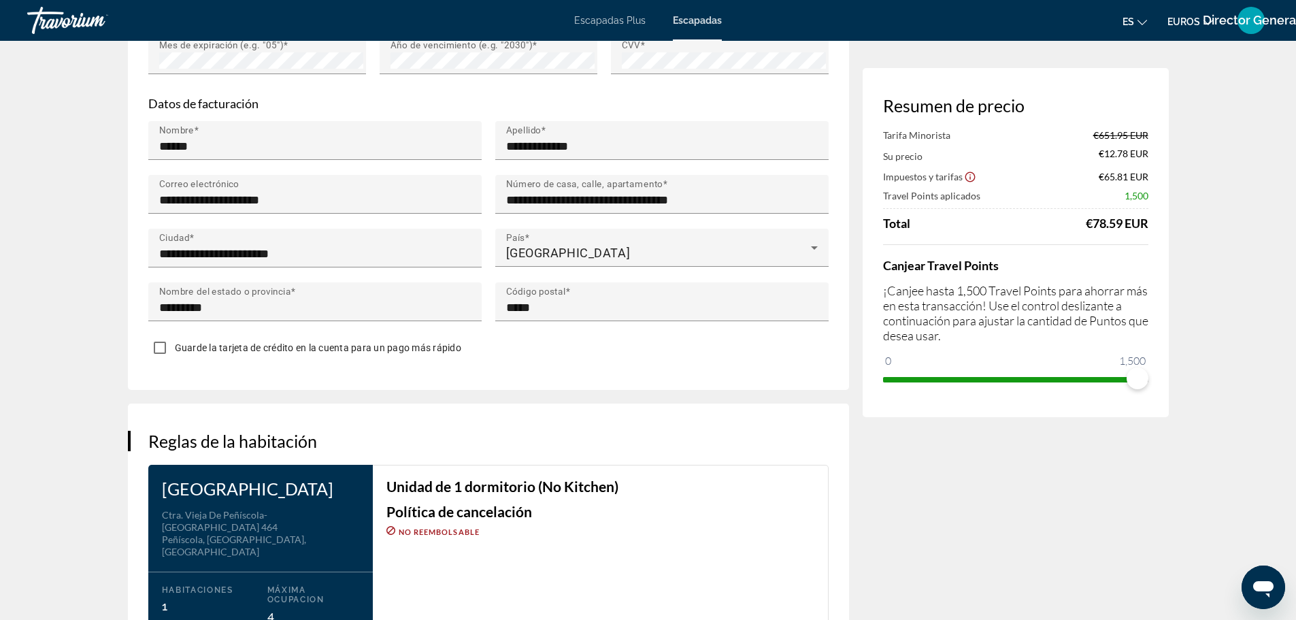
click at [685, 383] on div "**********" at bounding box center [488, 38] width 721 height 704
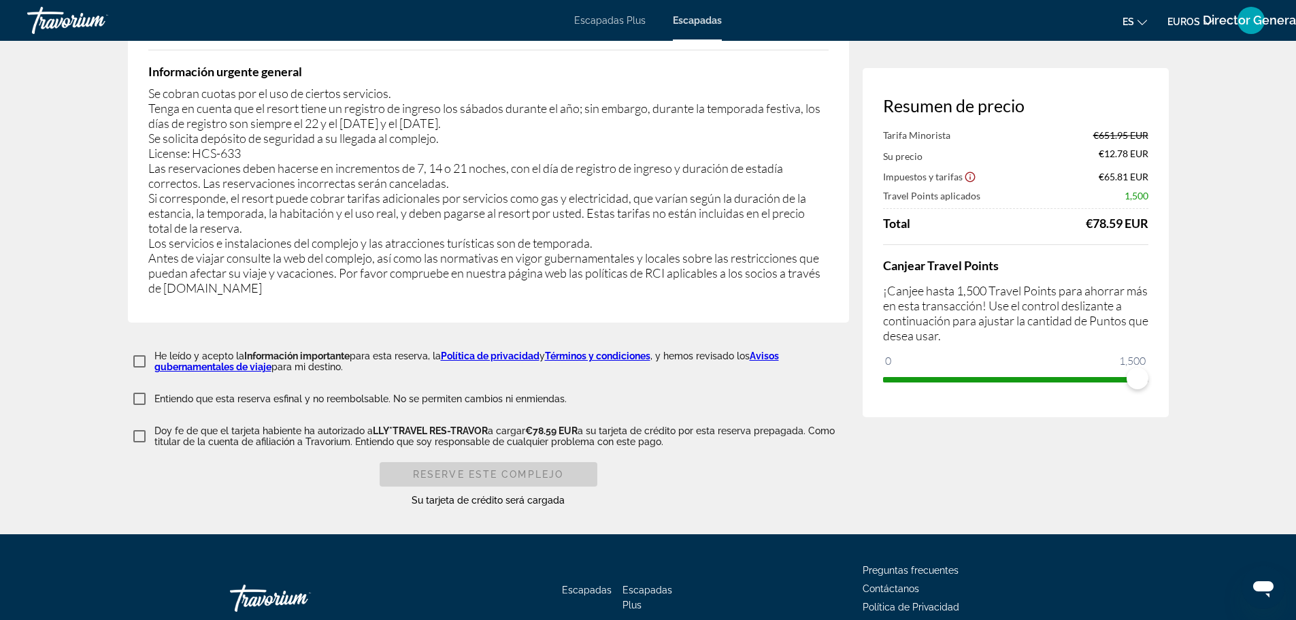
scroll to position [2245, 0]
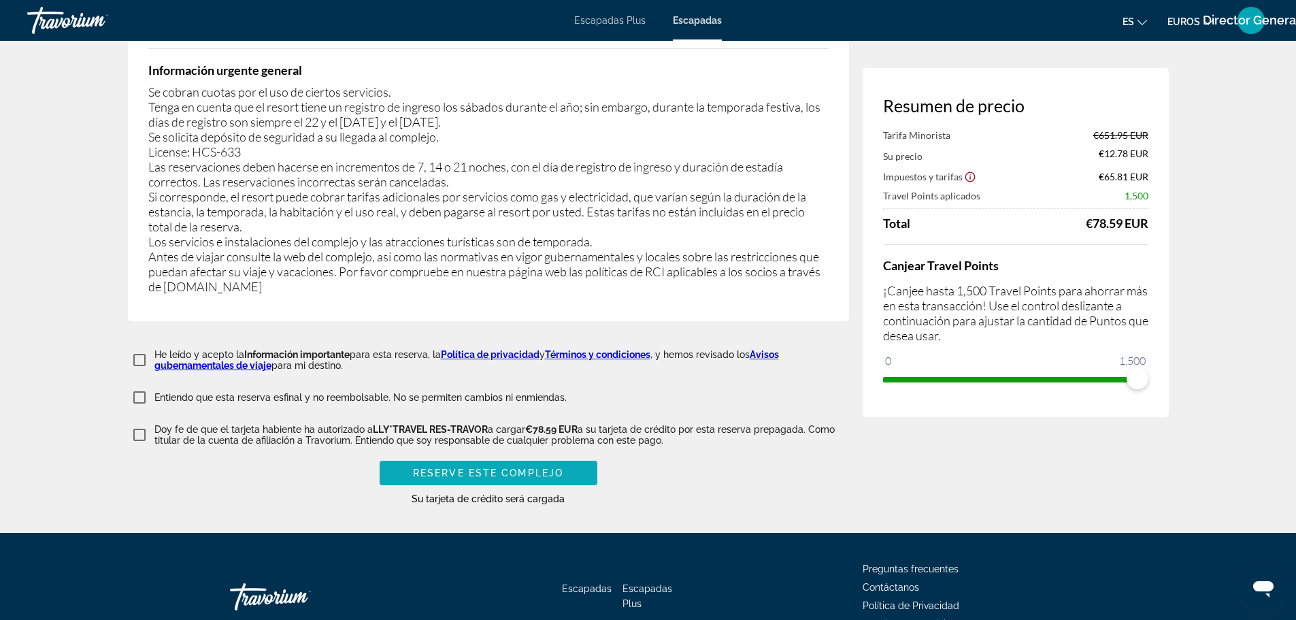
click at [524, 467] on span "Reserve este complejo" at bounding box center [488, 472] width 150 height 11
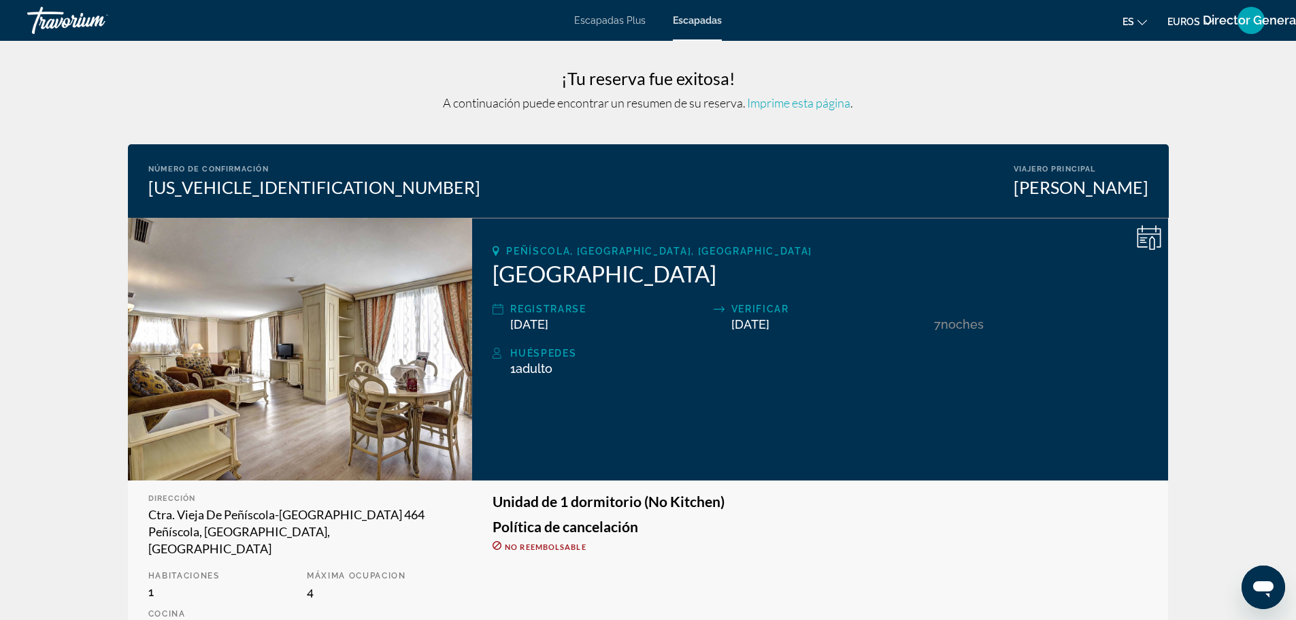
click at [797, 104] on span "Imprime esta página" at bounding box center [798, 102] width 103 height 15
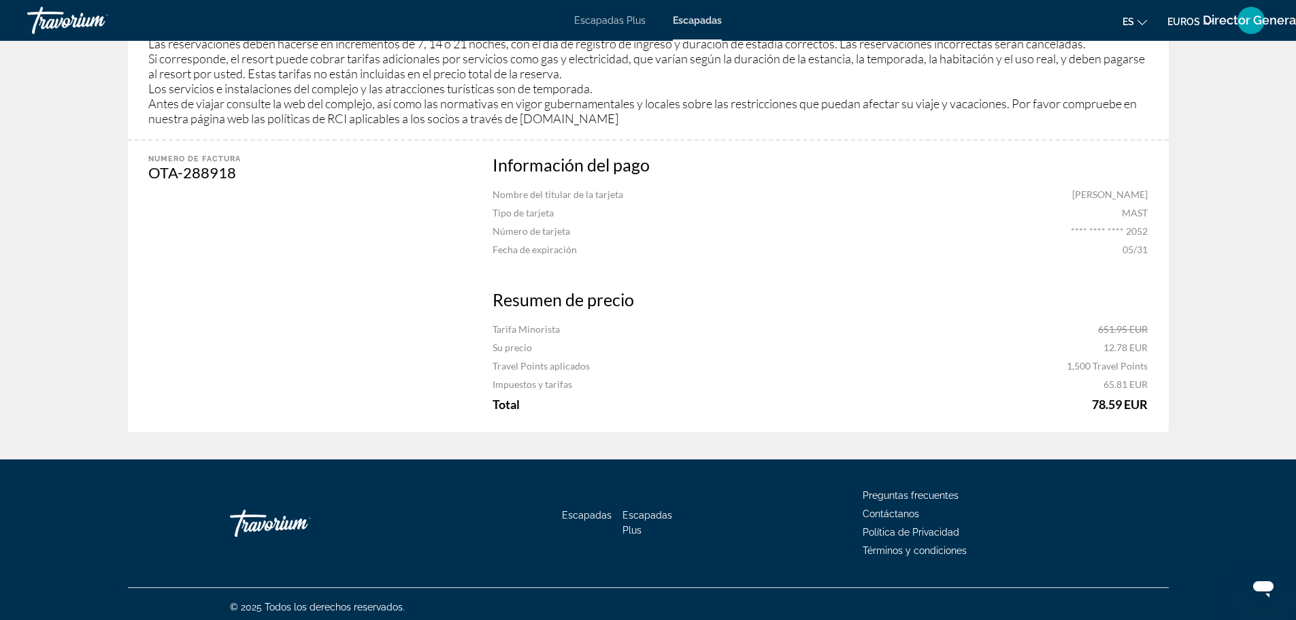
scroll to position [973, 0]
